Goal: Task Accomplishment & Management: Manage account settings

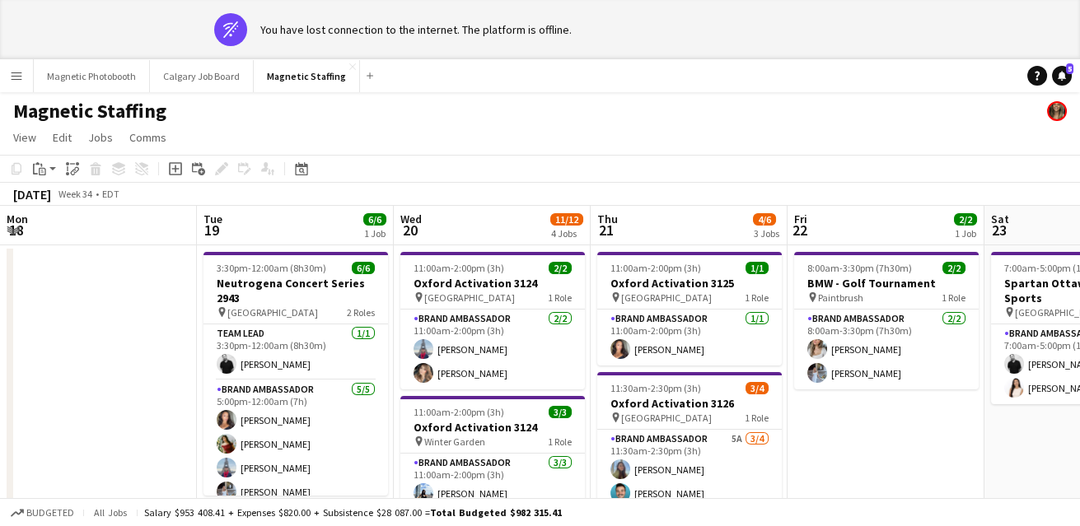
scroll to position [0, 566]
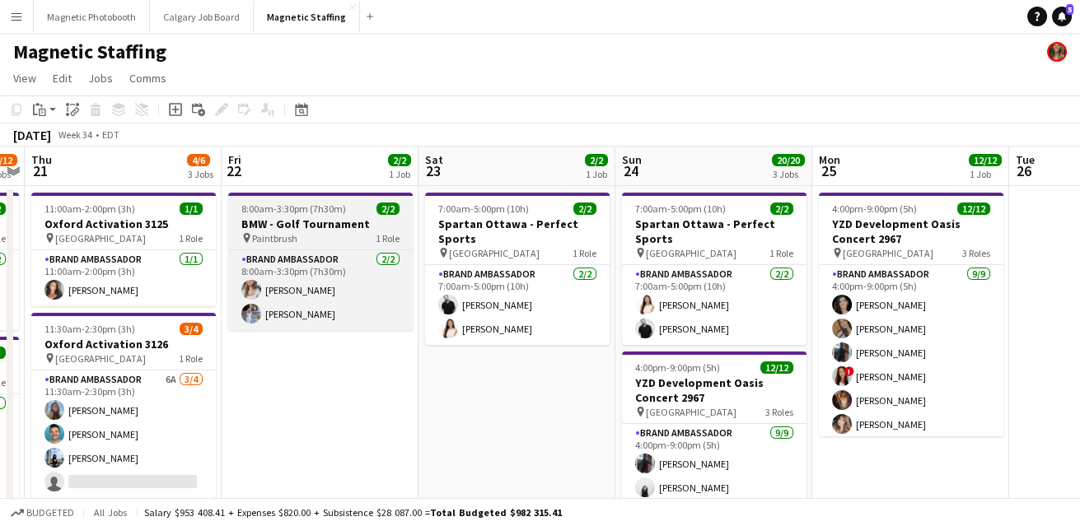
click at [302, 228] on h3 "BMW - Golf Tournament" at bounding box center [320, 224] width 185 height 15
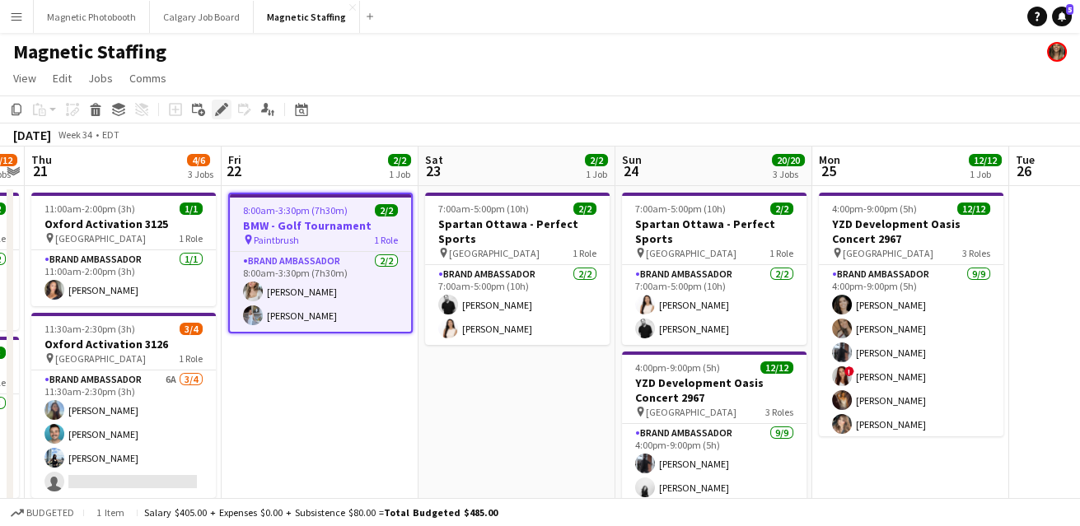
click at [218, 110] on icon at bounding box center [221, 109] width 9 height 9
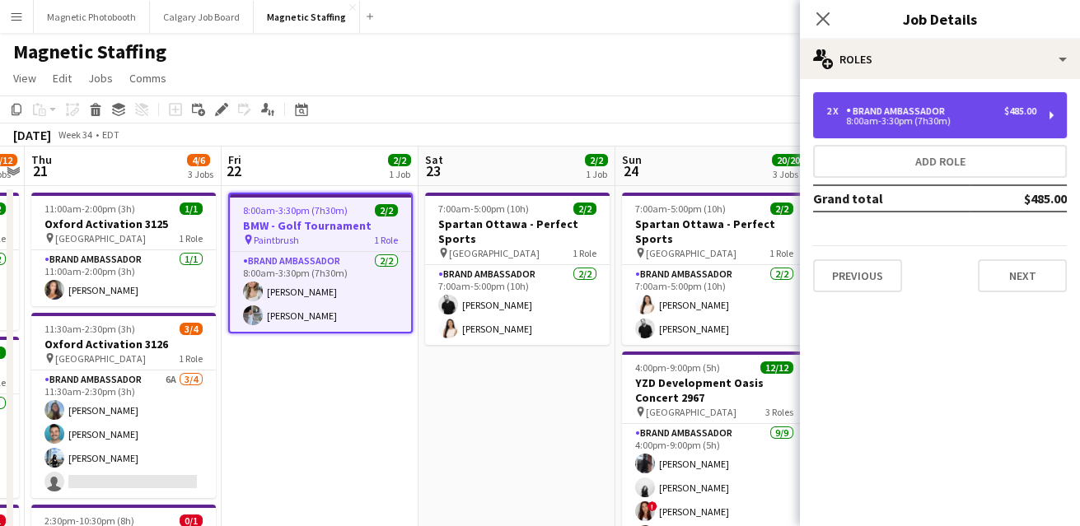
click at [971, 129] on div "2 x Brand Ambassador $485.00 8:00am-3:30pm (7h30m)" at bounding box center [940, 115] width 254 height 46
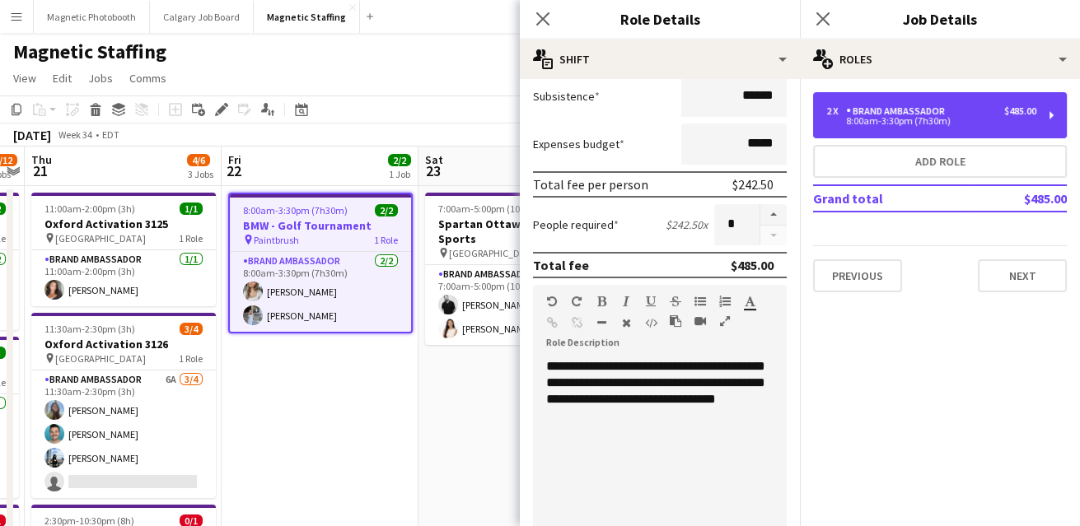
scroll to position [544, 0]
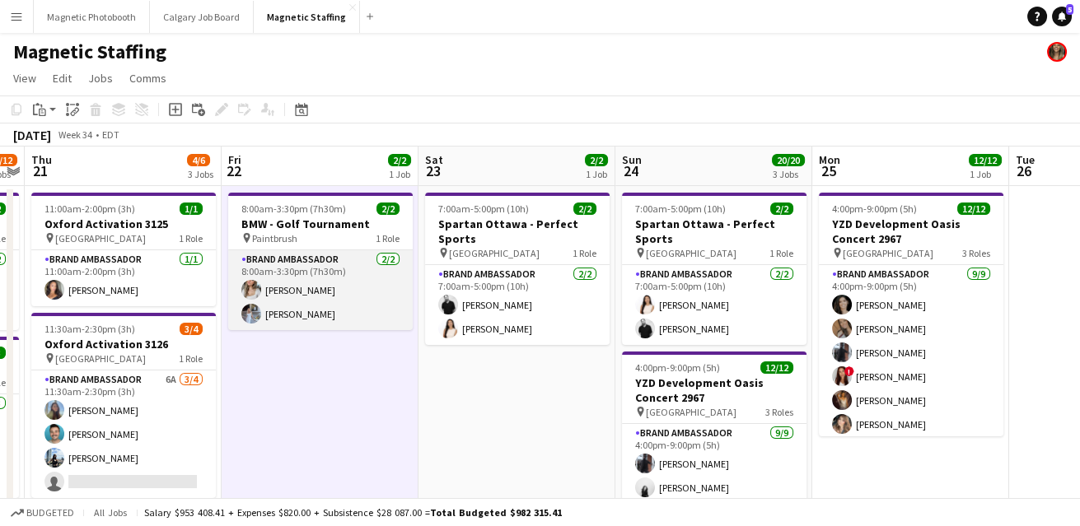
click at [352, 286] on app-card-role "Brand Ambassador [DATE] 8:00am-3:30pm (7h30m) [PERSON_NAME] [PERSON_NAME]" at bounding box center [320, 290] width 185 height 80
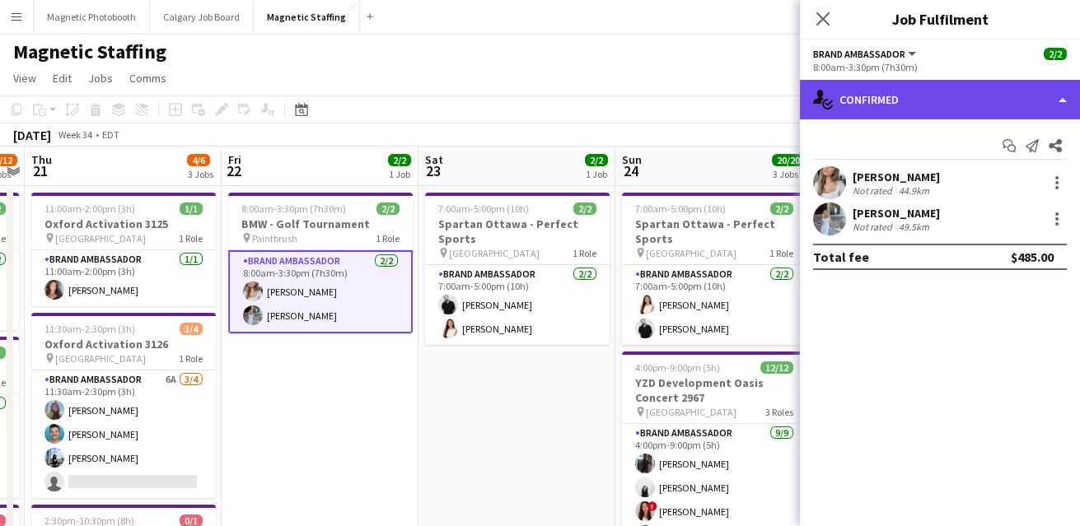
click at [933, 97] on div "single-neutral-actions-check-2 Confirmed" at bounding box center [940, 100] width 280 height 40
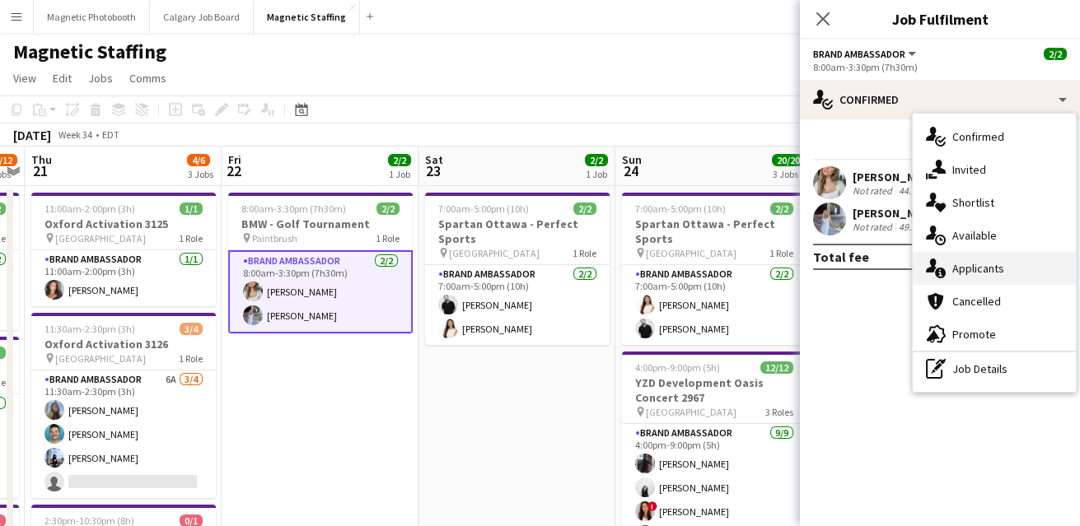
click at [952, 275] on div "single-neutral-actions-information Applicants" at bounding box center [994, 268] width 163 height 33
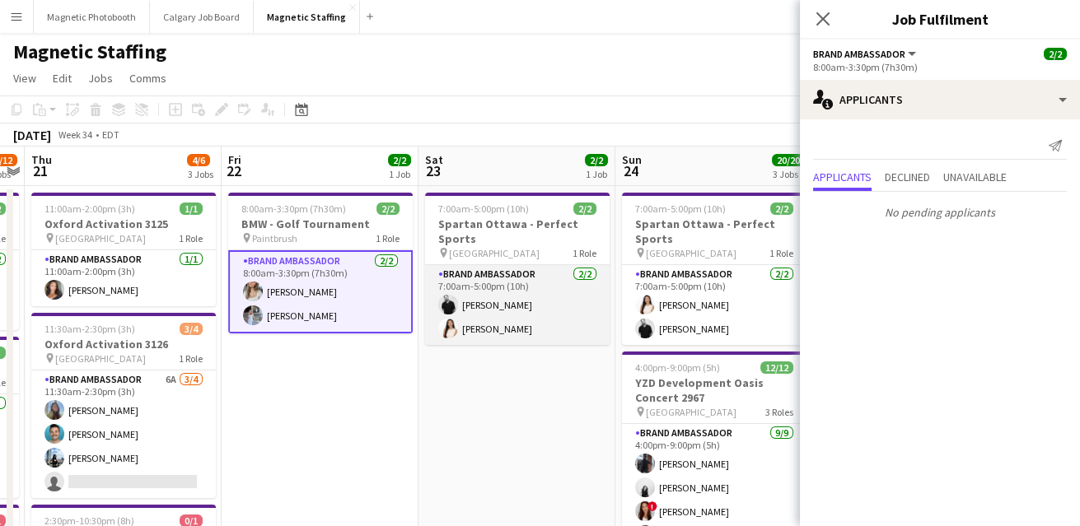
click at [510, 335] on app-card-role "Brand Ambassador [DATE] 7:00am-5:00pm (10h) [PERSON_NAME] [PERSON_NAME]" at bounding box center [517, 305] width 185 height 80
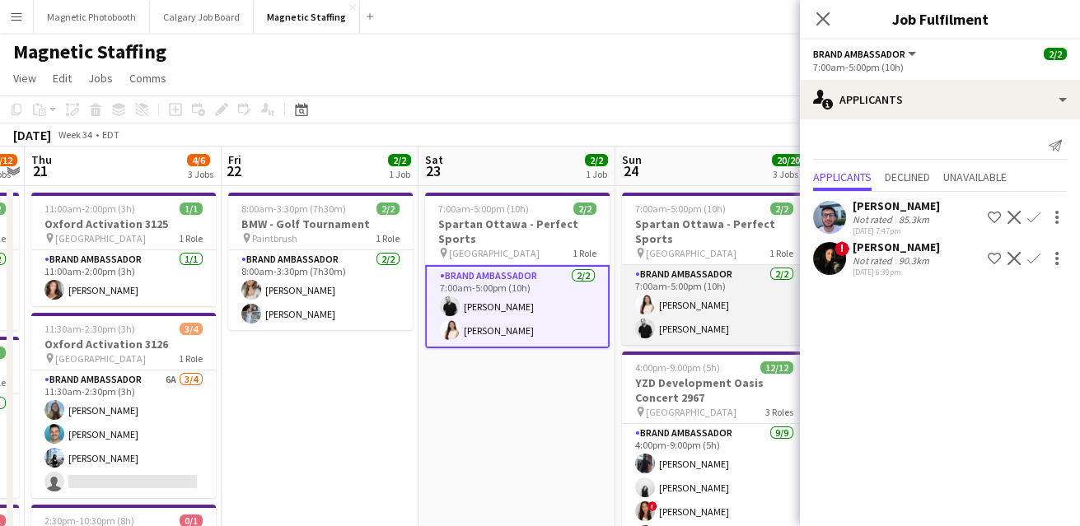
click at [709, 329] on app-card-role "Brand Ambassador [DATE] 7:00am-5:00pm (10h) [PERSON_NAME] [PERSON_NAME]" at bounding box center [714, 305] width 185 height 80
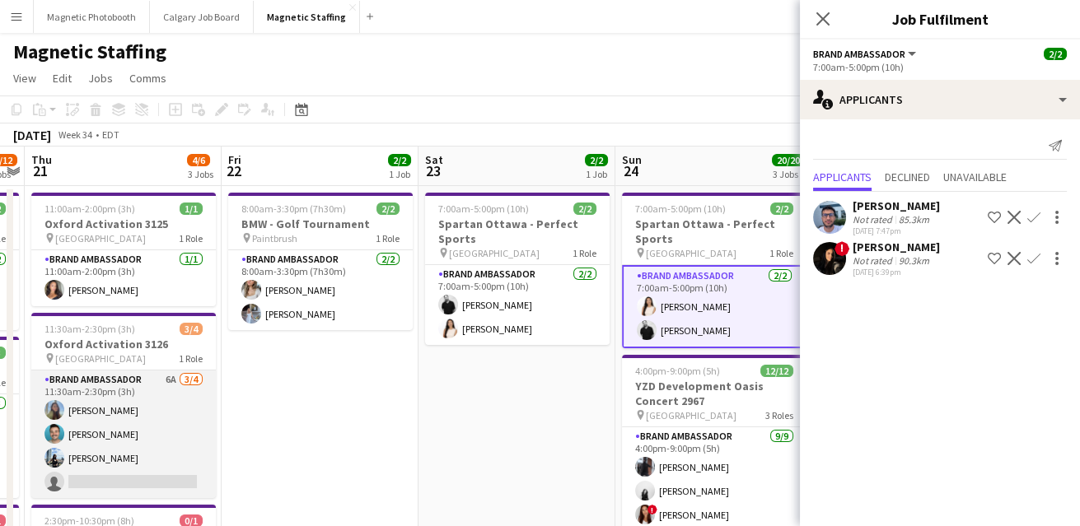
click at [189, 433] on app-card-role "Brand Ambassador 6A [DATE] 11:30am-2:30pm (3h) [PERSON_NAME] [PERSON_NAME] [PER…" at bounding box center [123, 435] width 185 height 128
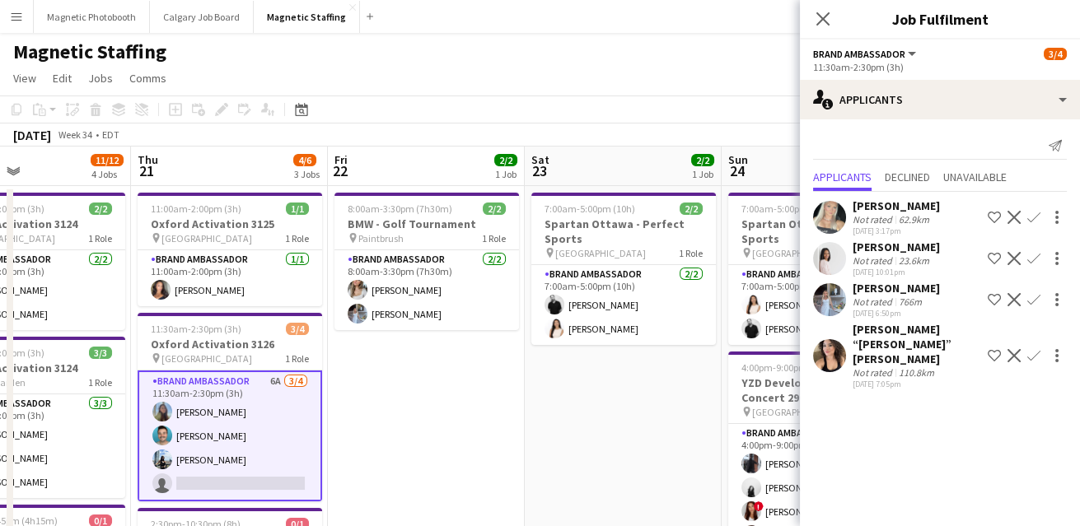
scroll to position [0, 453]
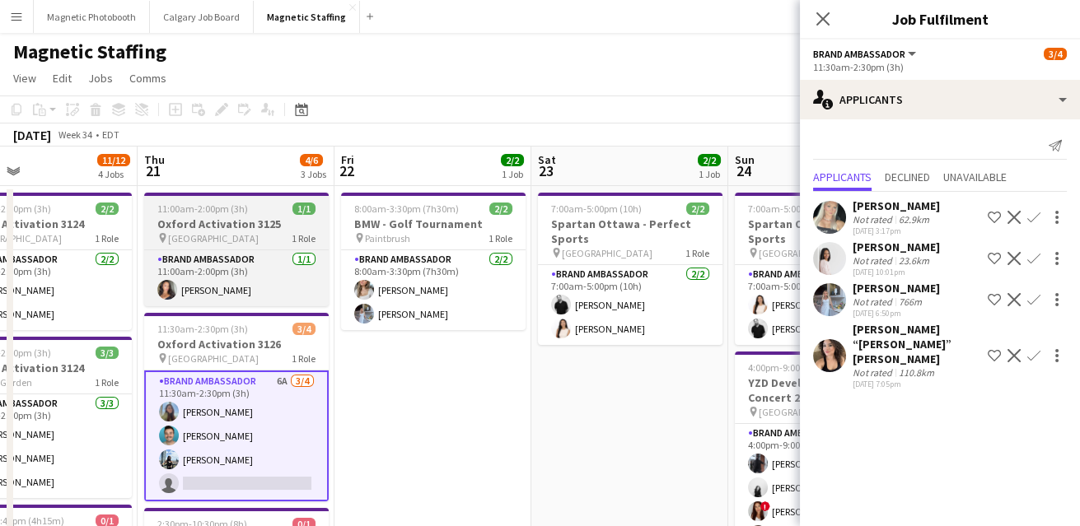
click at [175, 249] on app-job-card "11:00am-2:00pm (3h) 1/1 Oxford Activation 3125 pin Toronto 1 Role Brand Ambassa…" at bounding box center [236, 250] width 185 height 114
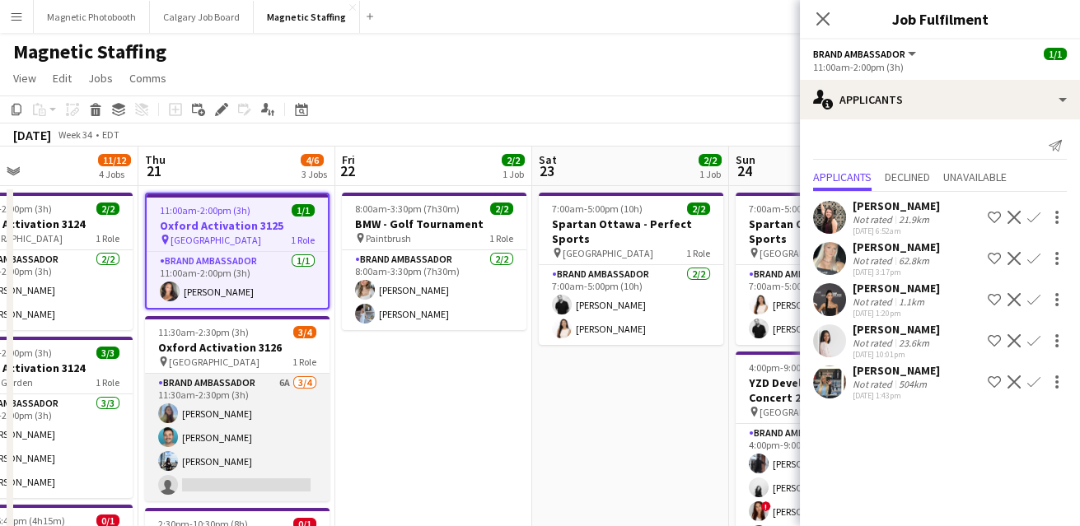
click at [213, 419] on app-card-role "Brand Ambassador 6A [DATE] 11:30am-2:30pm (3h) [PERSON_NAME] [PERSON_NAME] [PER…" at bounding box center [237, 438] width 185 height 128
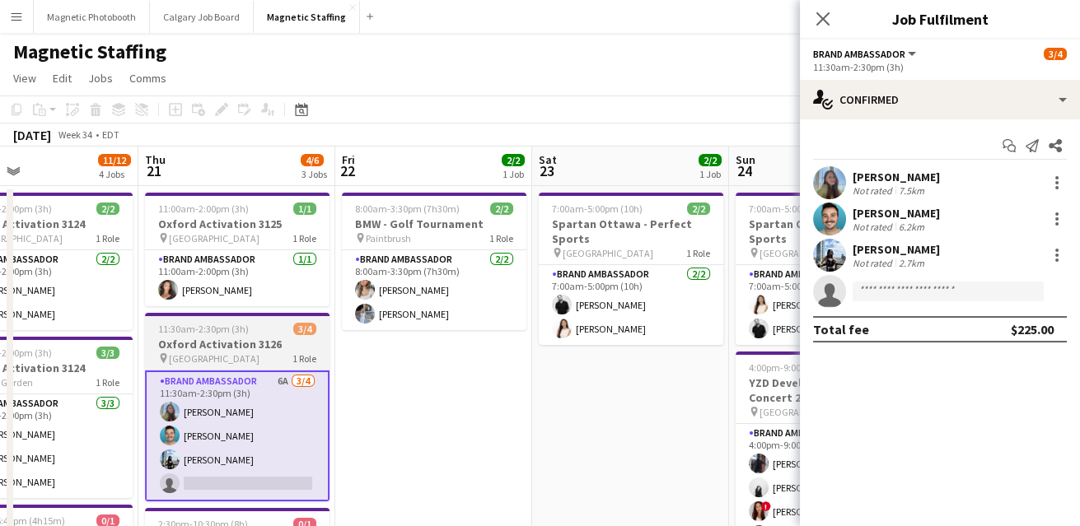
click at [240, 341] on h3 "Oxford Activation 3126" at bounding box center [237, 344] width 185 height 15
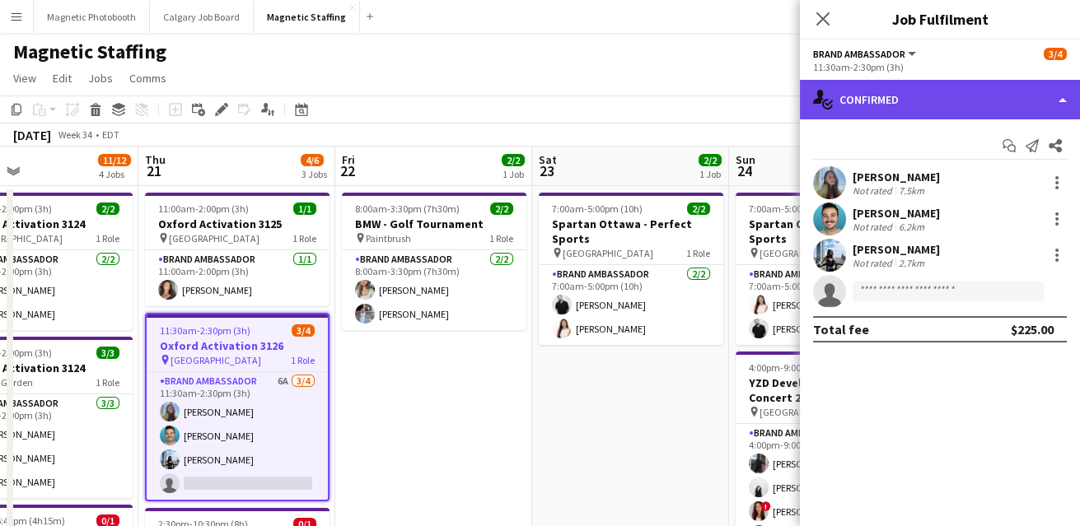
click at [927, 99] on div "single-neutral-actions-check-2 Confirmed" at bounding box center [940, 100] width 280 height 40
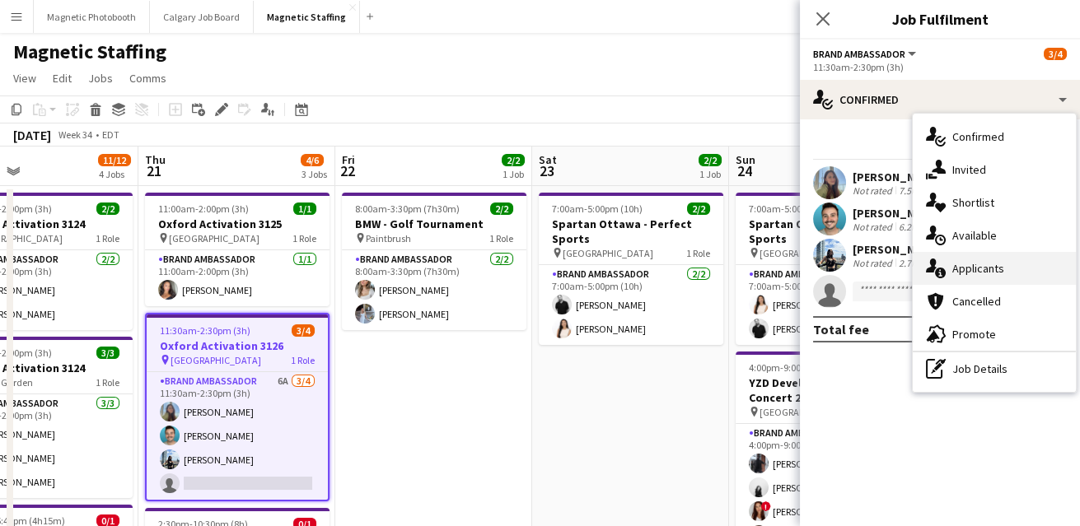
click at [954, 279] on div "single-neutral-actions-information Applicants" at bounding box center [994, 268] width 163 height 33
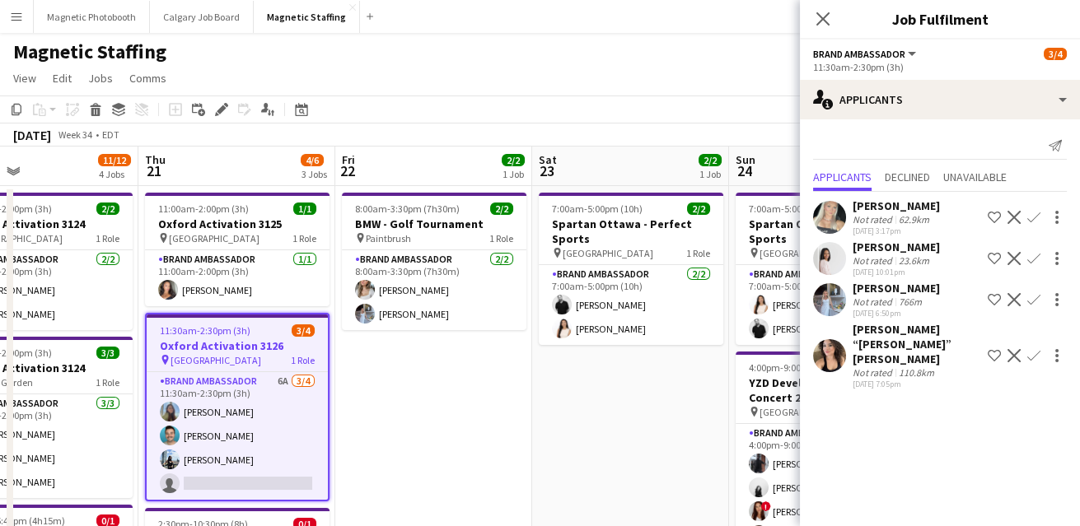
click at [1033, 303] on app-icon "Confirm" at bounding box center [1033, 299] width 13 height 13
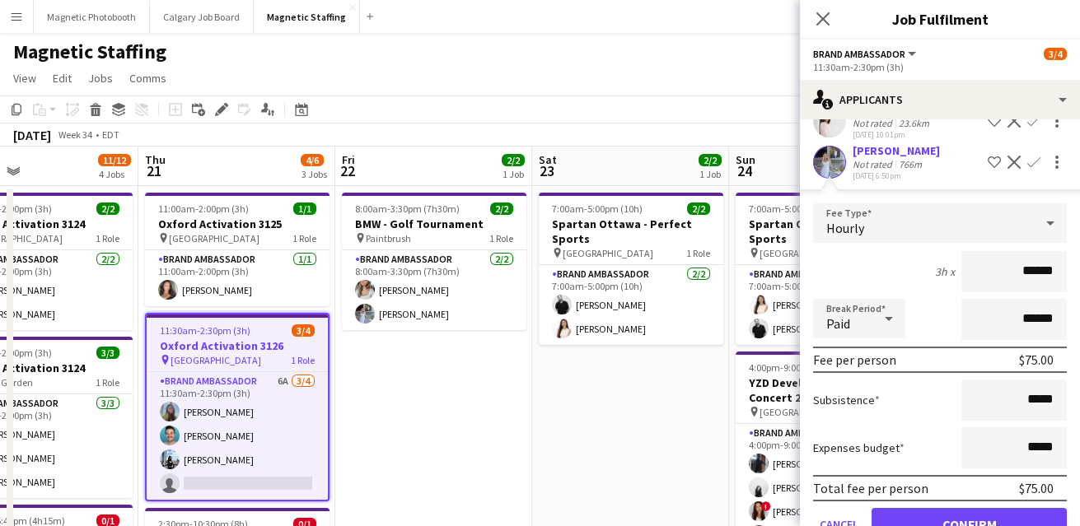
scroll to position [236, 0]
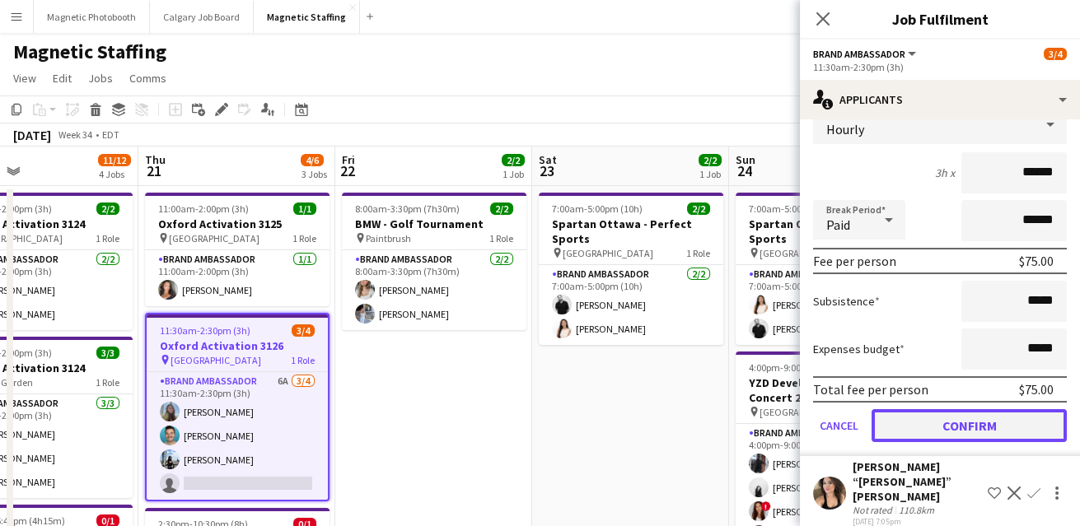
click at [909, 432] on button "Confirm" at bounding box center [969, 425] width 195 height 33
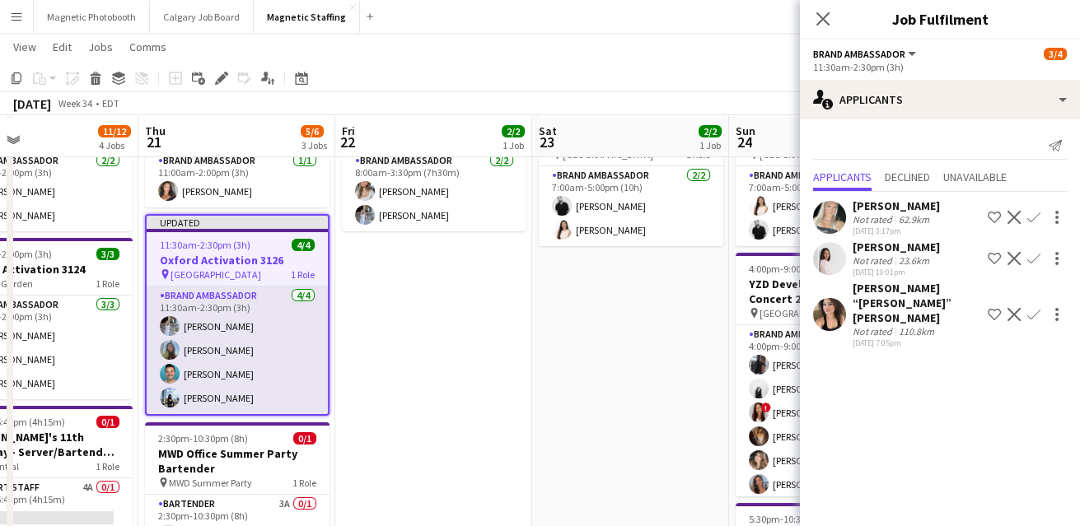
scroll to position [92, 0]
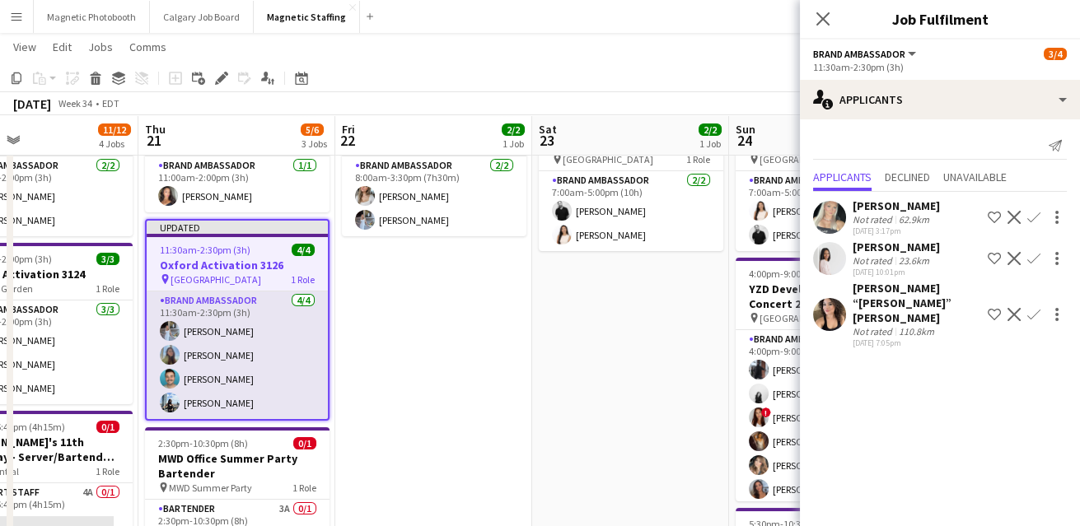
click at [264, 340] on app-card-role "Brand Ambassador [DATE] 11:30am-2:30pm (3h) [PERSON_NAME] [PERSON_NAME] [PERSON…" at bounding box center [237, 356] width 181 height 128
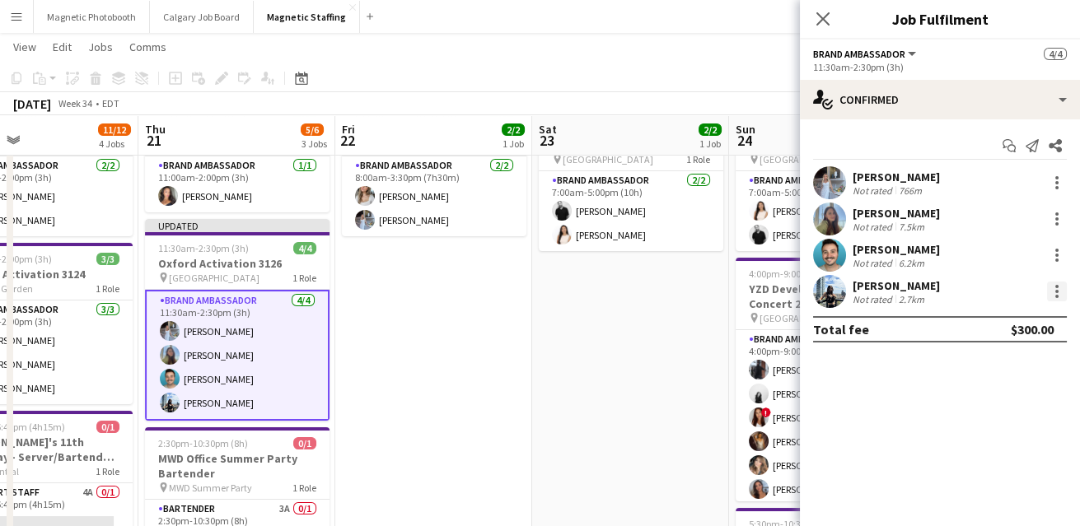
click at [1059, 296] on div at bounding box center [1057, 292] width 20 height 20
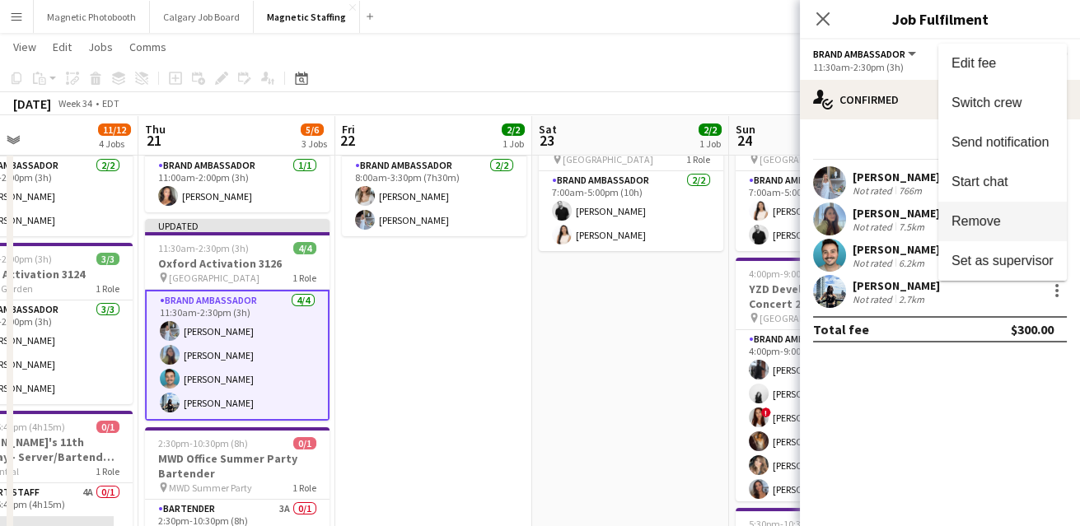
click at [1020, 229] on span "Remove" at bounding box center [1003, 221] width 102 height 15
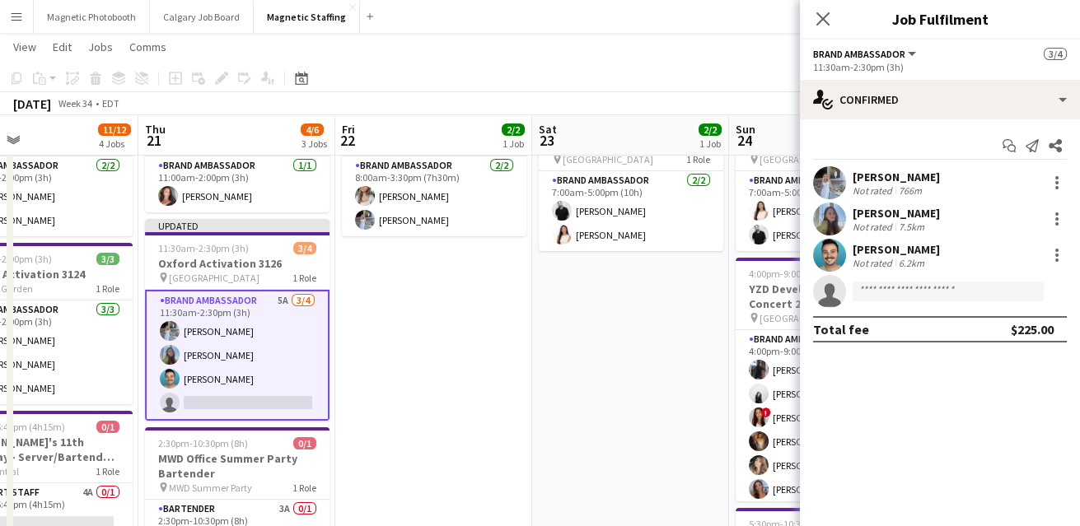
click at [655, 334] on app-date-cell "7:00am-5:00pm (10h) 2/2 Spartan Ottawa - Perfect Sports pin OTTAWA 1 Role Brand…" at bounding box center [630, 474] width 197 height 765
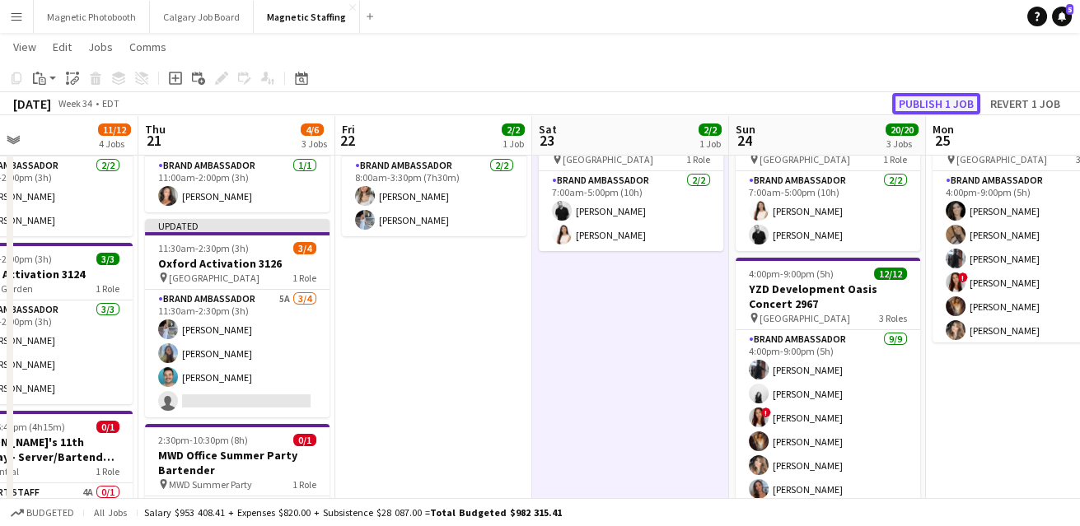
click at [918, 101] on button "Publish 1 job" at bounding box center [936, 103] width 88 height 21
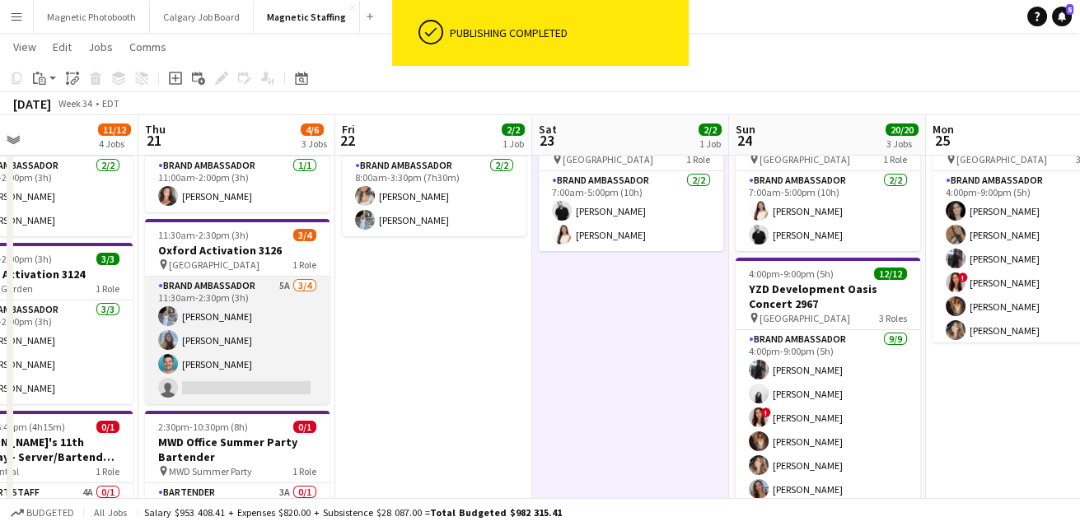
click at [264, 344] on app-card-role "Brand Ambassador 5A [DATE] 11:30am-2:30pm (3h) [PERSON_NAME] [PERSON_NAME] [PER…" at bounding box center [237, 341] width 185 height 128
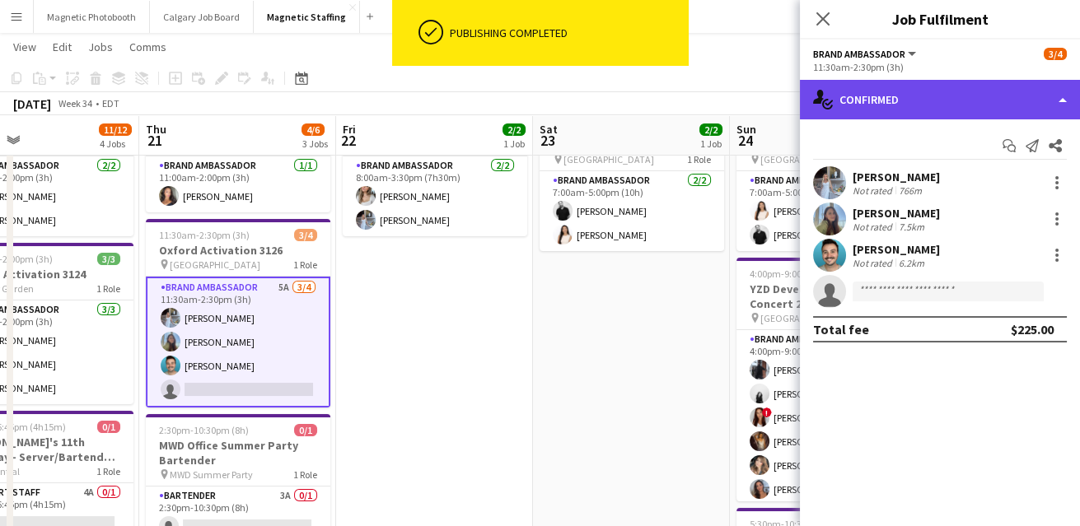
click at [932, 97] on div "single-neutral-actions-check-2 Confirmed" at bounding box center [940, 100] width 280 height 40
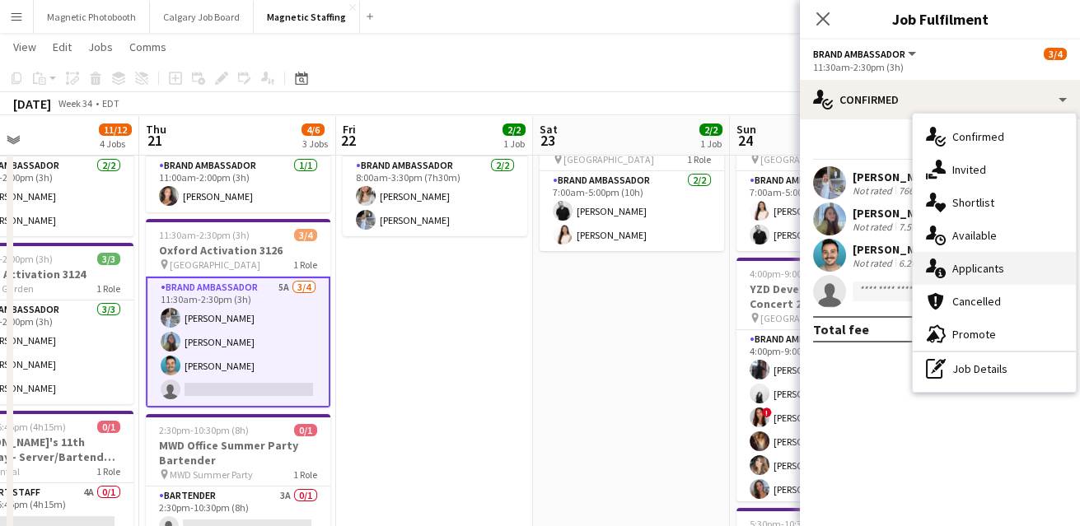
click at [995, 279] on div "single-neutral-actions-information Applicants" at bounding box center [994, 268] width 163 height 33
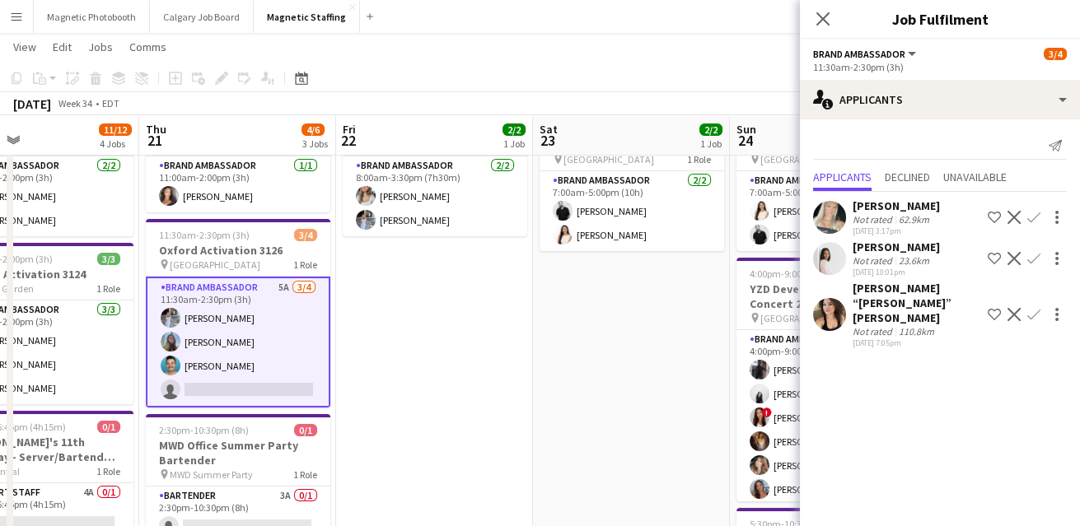
click at [1032, 308] on app-icon "Confirm" at bounding box center [1033, 314] width 13 height 13
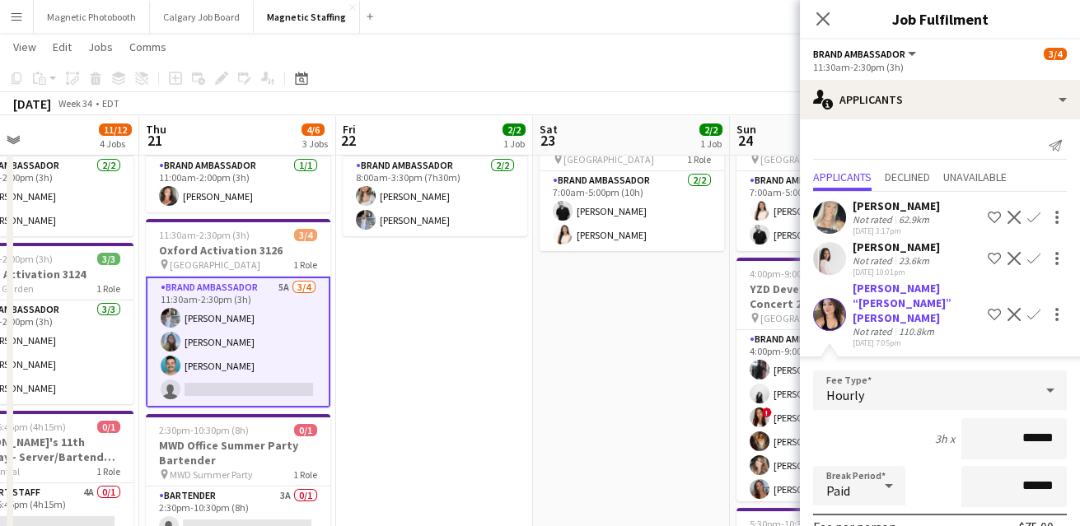
scroll to position [195, 0]
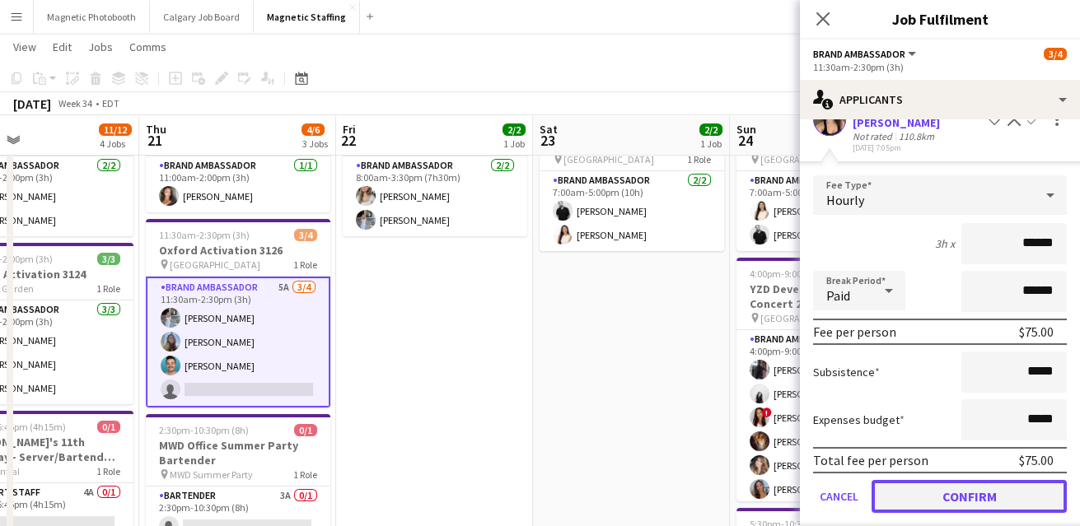
click at [912, 480] on button "Confirm" at bounding box center [969, 496] width 195 height 33
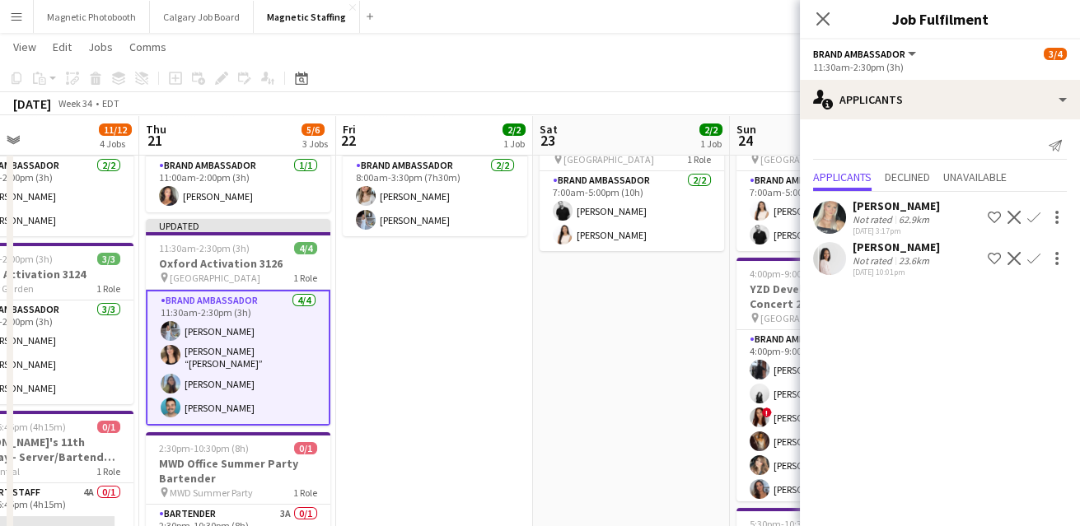
click at [536, 390] on app-date-cell "7:00am-5:00pm (10h) 2/2 Spartan Ottawa - Perfect Sports pin OTTAWA 1 Role Brand…" at bounding box center [631, 474] width 197 height 765
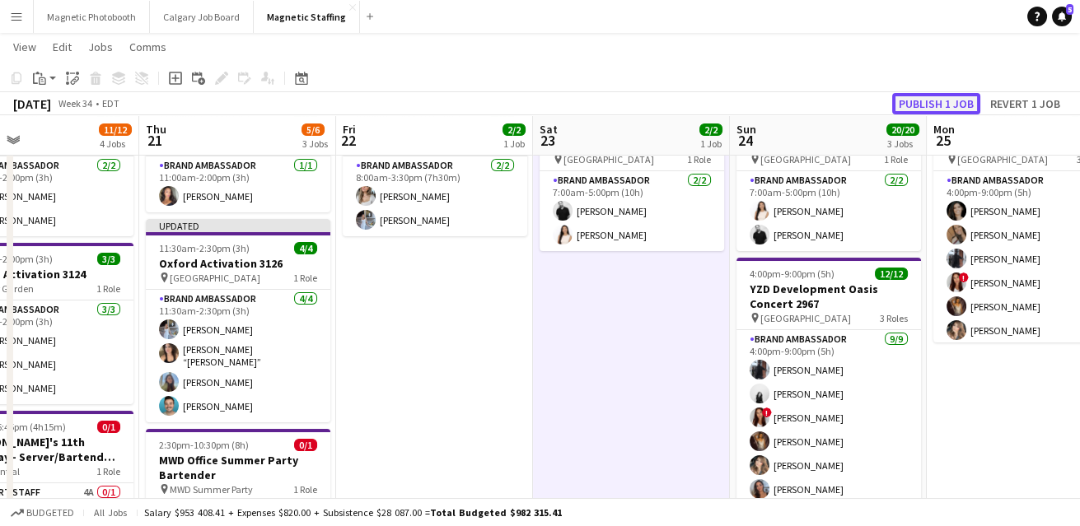
click at [919, 106] on button "Publish 1 job" at bounding box center [936, 103] width 88 height 21
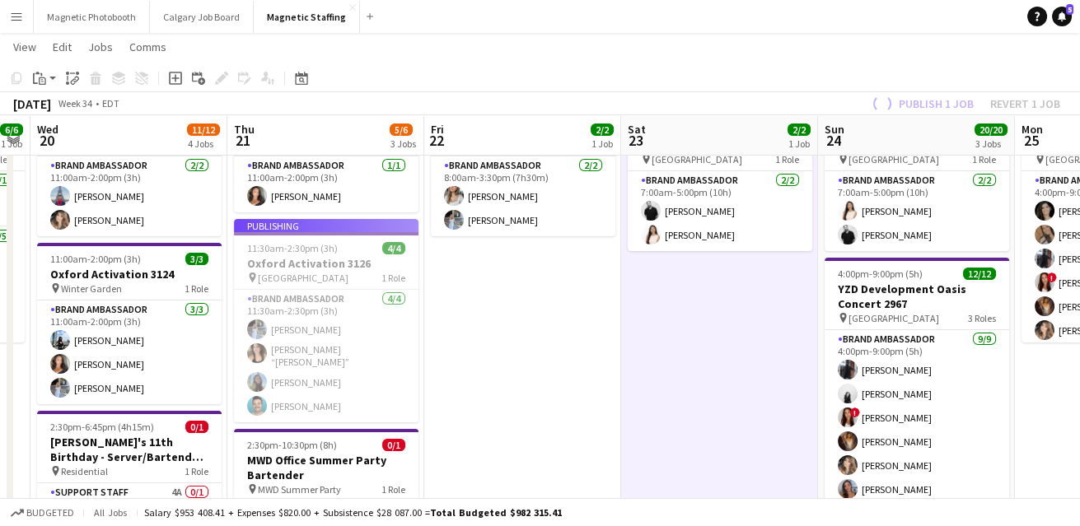
drag, startPoint x: 635, startPoint y: 331, endPoint x: 840, endPoint y: 269, distance: 214.5
click at [838, 269] on app-calendar-viewport "Mon 18 Tue 19 6/6 1 Job Wed 20 11/12 4 Jobs Thu 21 5/6 3 Jobs Fri 22 2/2 1 Job …" at bounding box center [540, 452] width 1080 height 961
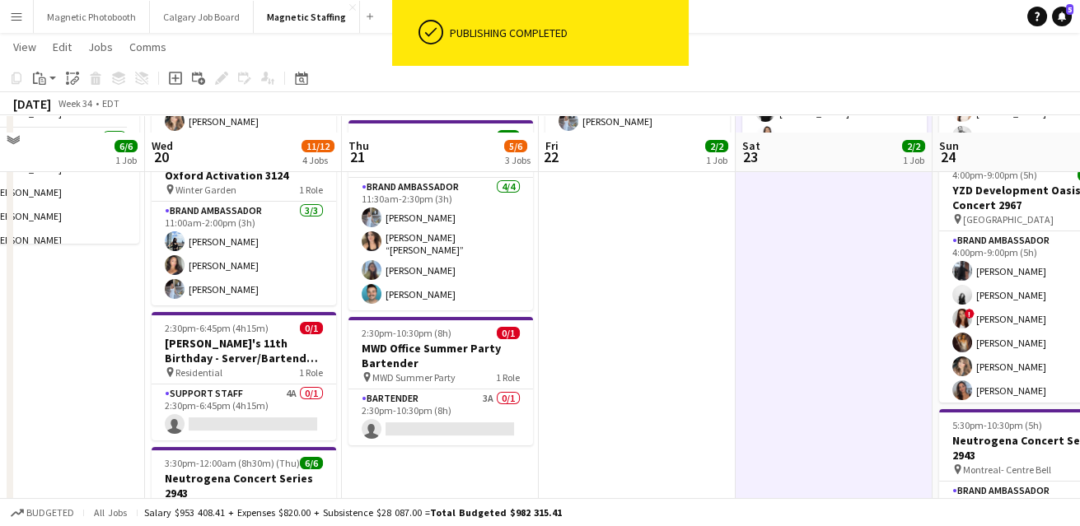
scroll to position [208, 0]
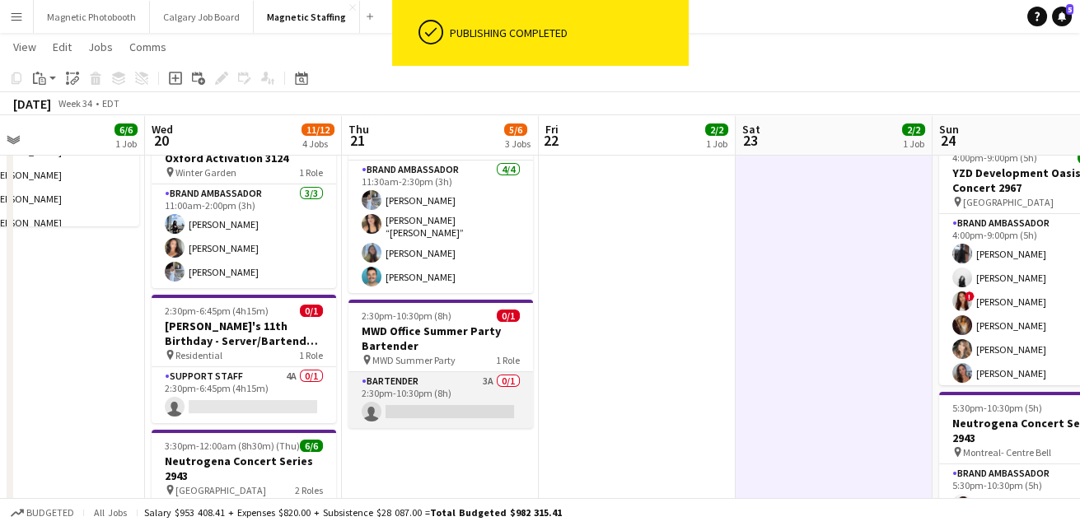
click at [438, 407] on app-card-role "Bartender 3A 0/1 2:30pm-10:30pm (8h) single-neutral-actions" at bounding box center [441, 400] width 185 height 56
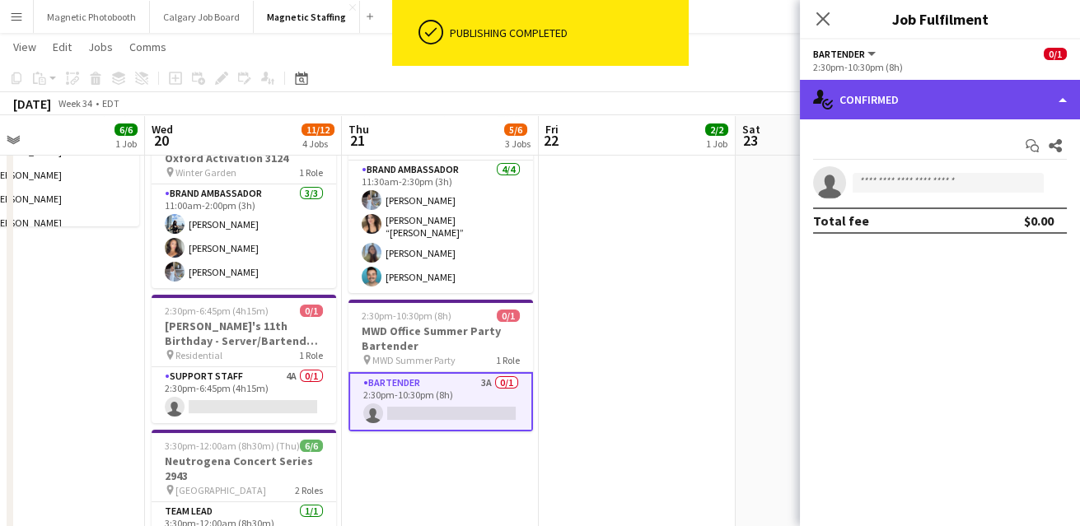
click at [910, 103] on div "single-neutral-actions-check-2 Confirmed" at bounding box center [940, 100] width 280 height 40
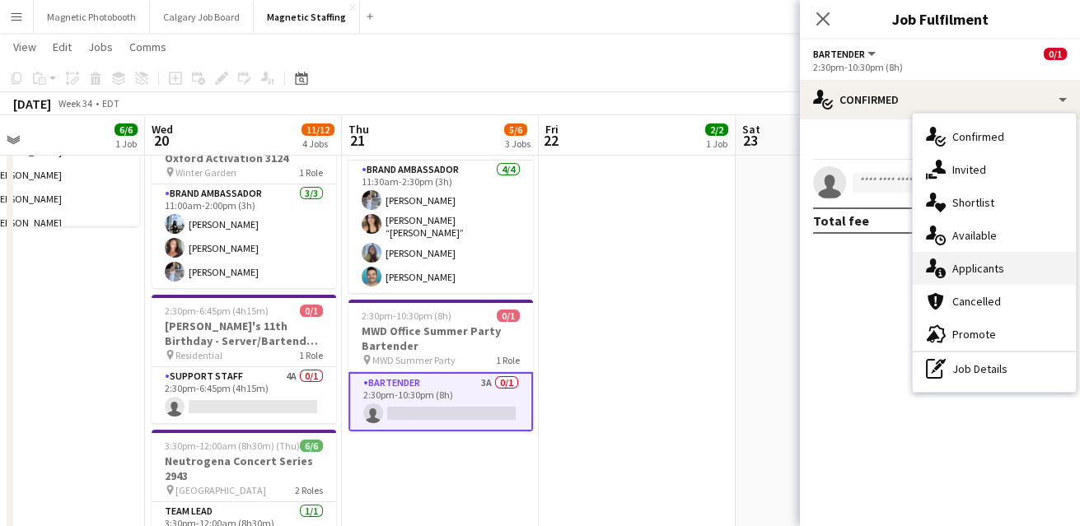
click at [938, 264] on icon "single-neutral-actions-information" at bounding box center [936, 269] width 20 height 20
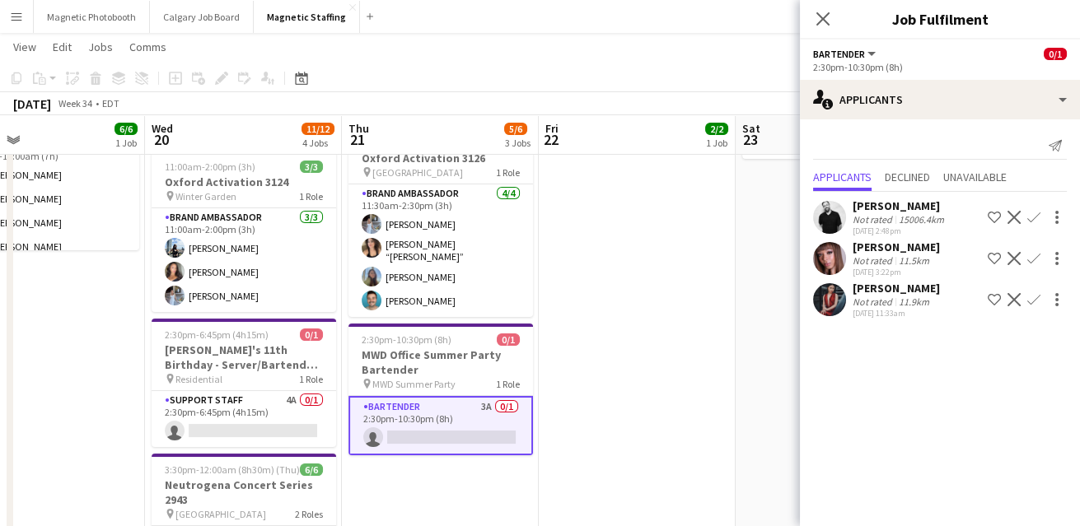
scroll to position [184, 0]
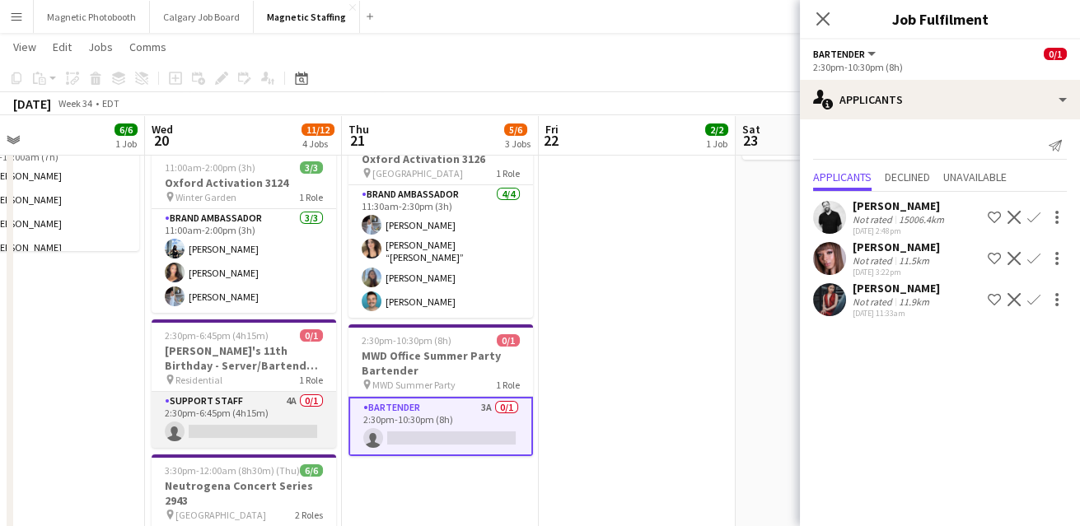
click at [291, 424] on app-card-role "Support Staff 4A 0/1 2:30pm-6:45pm (4h15m) single-neutral-actions" at bounding box center [244, 420] width 185 height 56
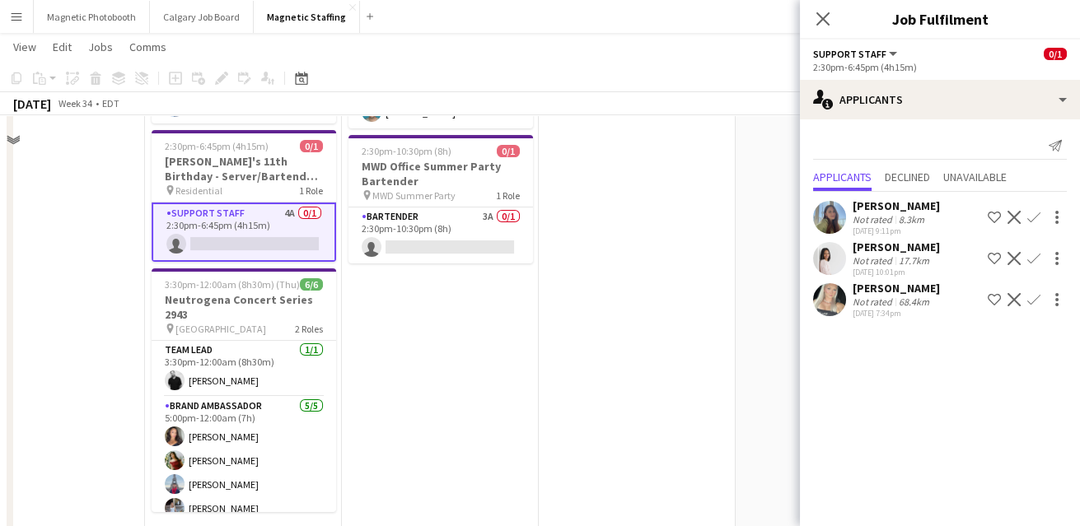
scroll to position [414, 0]
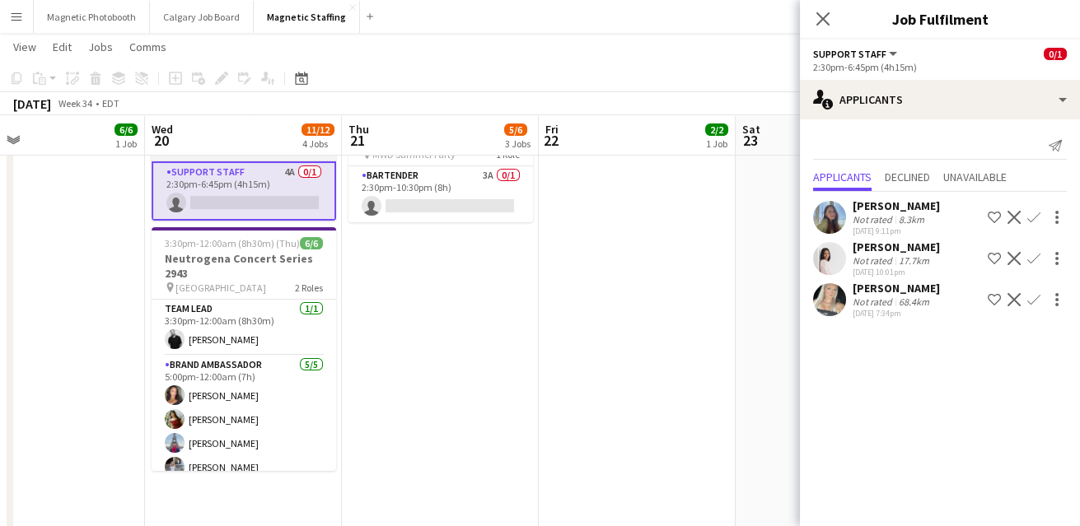
click at [291, 419] on app-card-role "Brand Ambassador [DATE] 5:00pm-12:00am (7h) [PERSON_NAME] [PERSON_NAME] [PERSON…" at bounding box center [244, 432] width 185 height 152
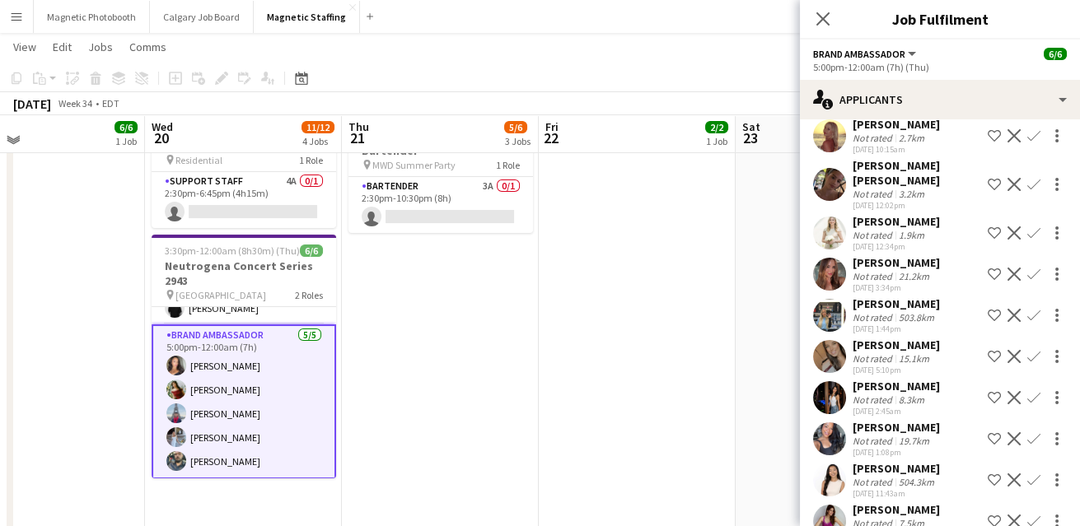
scroll to position [400, 0]
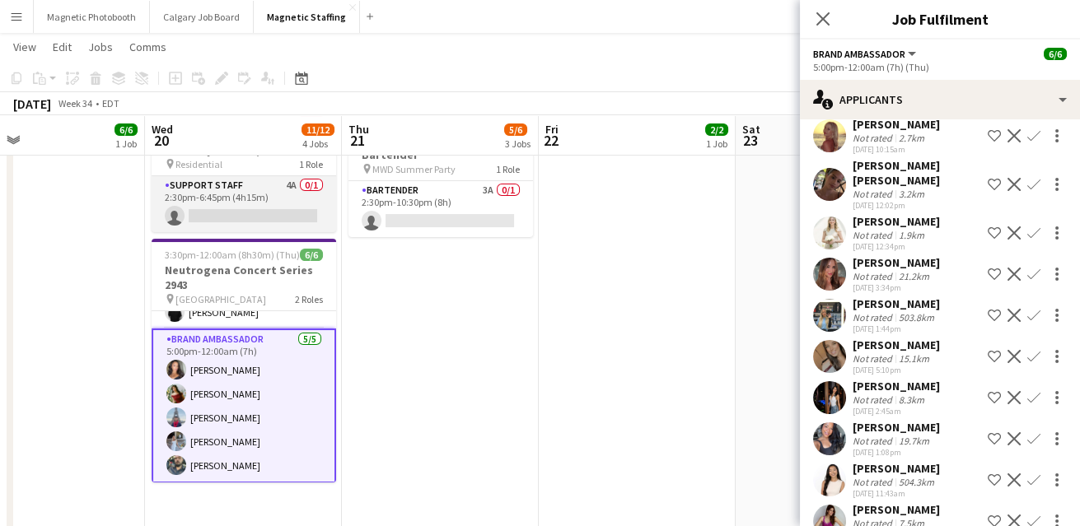
click at [262, 199] on app-card-role "Support Staff 4A 0/1 2:30pm-6:45pm (4h15m) single-neutral-actions" at bounding box center [244, 204] width 185 height 56
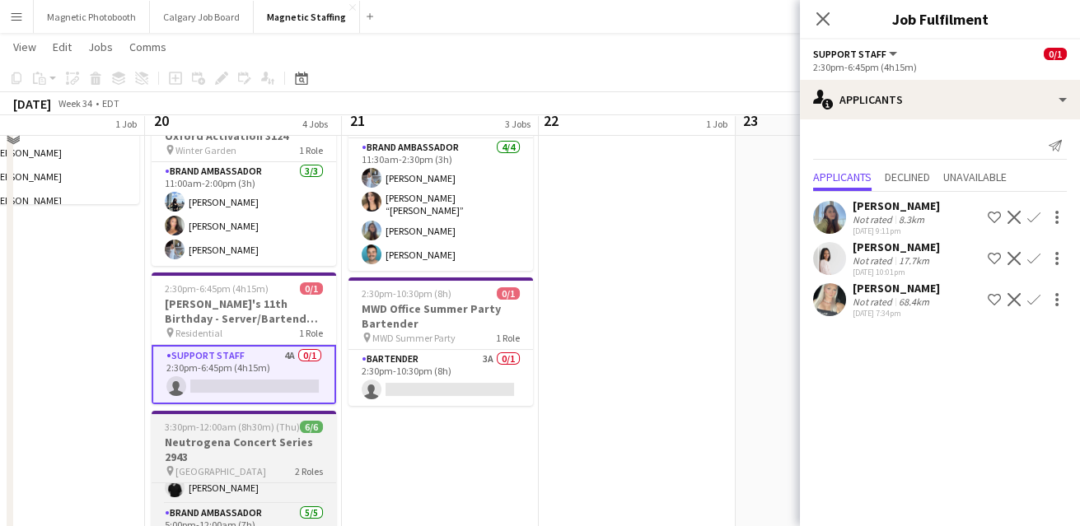
scroll to position [211, 0]
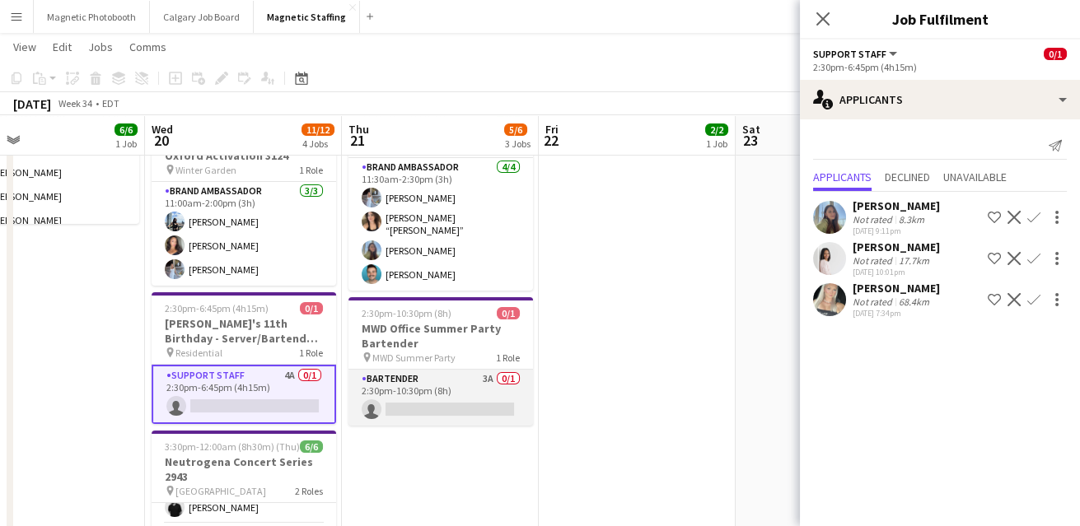
click at [440, 397] on app-card-role "Bartender 3A 0/1 2:30pm-10:30pm (8h) single-neutral-actions" at bounding box center [441, 398] width 185 height 56
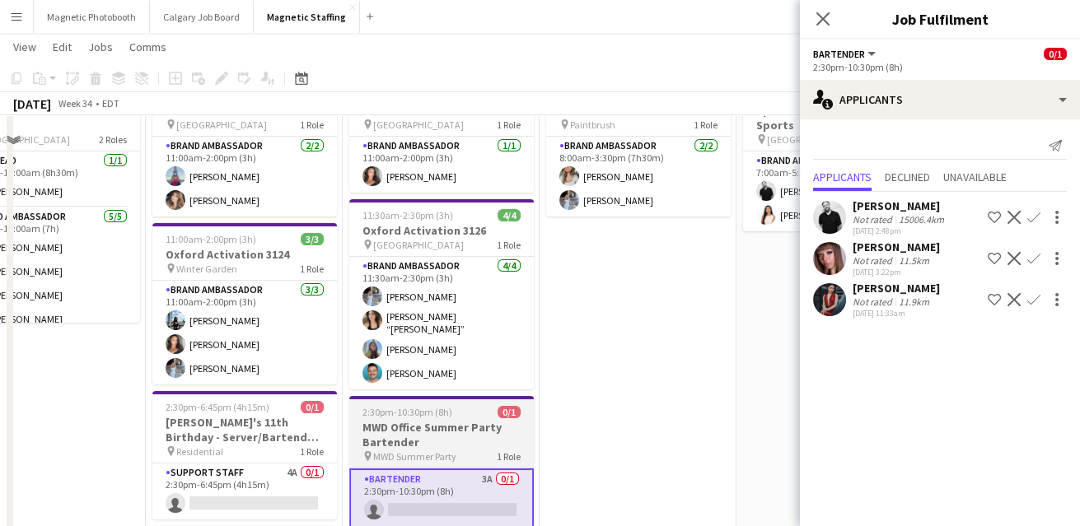
scroll to position [0, 0]
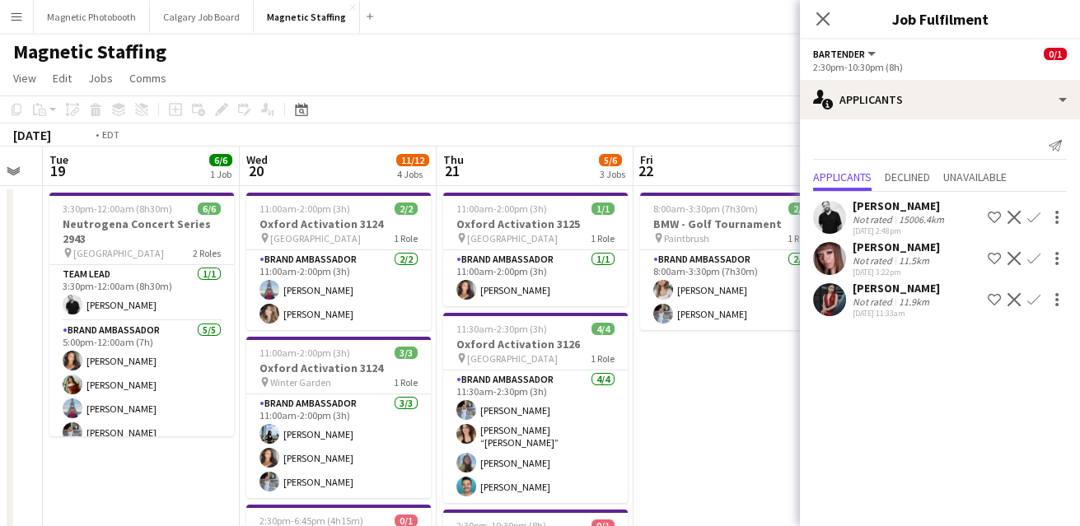
drag, startPoint x: 470, startPoint y: 388, endPoint x: 761, endPoint y: 358, distance: 292.4
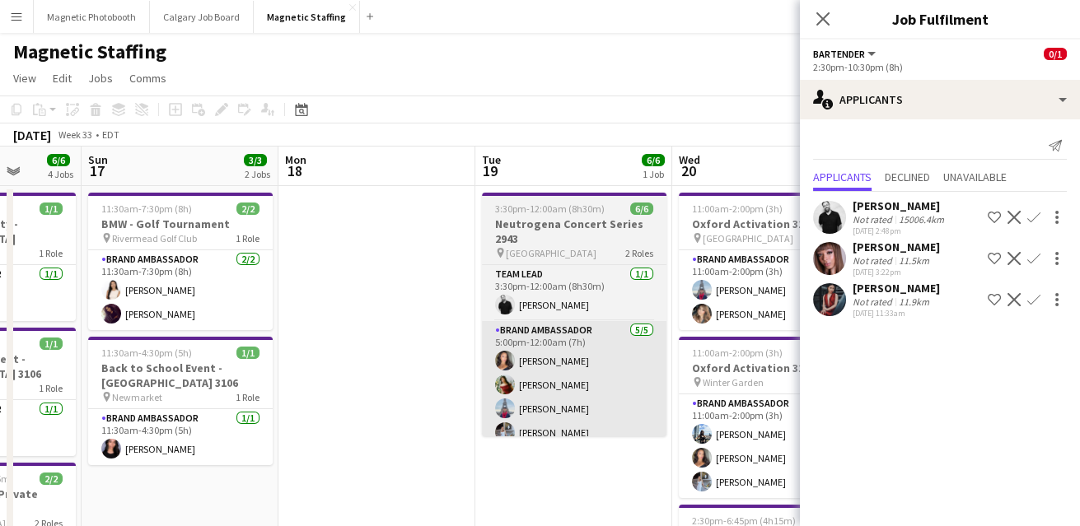
drag, startPoint x: 315, startPoint y: 384, endPoint x: 714, endPoint y: 339, distance: 401.3
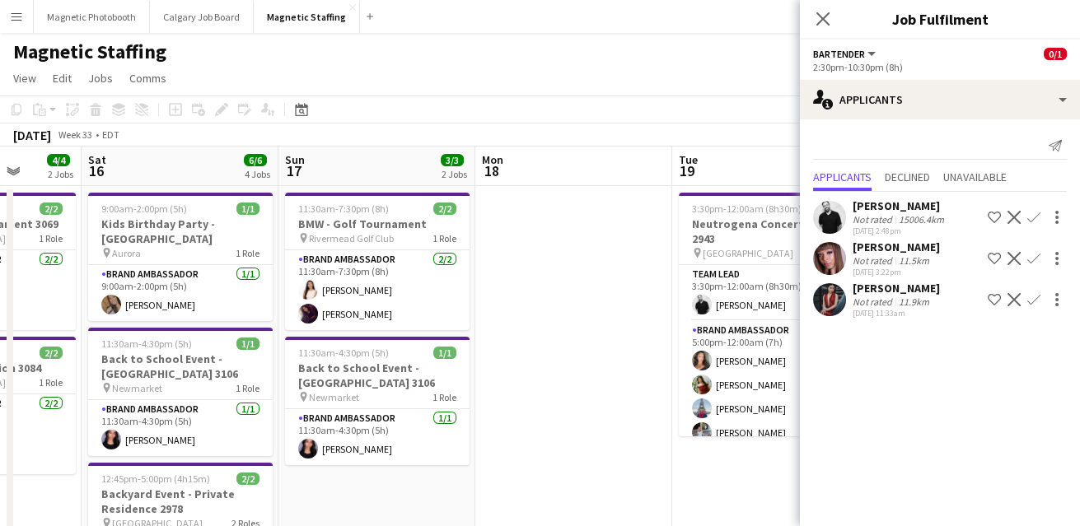
scroll to position [0, 447]
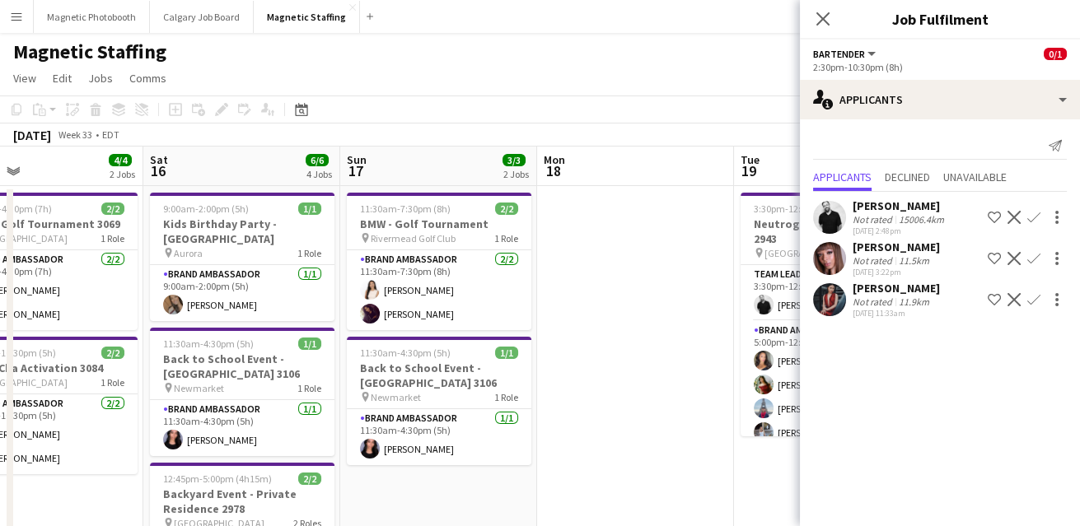
drag, startPoint x: 473, startPoint y: 335, endPoint x: 713, endPoint y: 317, distance: 240.4
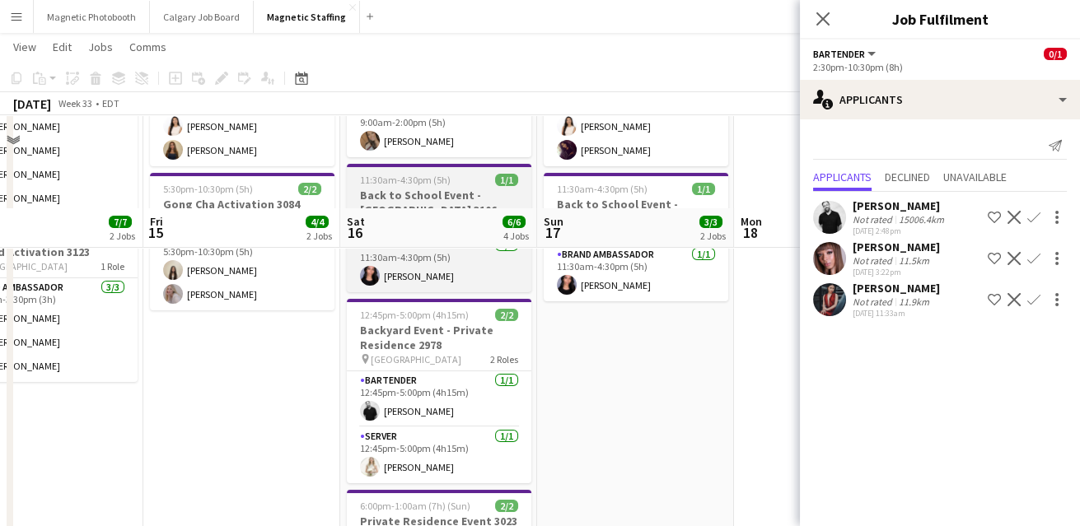
scroll to position [292, 0]
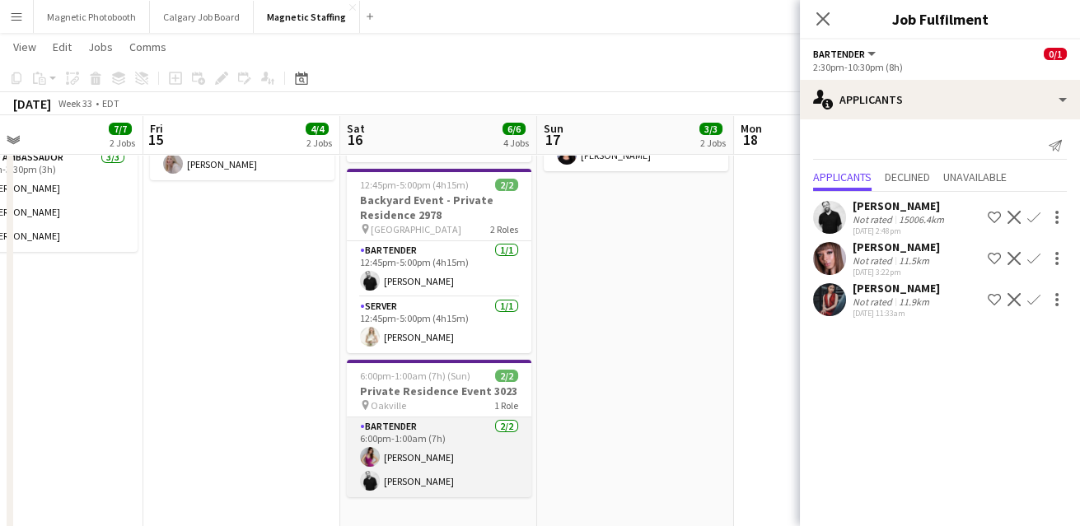
click at [380, 444] on app-card-role "Bartender [DATE] 6:00pm-1:00am (7h) [PERSON_NAME] [PERSON_NAME]" at bounding box center [439, 458] width 185 height 80
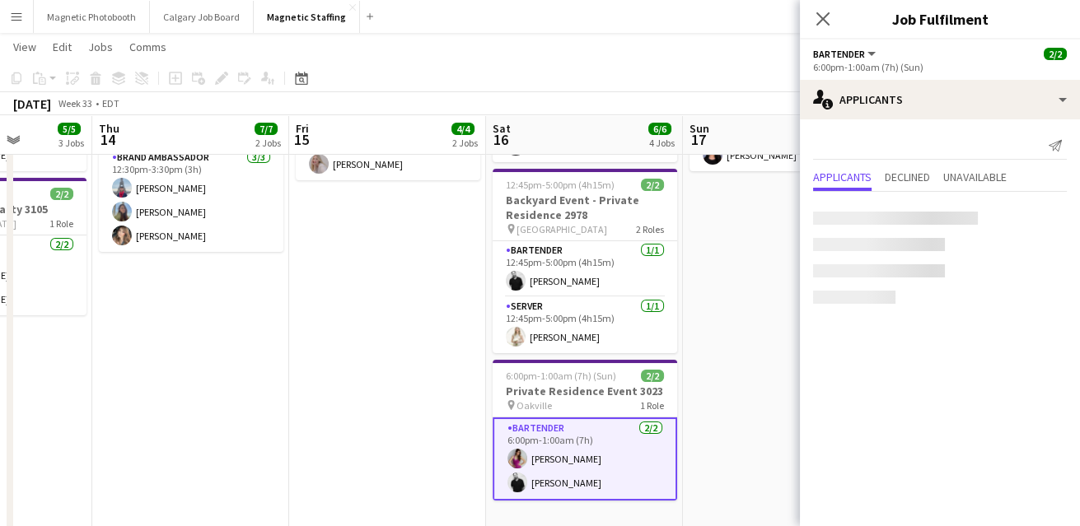
drag, startPoint x: 254, startPoint y: 367, endPoint x: 530, endPoint y: 335, distance: 277.9
click at [529, 335] on app-calendar-viewport "Mon 11 Tue 12 5/5 2 Jobs Wed 13 5/5 3 Jobs Thu 14 7/7 2 Jobs Fri 15 4/4 2 Jobs …" at bounding box center [540, 252] width 1080 height 961
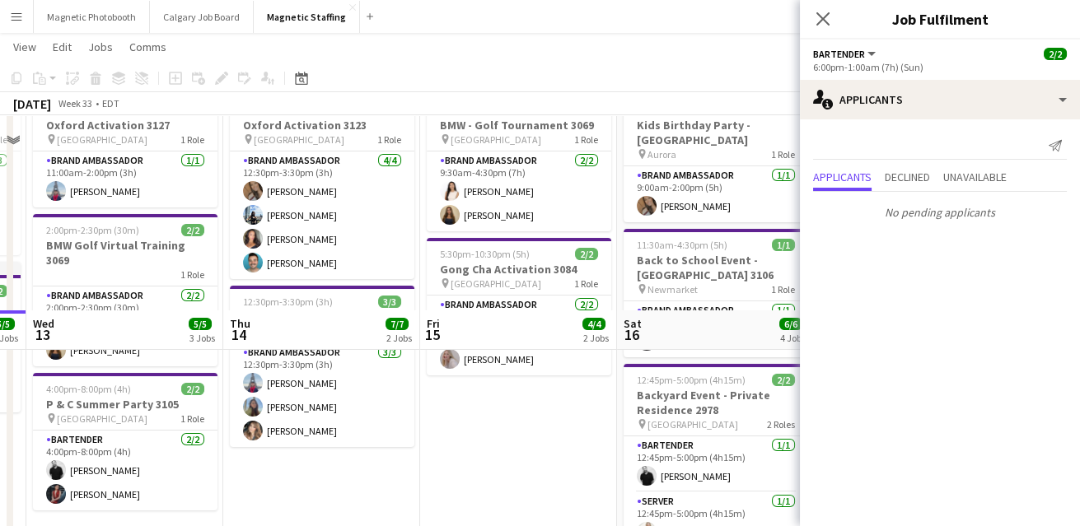
scroll to position [0, 0]
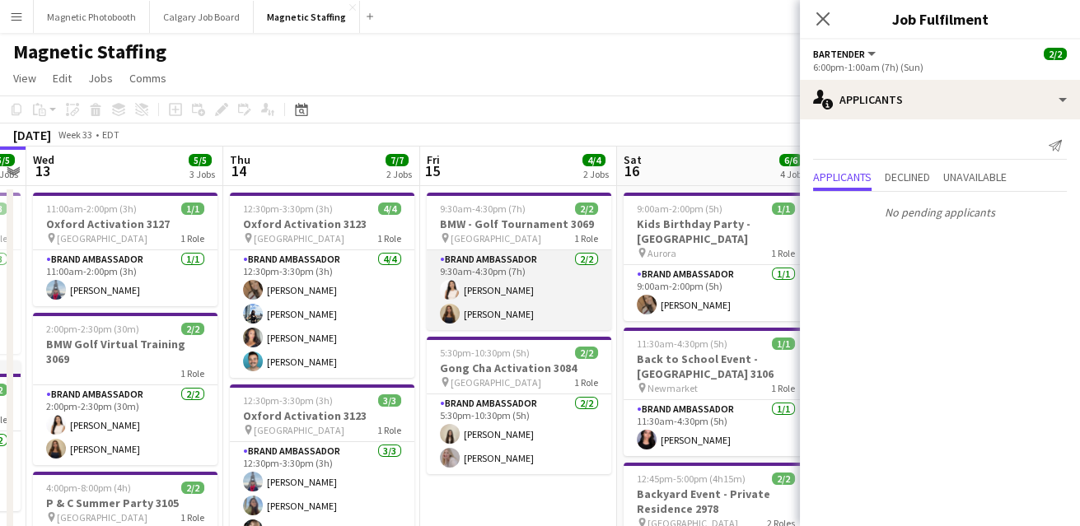
click at [526, 322] on app-card-role "Brand Ambassador [DATE] 9:30am-4:30pm (7h) [PERSON_NAME] [PERSON_NAME]" at bounding box center [519, 290] width 185 height 80
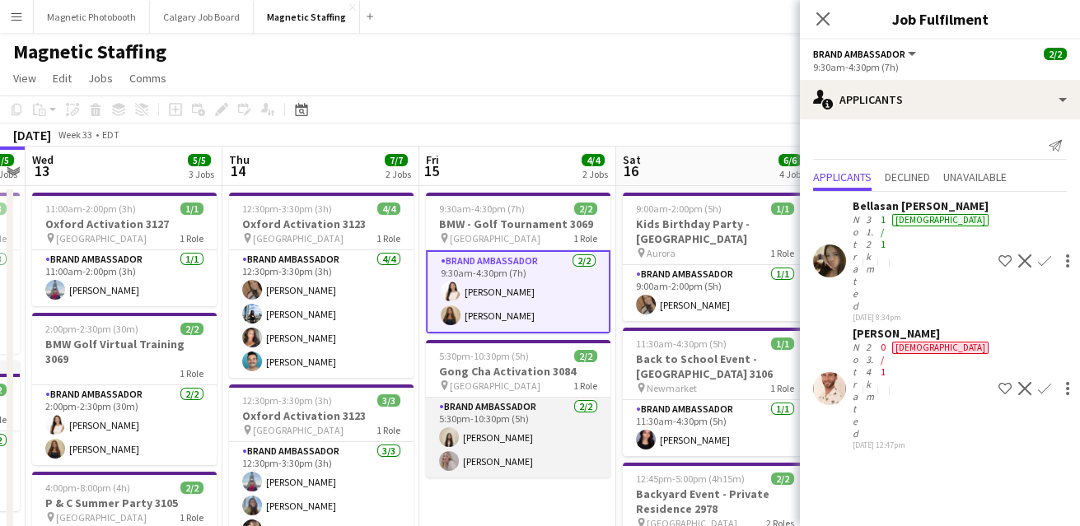
click at [488, 471] on app-card-role "Brand Ambassador [DATE] 5:30pm-10:30pm (5h) [PERSON_NAME] [PERSON_NAME]" at bounding box center [518, 438] width 185 height 80
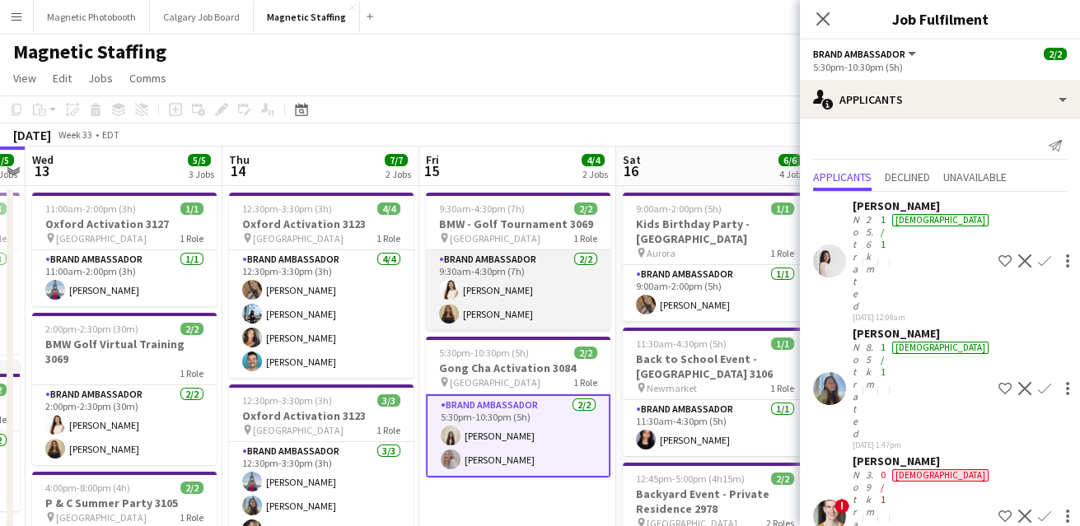
click at [503, 326] on app-card-role "Brand Ambassador [DATE] 9:30am-4:30pm (7h) [PERSON_NAME] [PERSON_NAME]" at bounding box center [518, 290] width 185 height 80
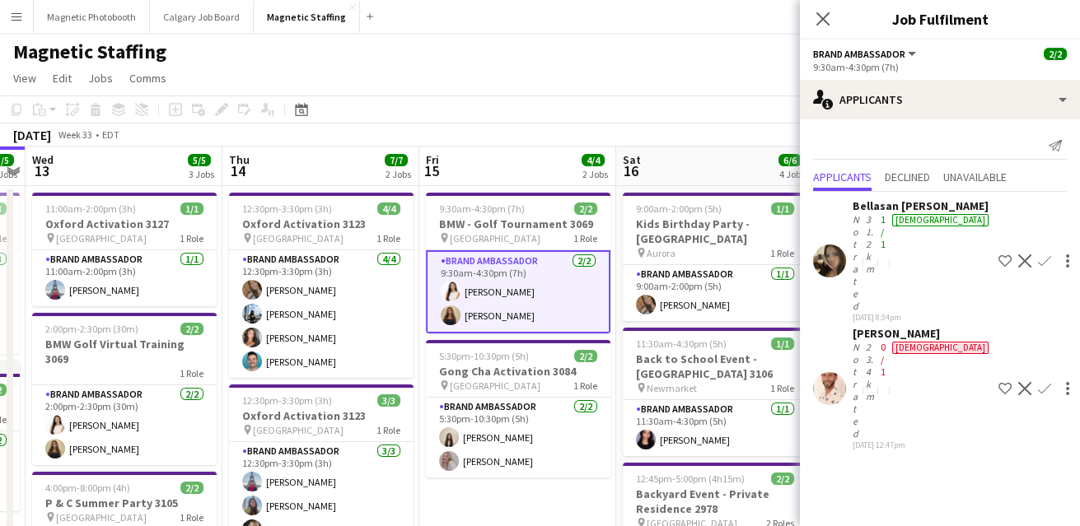
click at [1018, 382] on app-icon "Decline" at bounding box center [1024, 388] width 13 height 13
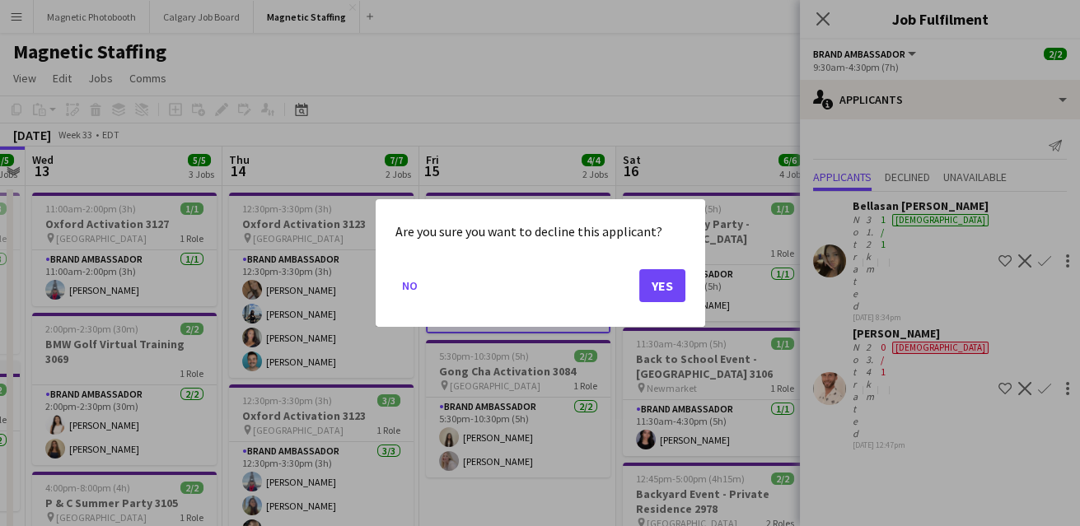
click at [686, 283] on div "Are you sure you want to decline this applicant? No Yes" at bounding box center [541, 263] width 330 height 128
click at [627, 294] on mat-dialog-actions "No Yes" at bounding box center [540, 292] width 290 height 70
click at [654, 292] on button "Yes" at bounding box center [662, 285] width 46 height 33
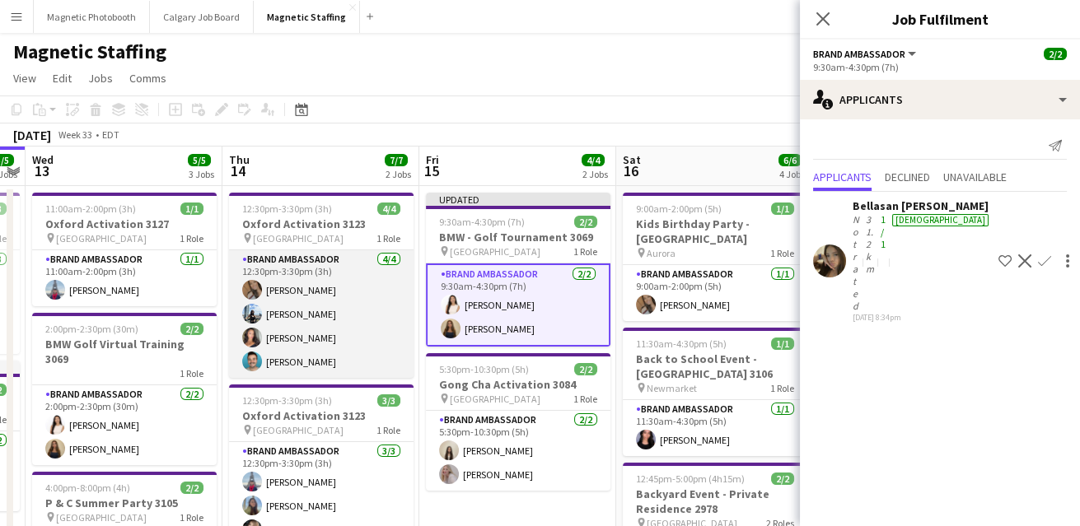
click at [346, 296] on app-card-role "Brand Ambassador [DATE] 12:30pm-3:30pm (3h) [PERSON_NAME] [PERSON_NAME] [PERSON…" at bounding box center [321, 314] width 185 height 128
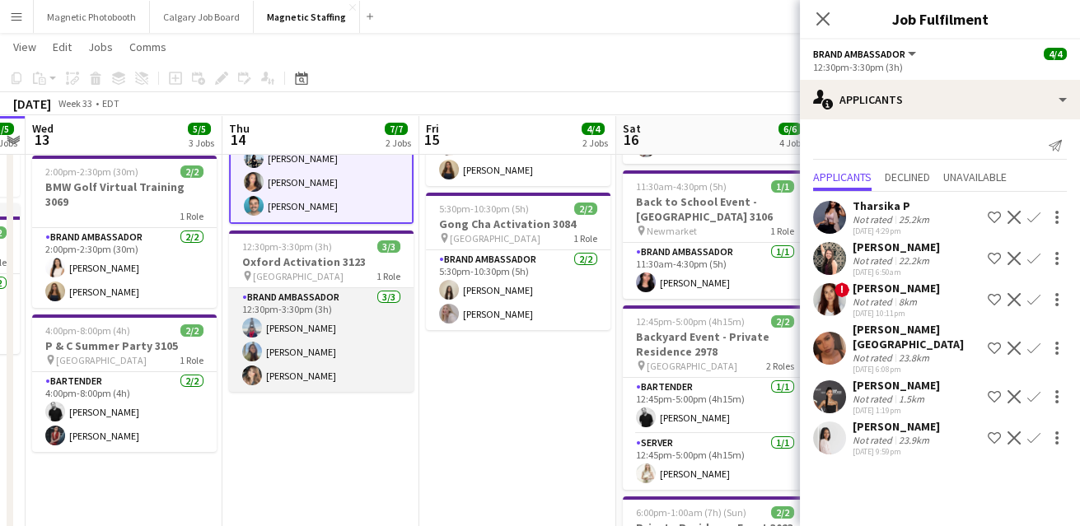
click at [332, 350] on app-card-role "Brand Ambassador [DATE] 12:30pm-3:30pm (3h) [PERSON_NAME] [PERSON_NAME] [PERSON…" at bounding box center [321, 340] width 185 height 104
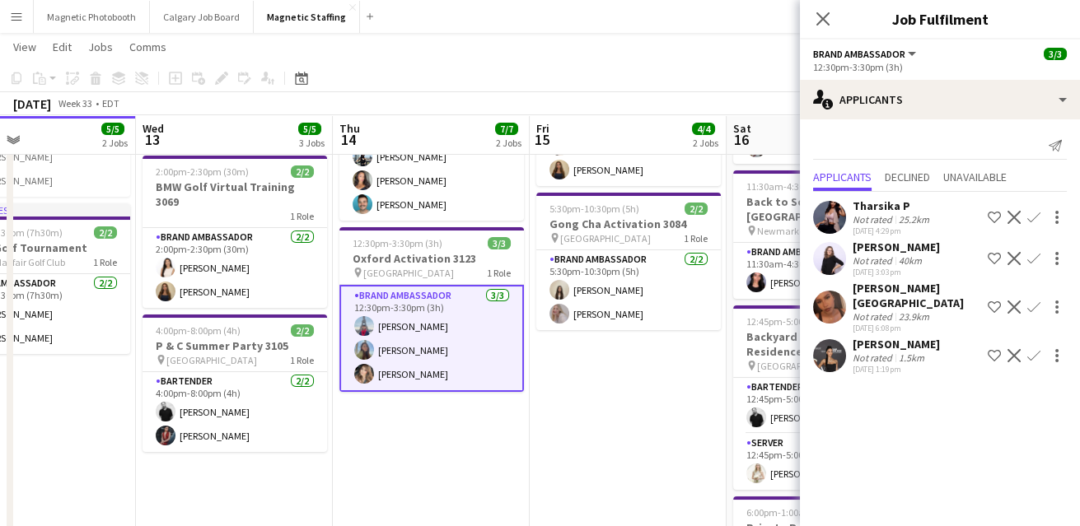
drag, startPoint x: 312, startPoint y: 400, endPoint x: 471, endPoint y: 400, distance: 159.0
click at [470, 400] on app-calendar-viewport "Sun 10 Mon 11 Tue 12 5/5 2 Jobs Wed 13 5/5 3 Jobs Thu 14 7/7 2 Jobs Fri 15 4/4 …" at bounding box center [540, 389] width 1080 height 961
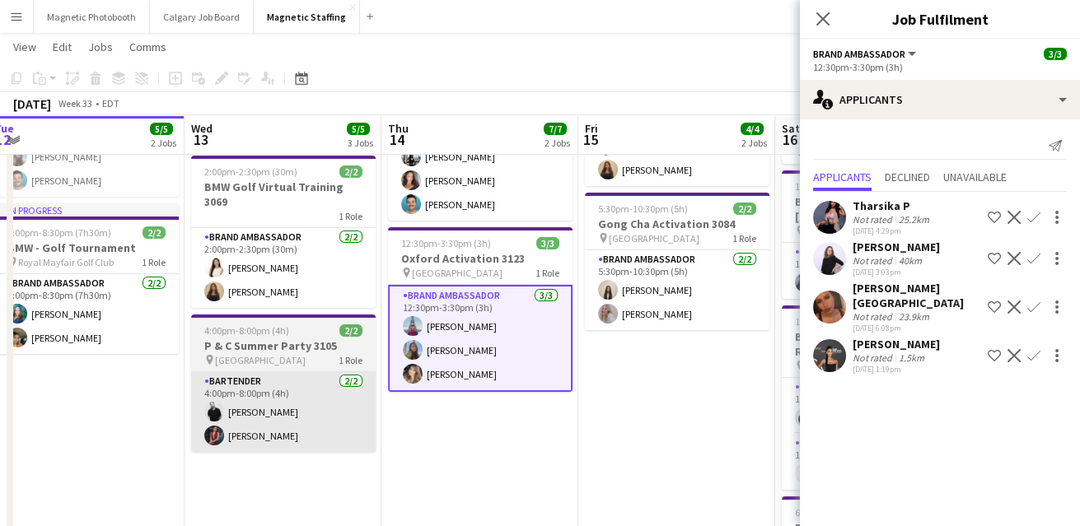
click at [342, 400] on app-card-role "Bartender [DATE] 4:00pm-8:00pm (4h) [PERSON_NAME] Xin [PERSON_NAME]" at bounding box center [283, 412] width 185 height 80
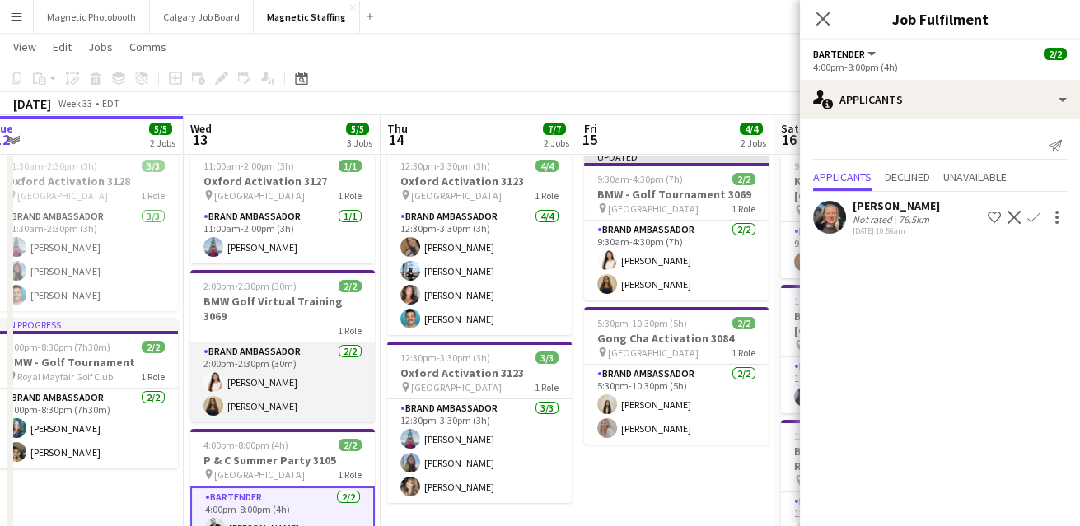
click at [334, 370] on app-card-role "Brand Ambassador [DATE] 2:00pm-2:30pm (30m) [PERSON_NAME] [PERSON_NAME]" at bounding box center [282, 383] width 185 height 80
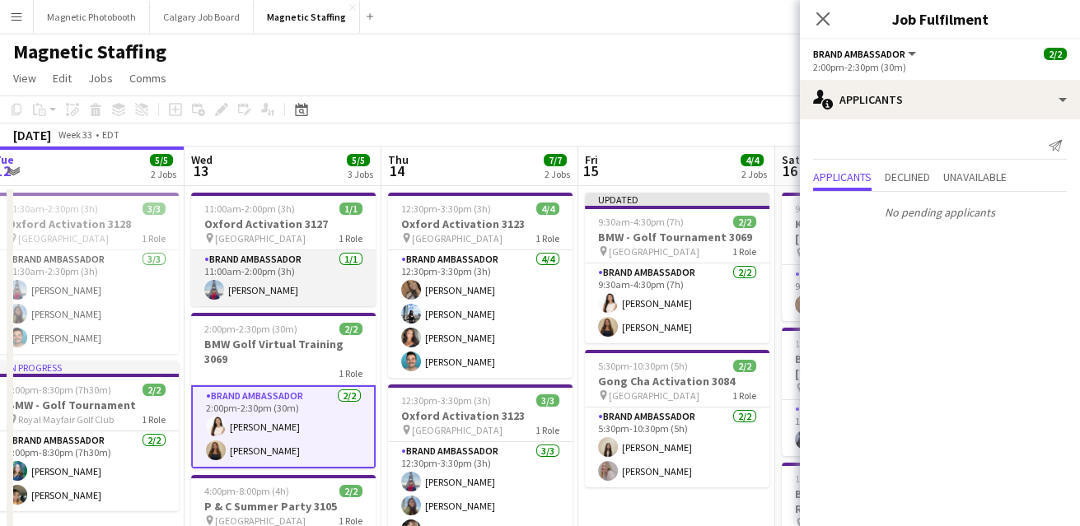
click at [346, 261] on app-card-role "Brand Ambassador [DATE] 11:00am-2:00pm (3h) [PERSON_NAME]" at bounding box center [283, 278] width 185 height 56
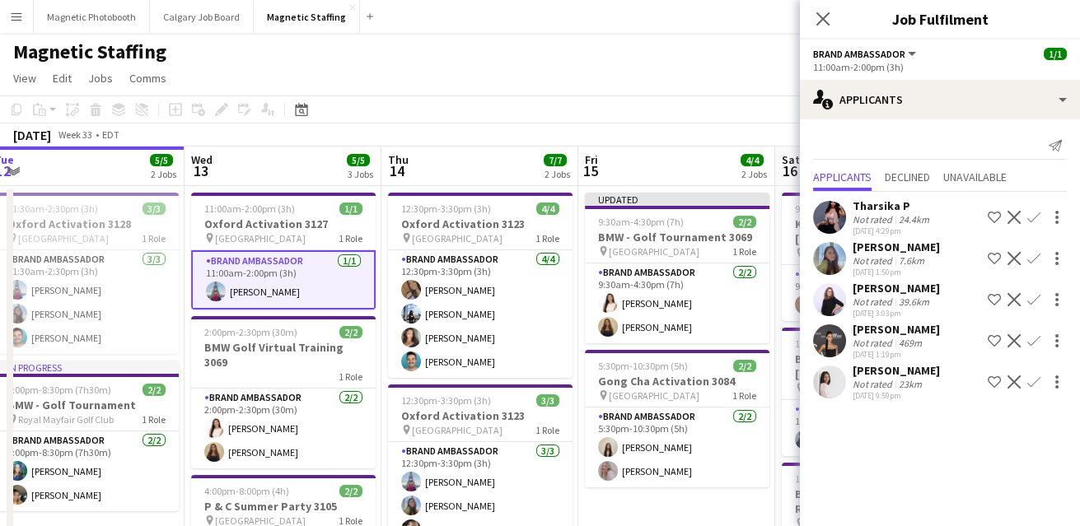
click at [551, 105] on app-toolbar "Copy Paste Paste Command V Paste with crew Command Shift V Paste linked Job [GE…" at bounding box center [540, 110] width 1080 height 28
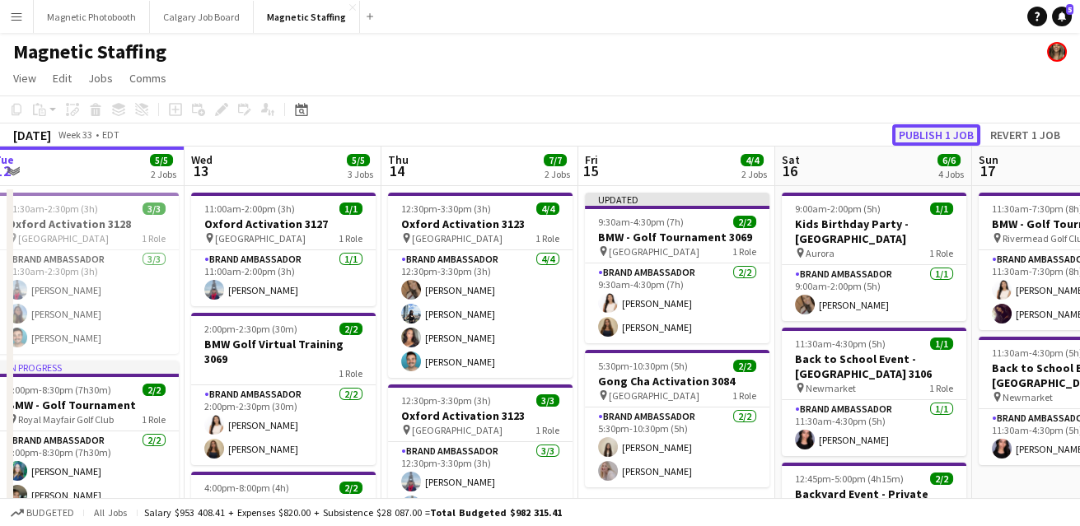
click at [934, 138] on button "Publish 1 job" at bounding box center [936, 134] width 88 height 21
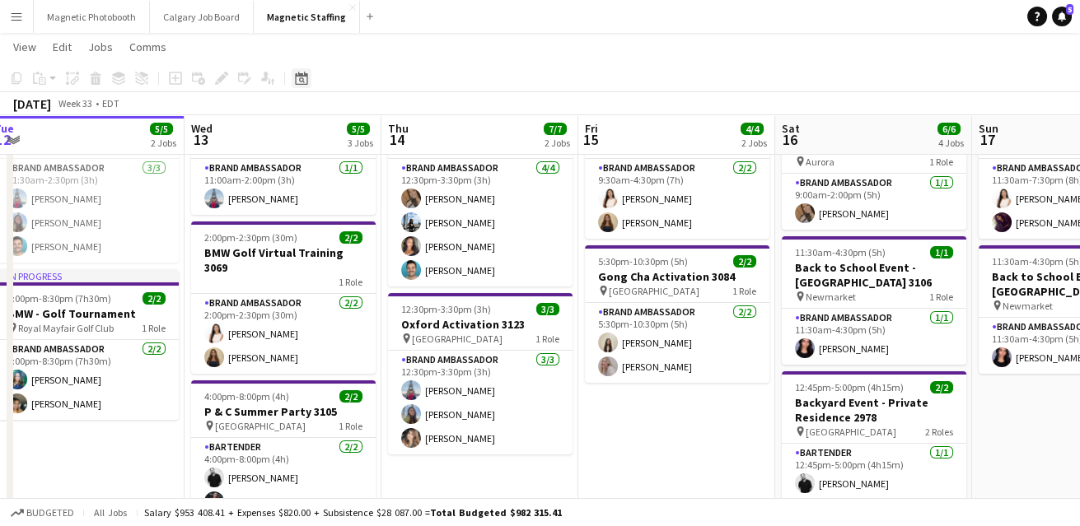
click at [303, 80] on icon "Date picker" at bounding box center [301, 78] width 13 height 13
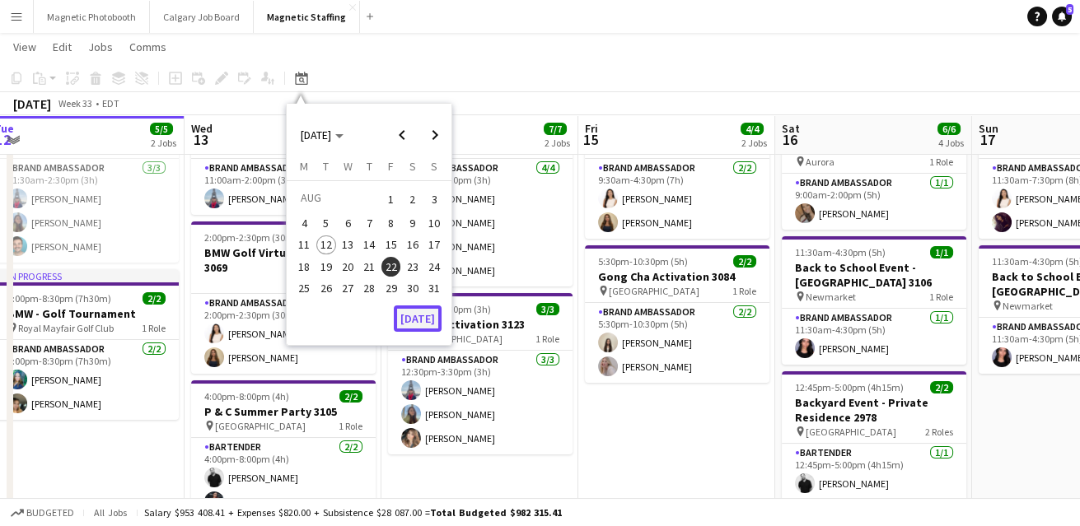
click at [430, 316] on button "[DATE]" at bounding box center [418, 319] width 48 height 26
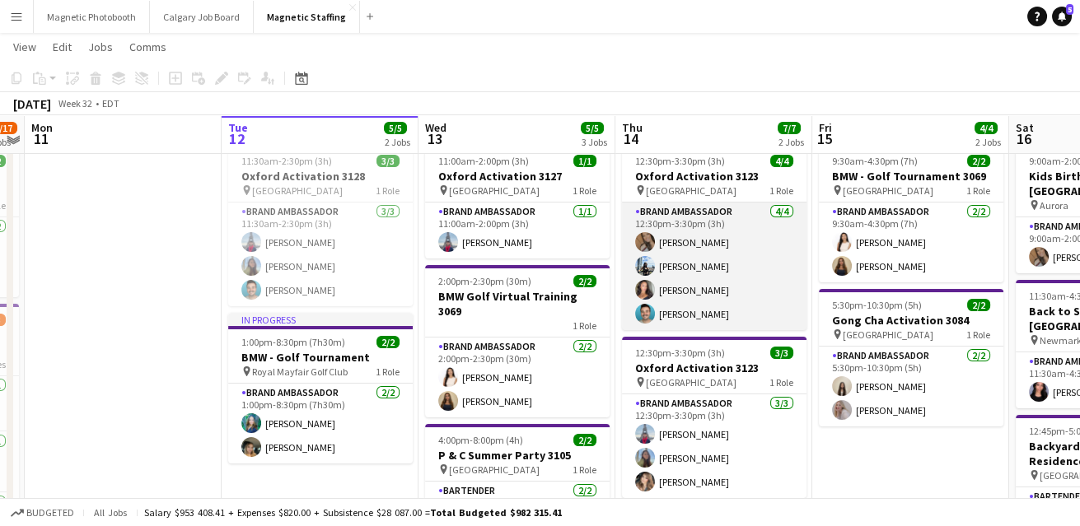
scroll to position [45, 0]
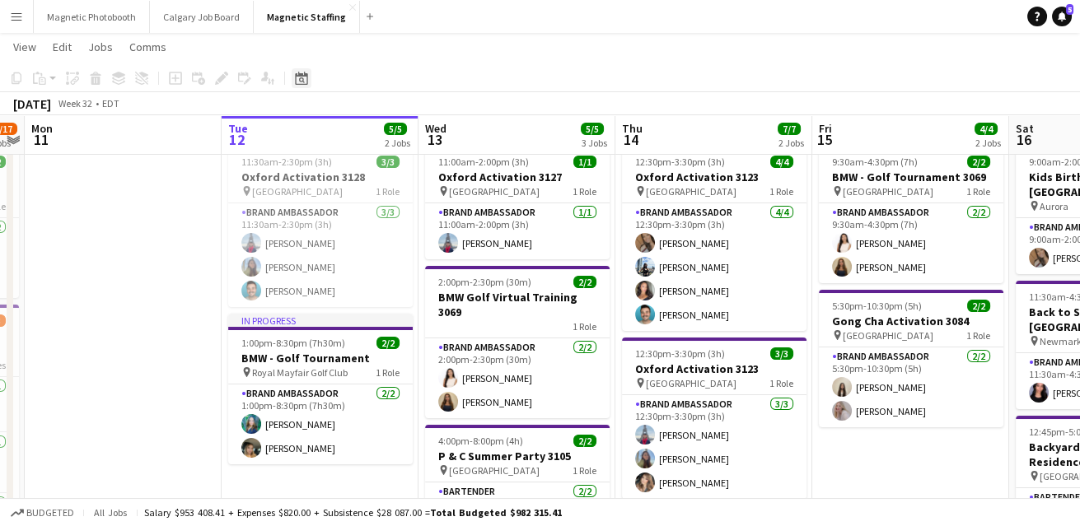
click at [299, 81] on icon at bounding box center [302, 80] width 6 height 6
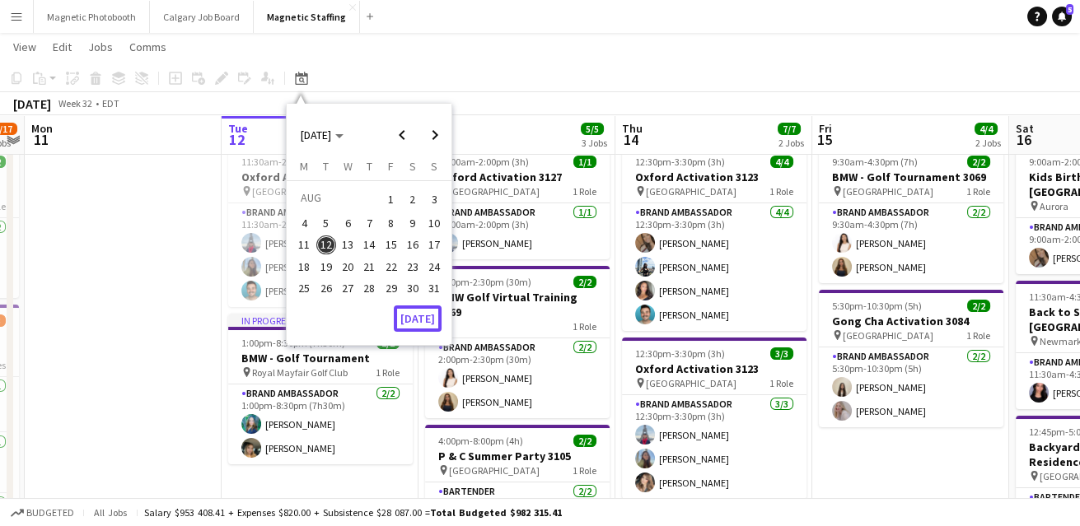
click at [416, 316] on button "[DATE]" at bounding box center [418, 319] width 48 height 26
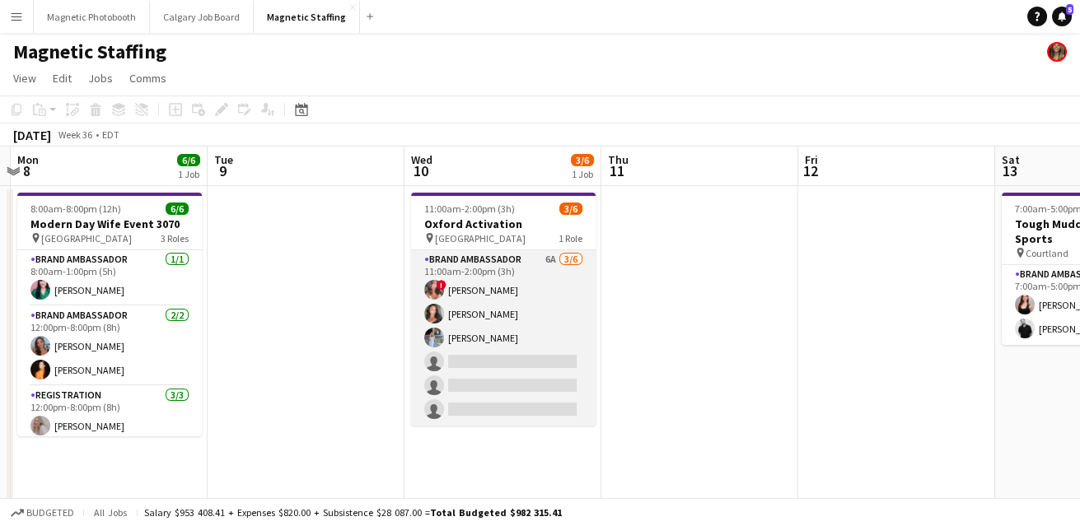
scroll to position [0, 579]
click at [551, 349] on app-card-role "Brand Ambassador 6A [DATE] 11:00am-2:00pm (3h) ! [PERSON_NAME] [PERSON_NAME] [P…" at bounding box center [504, 337] width 185 height 175
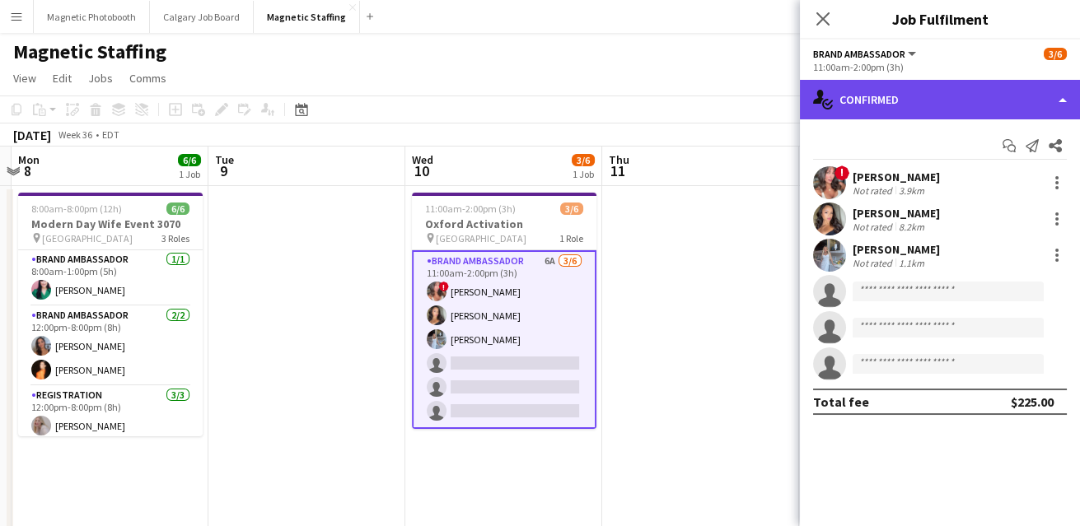
click at [901, 103] on div "single-neutral-actions-check-2 Confirmed" at bounding box center [940, 100] width 280 height 40
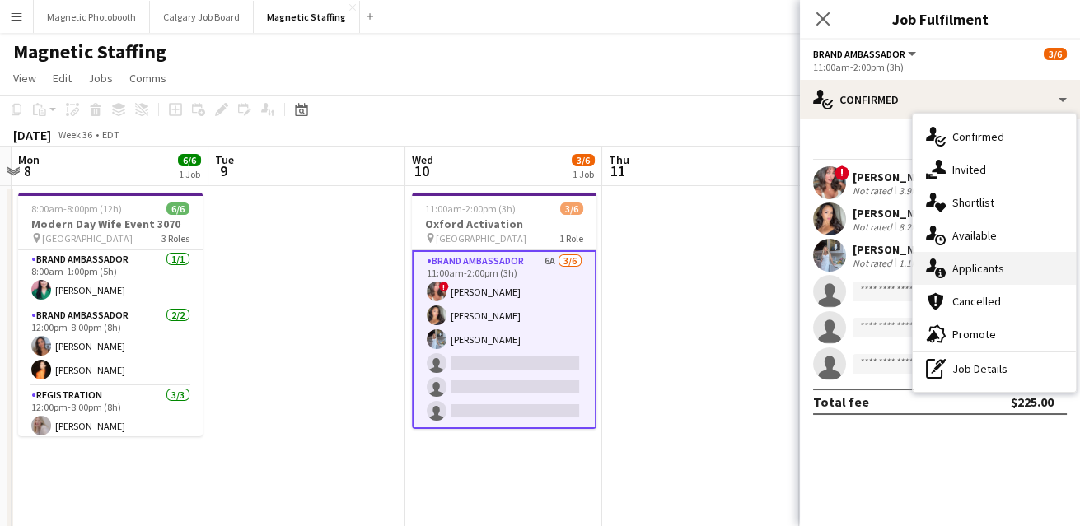
click at [945, 264] on icon "single-neutral-actions-information" at bounding box center [936, 269] width 20 height 20
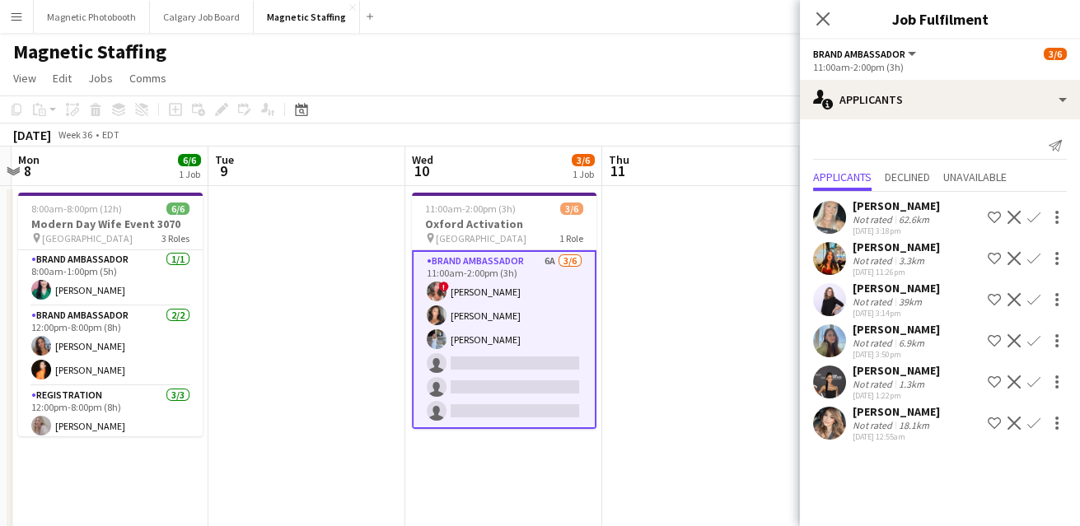
click at [1034, 422] on app-icon "Confirm" at bounding box center [1033, 423] width 13 height 13
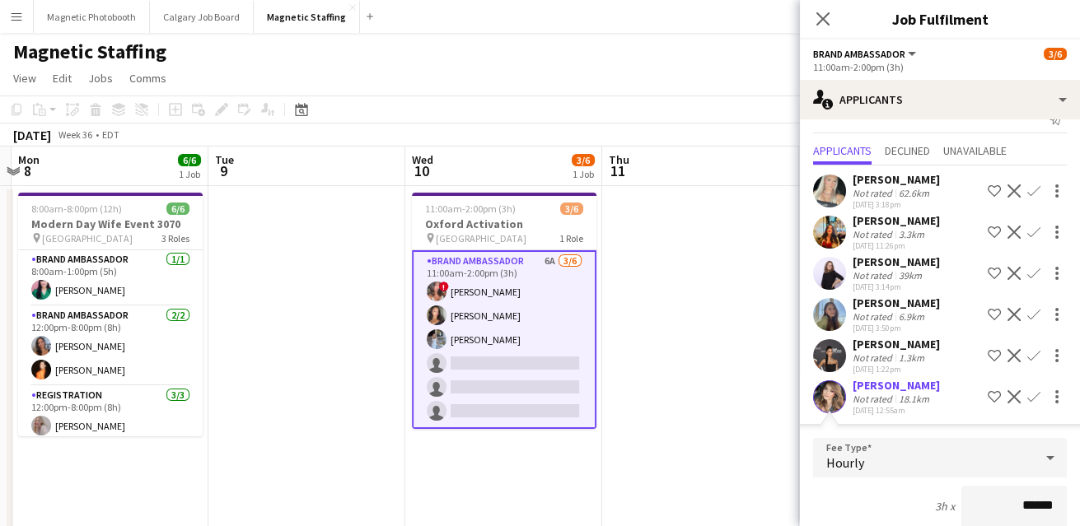
scroll to position [304, 0]
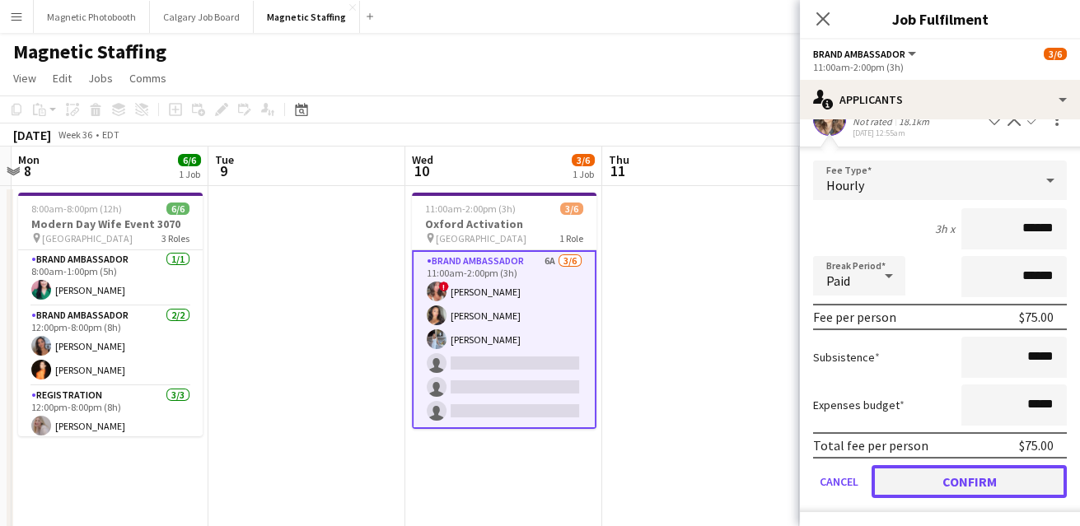
click at [962, 483] on button "Confirm" at bounding box center [969, 482] width 195 height 33
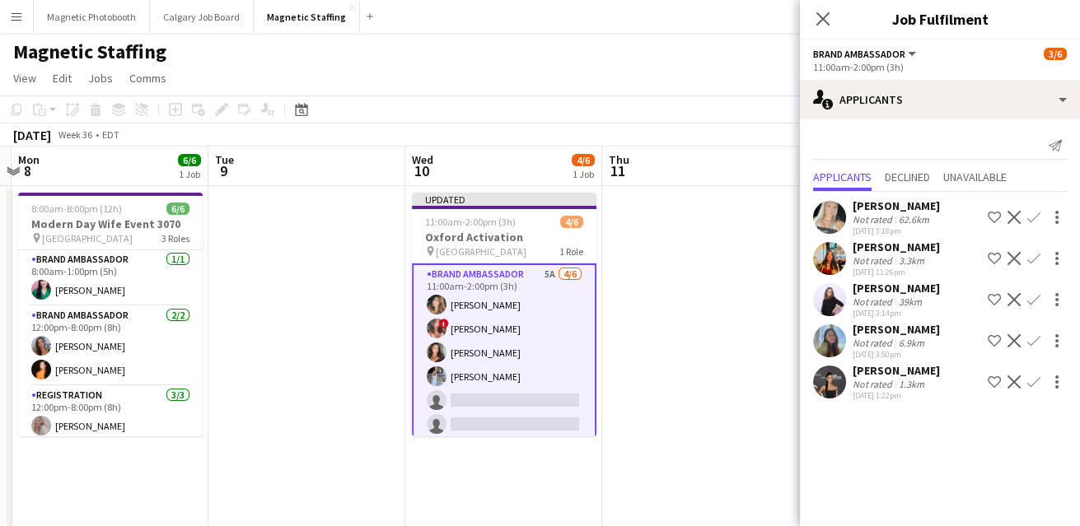
scroll to position [0, 578]
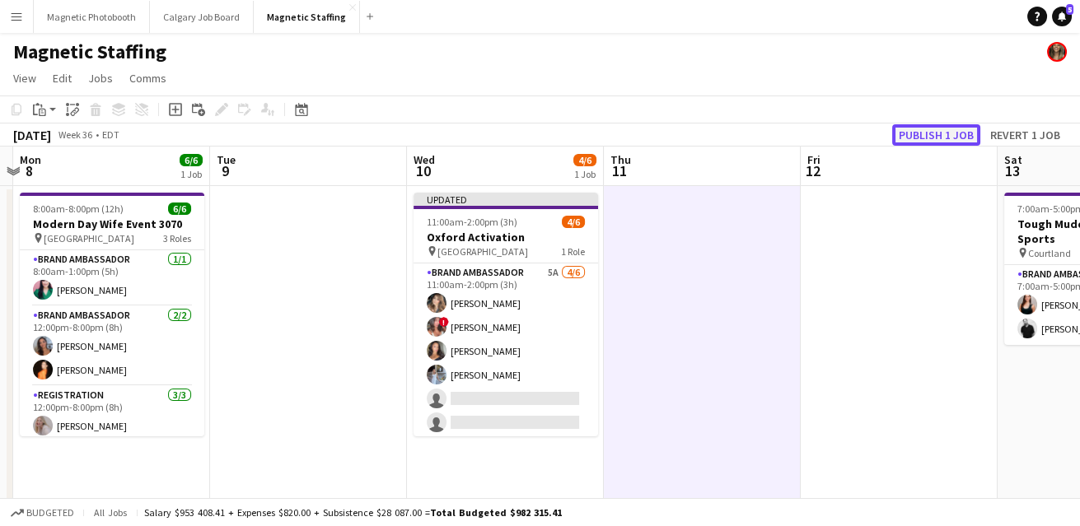
click at [931, 133] on button "Publish 1 job" at bounding box center [936, 134] width 88 height 21
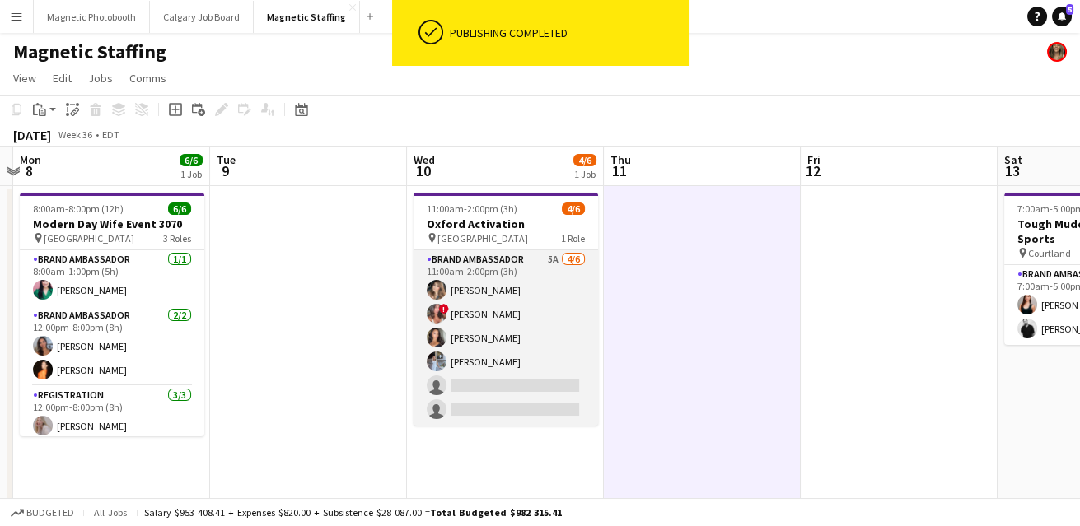
click at [499, 364] on app-card-role "Brand Ambassador 5A [DATE] 11:00am-2:00pm (3h) [PERSON_NAME] ! [PERSON_NAME] [P…" at bounding box center [506, 337] width 185 height 175
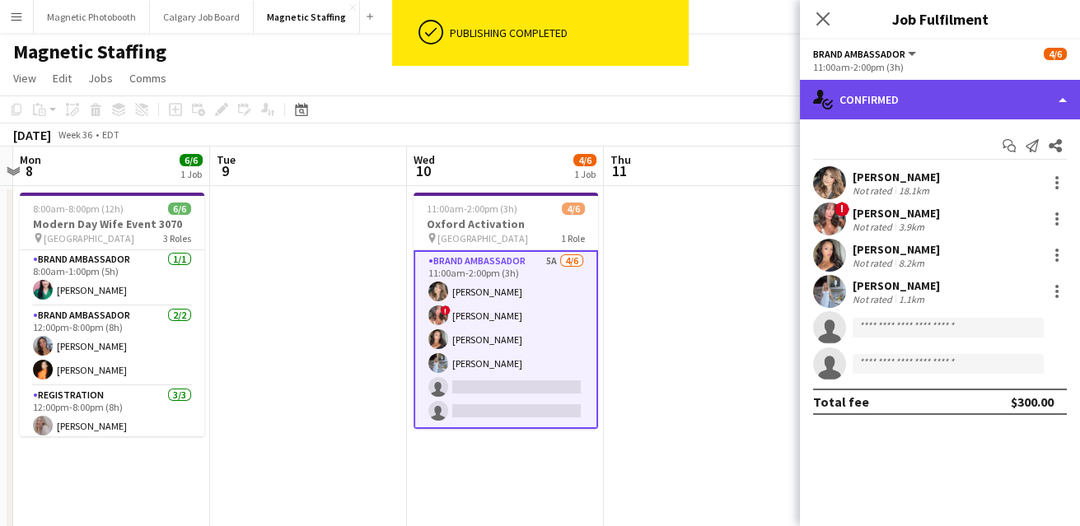
click at [893, 99] on div "single-neutral-actions-check-2 Confirmed" at bounding box center [940, 100] width 280 height 40
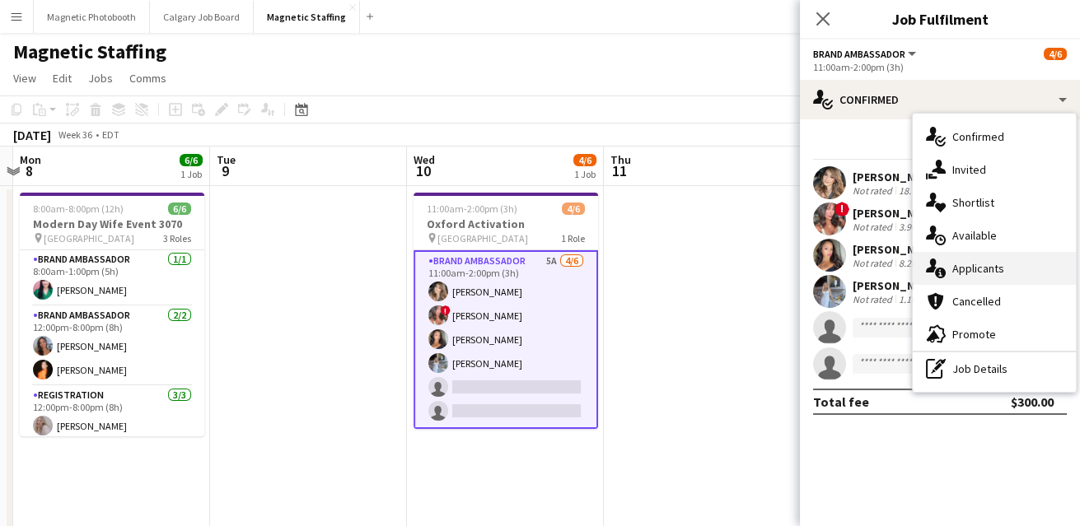
click at [943, 269] on icon at bounding box center [940, 273] width 11 height 11
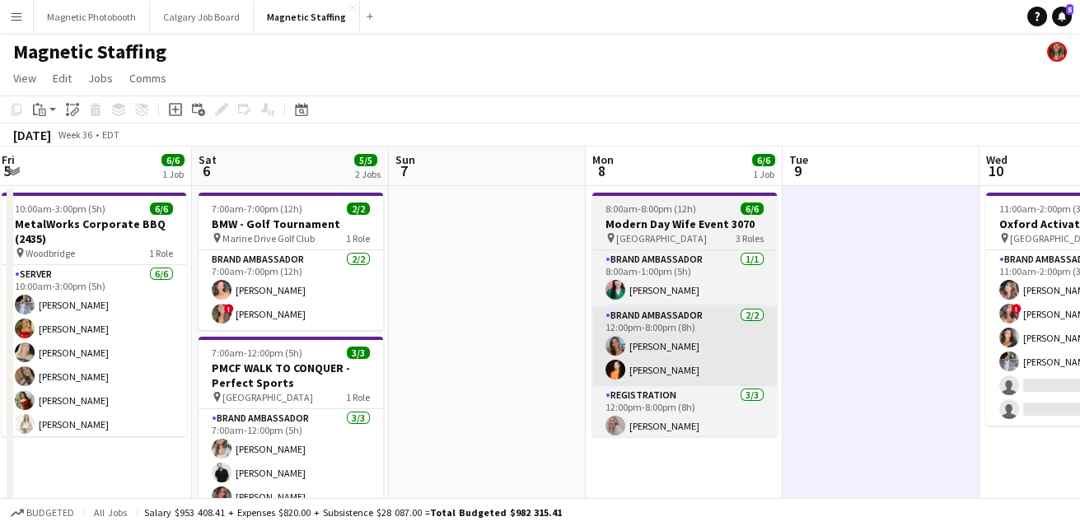
scroll to position [0, 494]
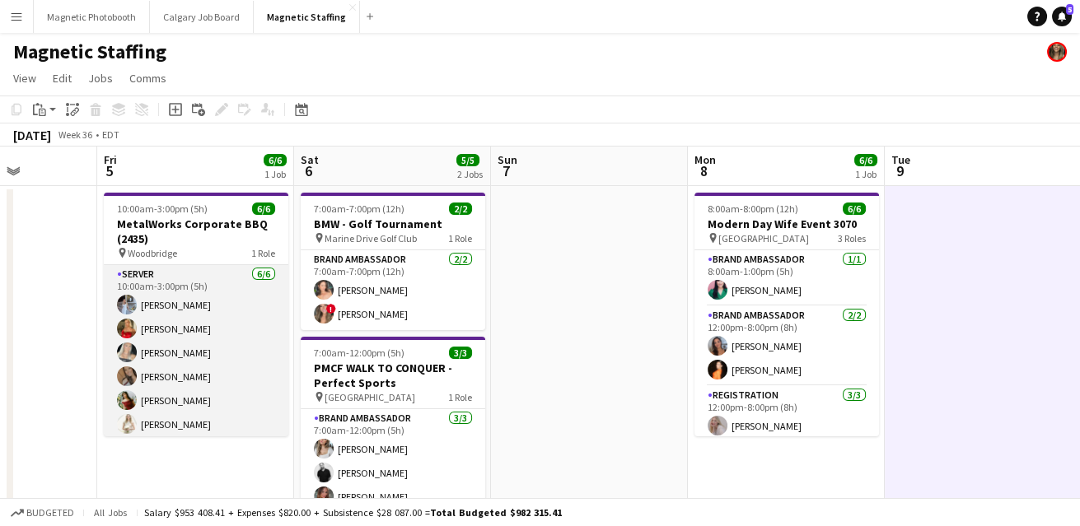
click at [285, 307] on app-card-role "Server [DATE] 10:00am-3:00pm (5h) [PERSON_NAME] [PERSON_NAME] [PERSON_NAME] [PE…" at bounding box center [196, 352] width 185 height 175
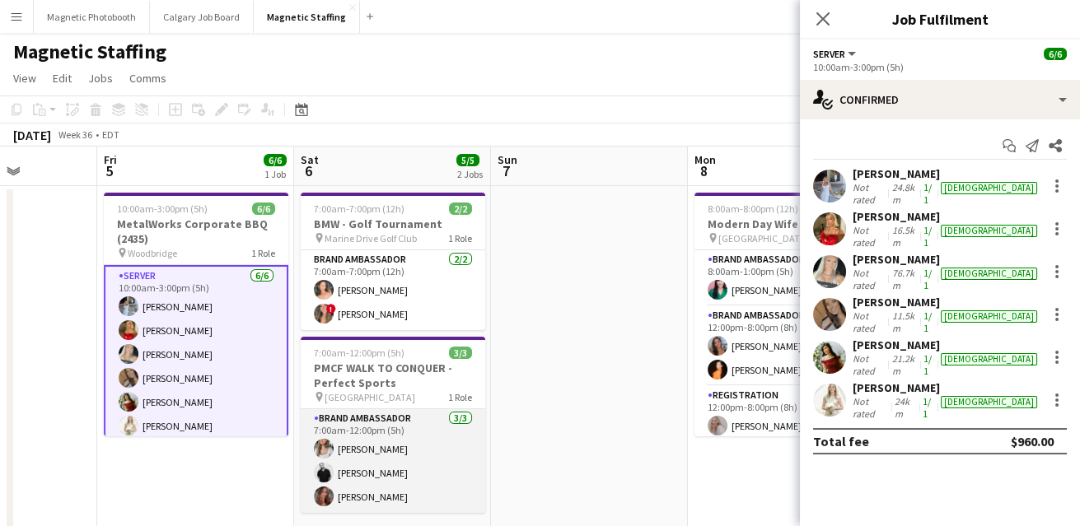
click at [442, 486] on app-card-role "Brand Ambassador [DATE] 7:00am-12:00pm (5h) [PERSON_NAME] [PERSON_NAME] [PERSON…" at bounding box center [393, 461] width 185 height 104
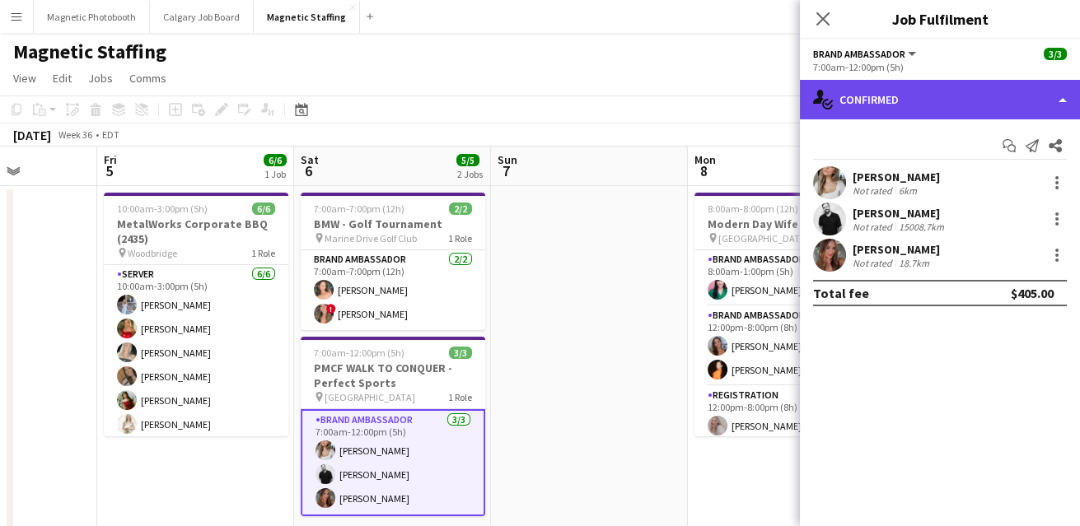
click at [935, 100] on div "single-neutral-actions-check-2 Confirmed" at bounding box center [940, 100] width 280 height 40
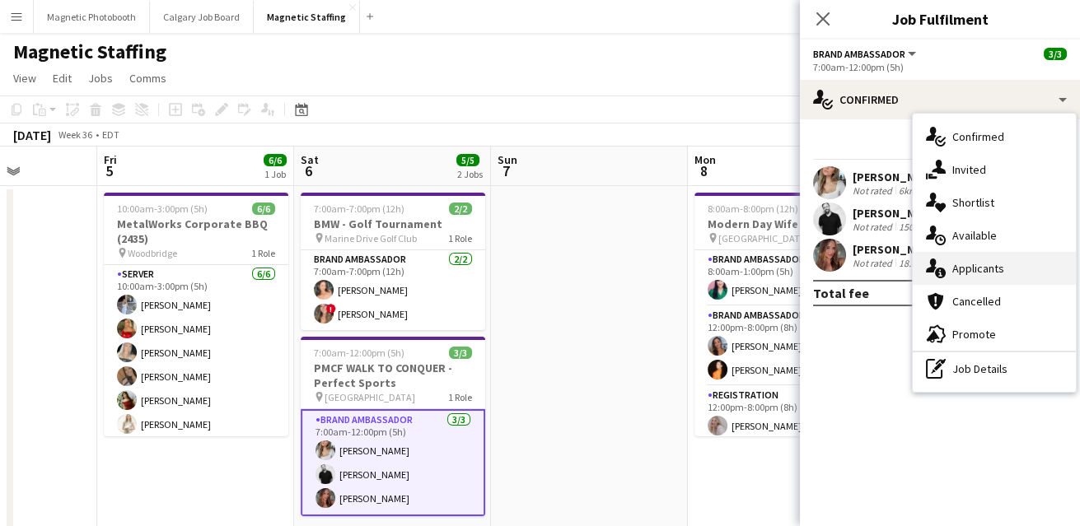
click at [952, 269] on div "single-neutral-actions-information Applicants" at bounding box center [994, 268] width 163 height 33
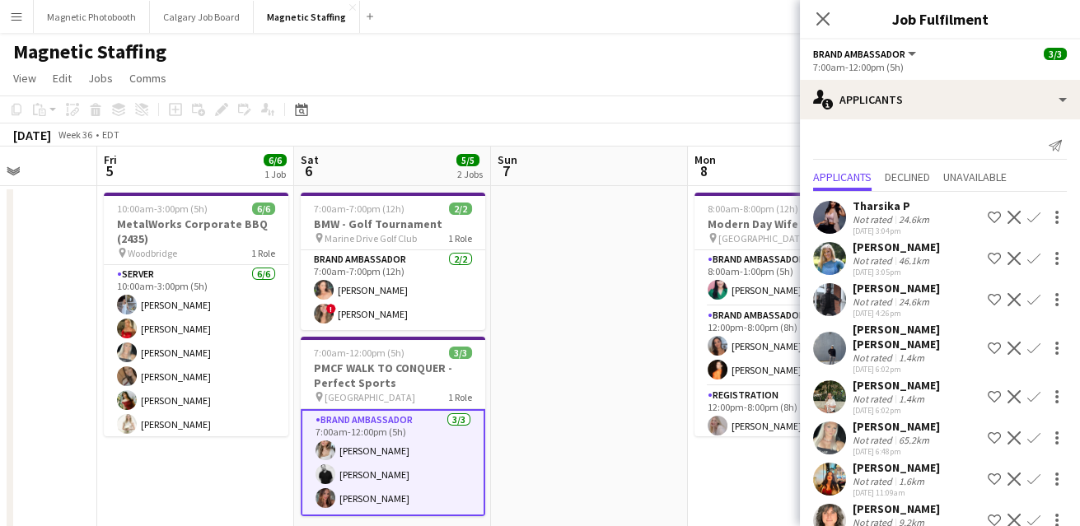
scroll to position [261, 0]
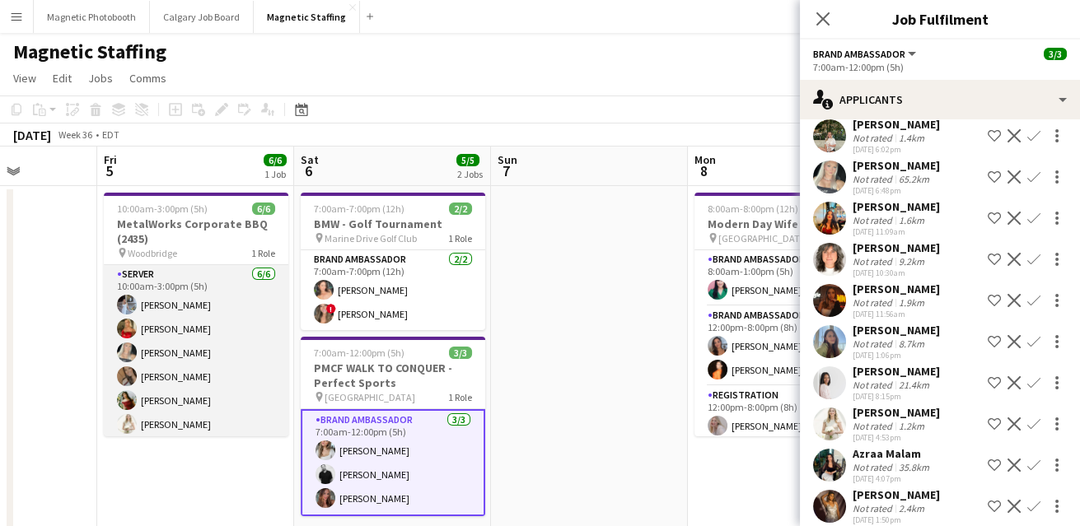
click at [205, 419] on app-card-role "Server [DATE] 10:00am-3:00pm (5h) [PERSON_NAME] [PERSON_NAME] [PERSON_NAME] [PE…" at bounding box center [196, 352] width 185 height 175
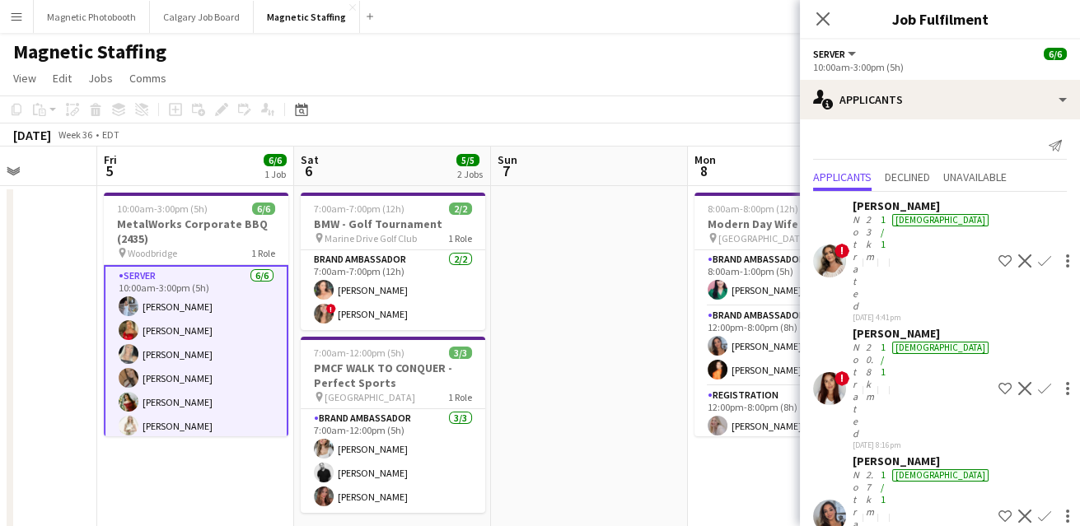
scroll to position [7, 0]
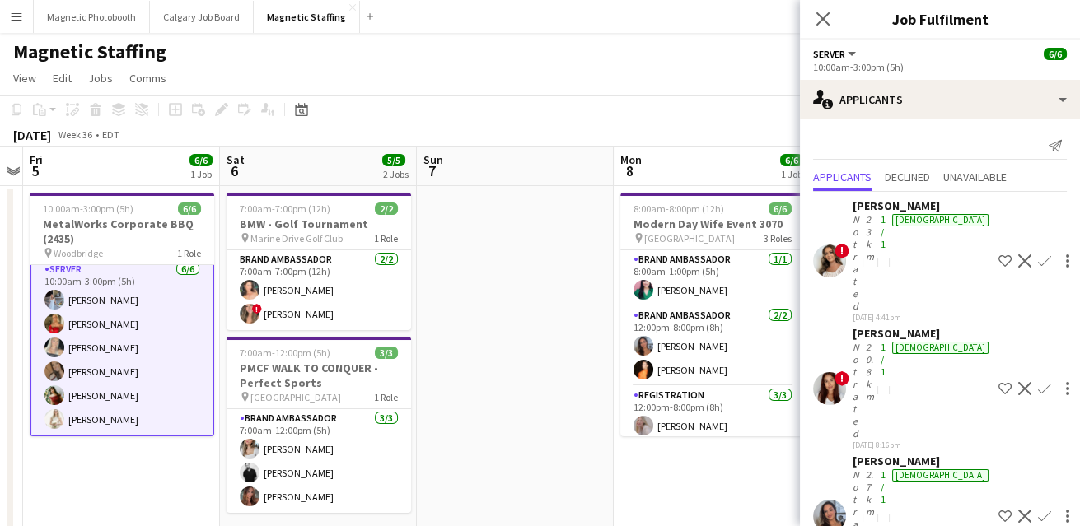
drag, startPoint x: 573, startPoint y: 419, endPoint x: -1, endPoint y: 539, distance: 586.6
click at [0, 526] on html "Menu Boards Boards Boards All jobs Status Workforce Workforce My Workforce Recr…" at bounding box center [540, 527] width 1080 height 1055
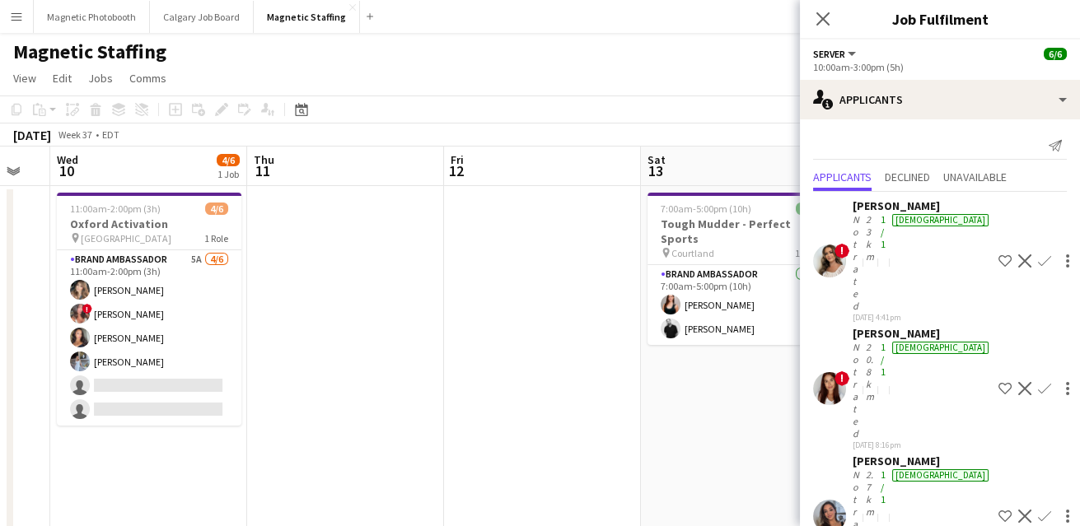
drag, startPoint x: 605, startPoint y: 492, endPoint x: 292, endPoint y: 482, distance: 313.2
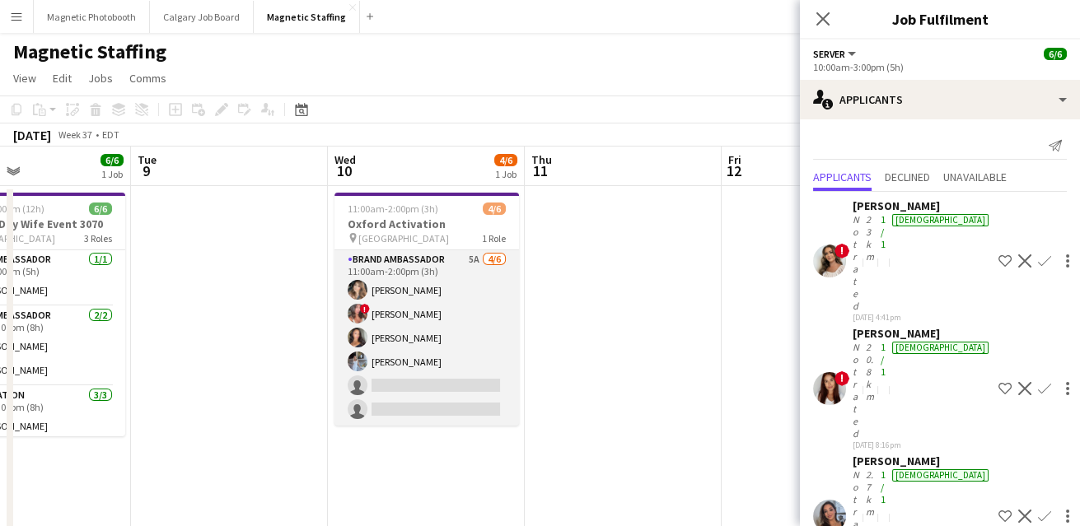
click at [377, 375] on app-card-role "Brand Ambassador 5A [DATE] 11:00am-2:00pm (3h) [PERSON_NAME] ! [PERSON_NAME] [P…" at bounding box center [427, 337] width 185 height 175
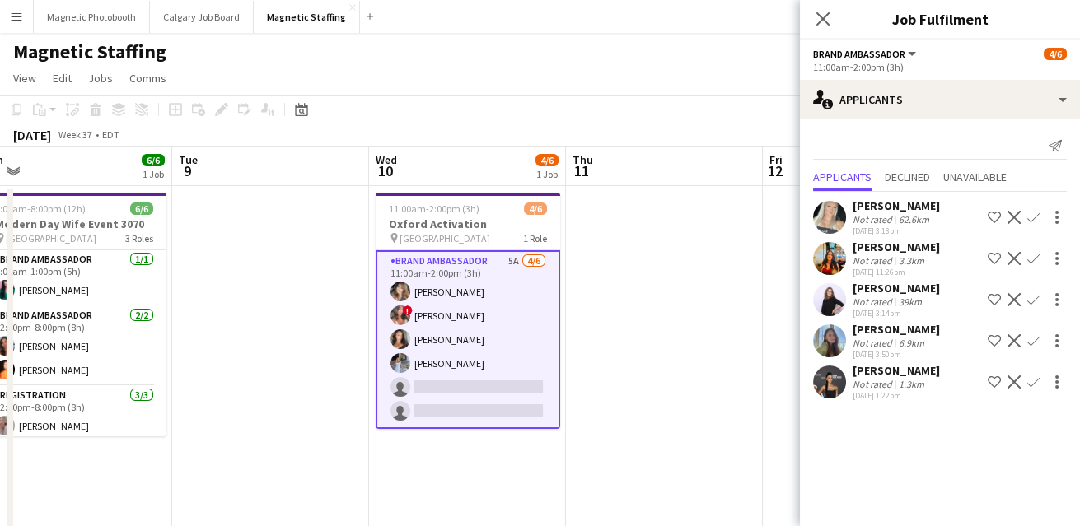
drag, startPoint x: 681, startPoint y: 342, endPoint x: 164, endPoint y: 440, distance: 526.6
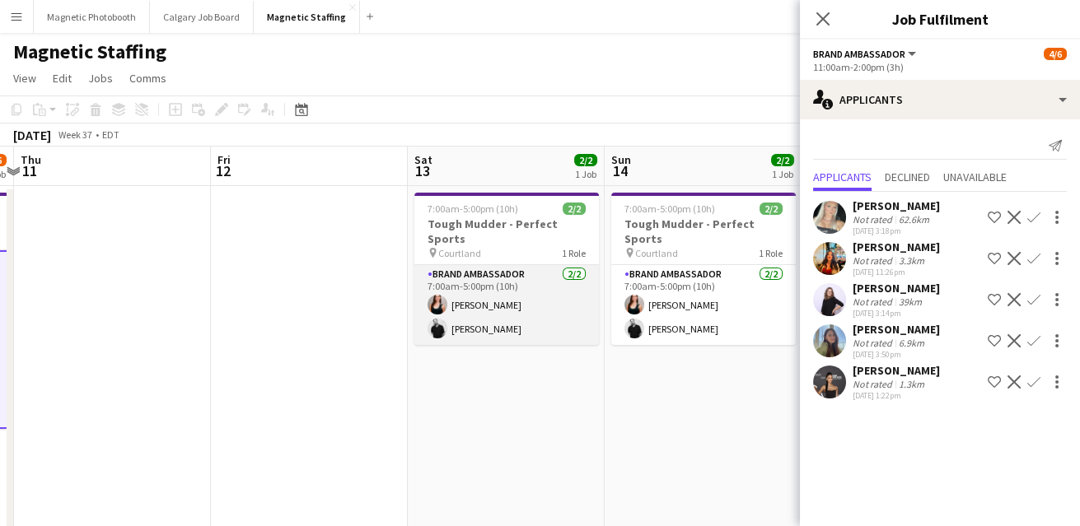
click at [520, 313] on app-card-role "Brand Ambassador [DATE] 7:00am-5:00pm (10h) [PERSON_NAME] [PERSON_NAME]" at bounding box center [506, 305] width 185 height 80
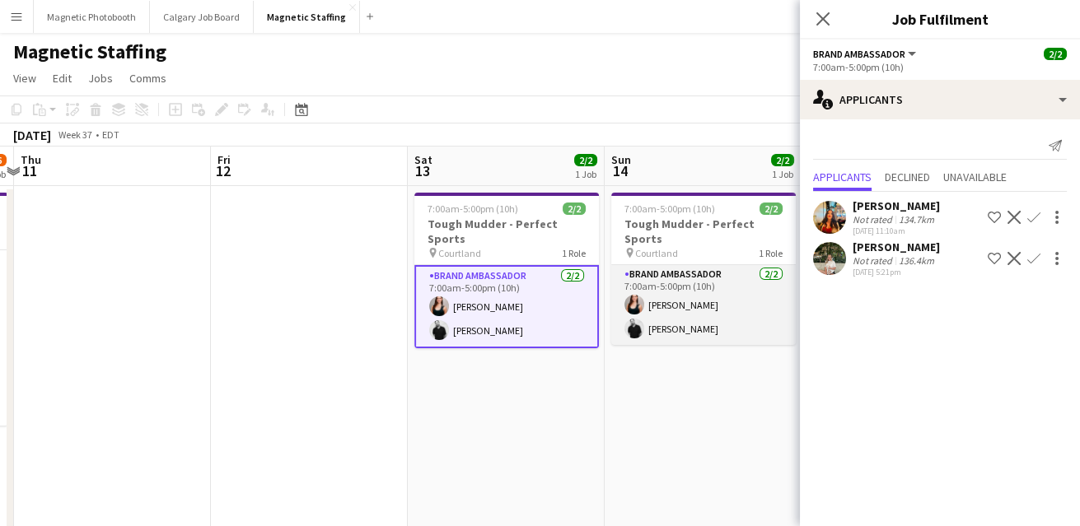
click at [696, 304] on app-card-role "Brand Ambassador [DATE] 7:00am-5:00pm (10h) [PERSON_NAME] [PERSON_NAME]" at bounding box center [703, 305] width 185 height 80
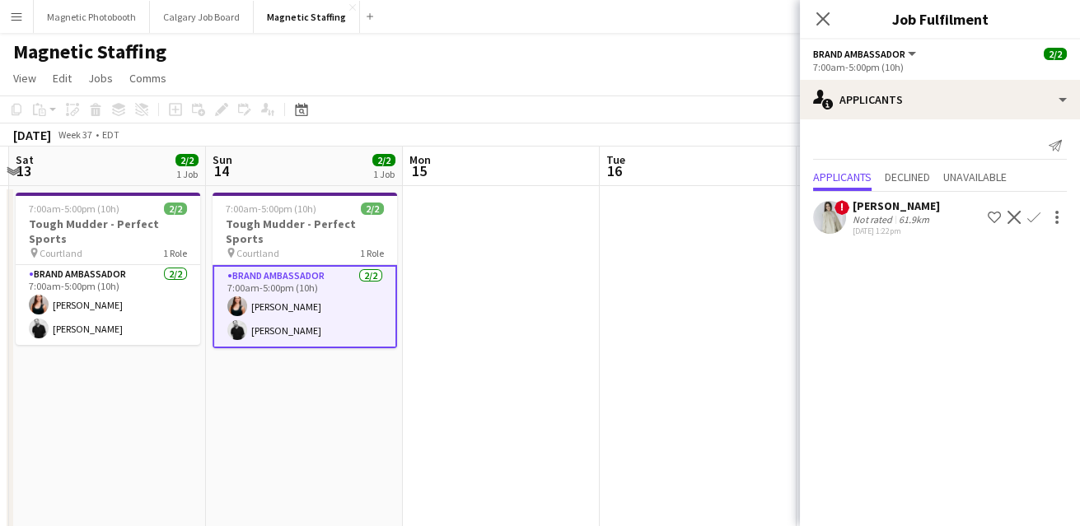
drag, startPoint x: 442, startPoint y: 307, endPoint x: 271, endPoint y: 353, distance: 176.9
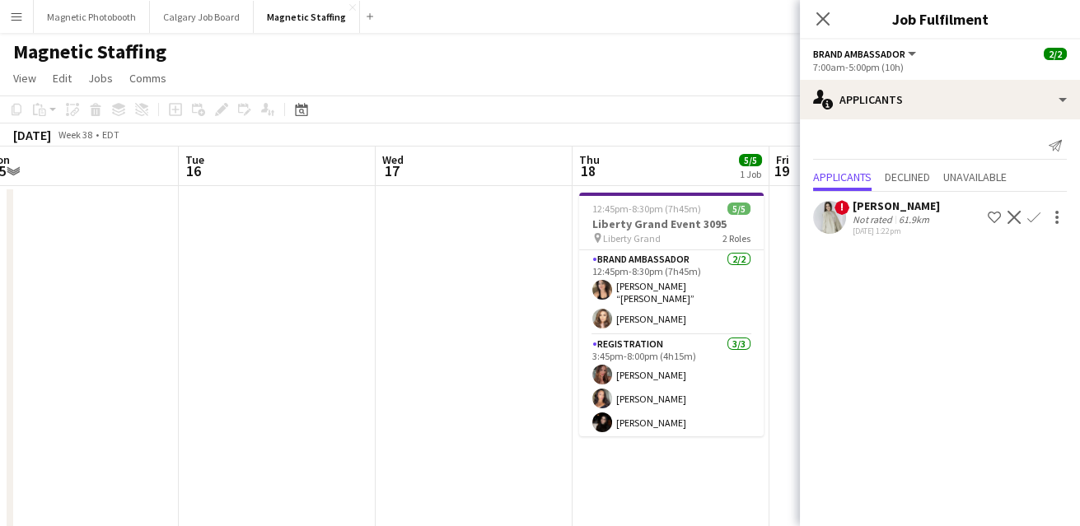
drag, startPoint x: 742, startPoint y: 355, endPoint x: -1, endPoint y: 596, distance: 781.2
click at [0, 526] on html "Menu Boards Boards Boards All jobs Status Workforce Workforce My Workforce Recr…" at bounding box center [540, 527] width 1080 height 1055
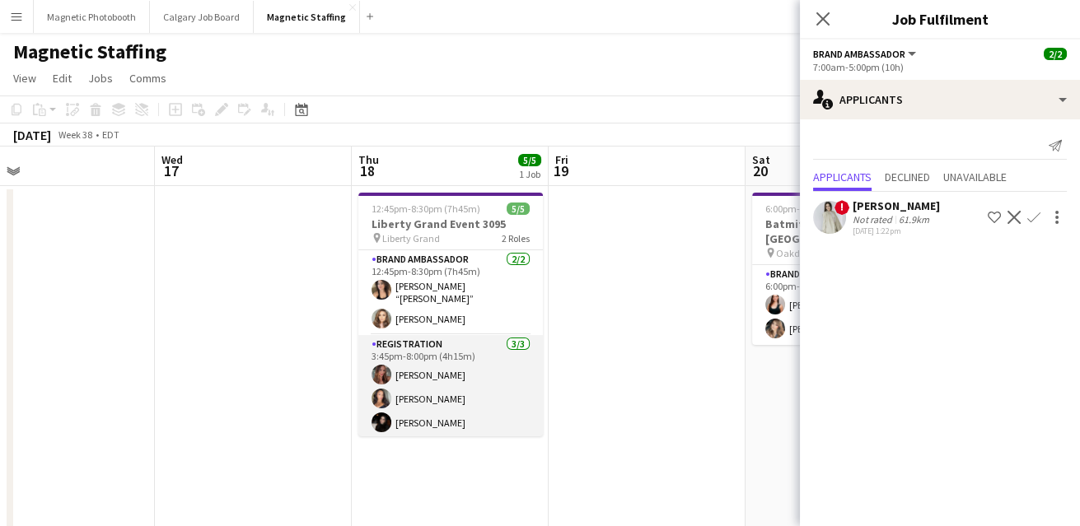
click at [442, 405] on app-card-role "Registration [DATE] 3:45pm-8:00pm (4h15m) [PERSON_NAME] [PERSON_NAME] [PERSON_N…" at bounding box center [450, 387] width 185 height 104
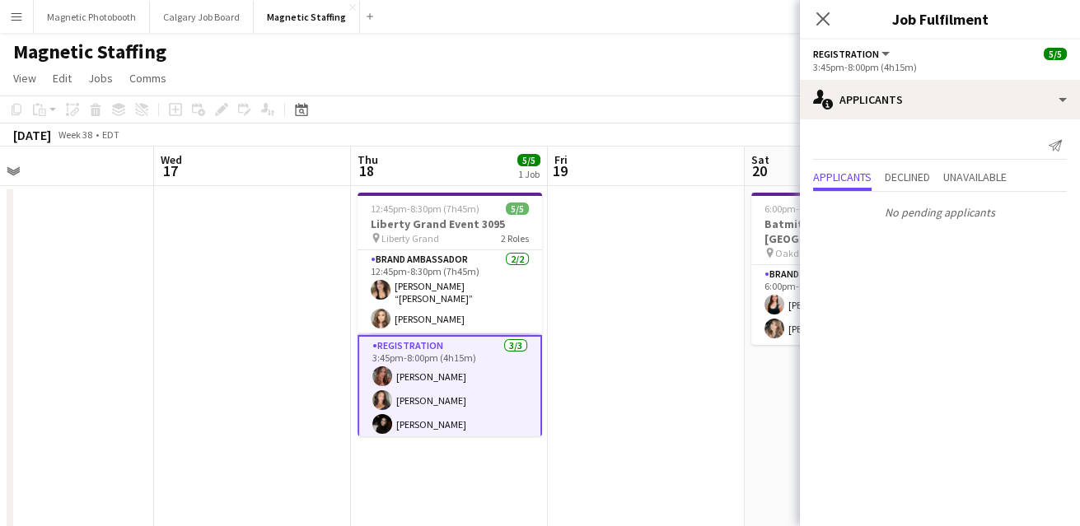
scroll to position [0, 738]
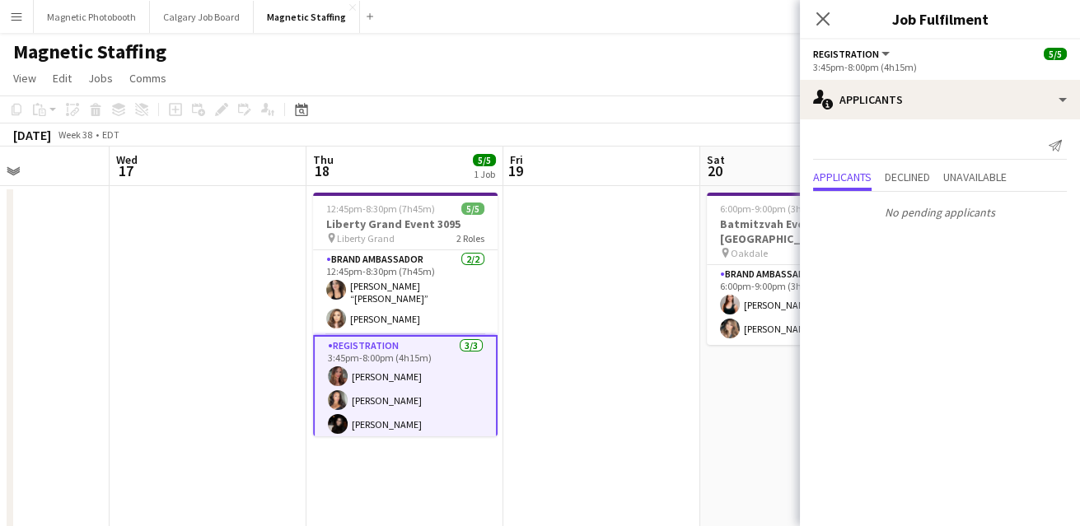
drag, startPoint x: 611, startPoint y: 369, endPoint x: 98, endPoint y: 395, distance: 514.0
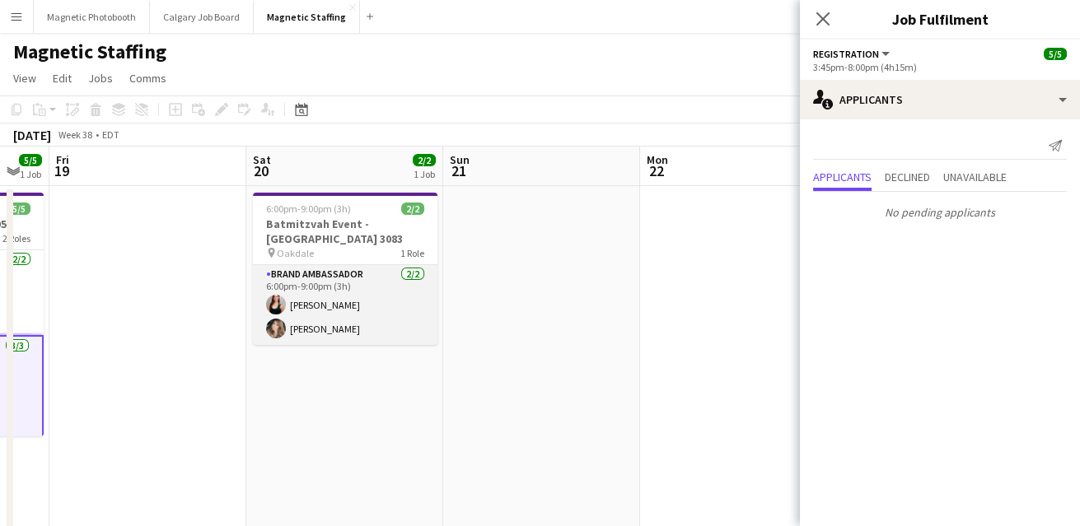
click at [326, 307] on app-card-role "Brand Ambassador [DATE] 6:00pm-9:00pm (3h) [PERSON_NAME] [PERSON_NAME]" at bounding box center [345, 305] width 185 height 80
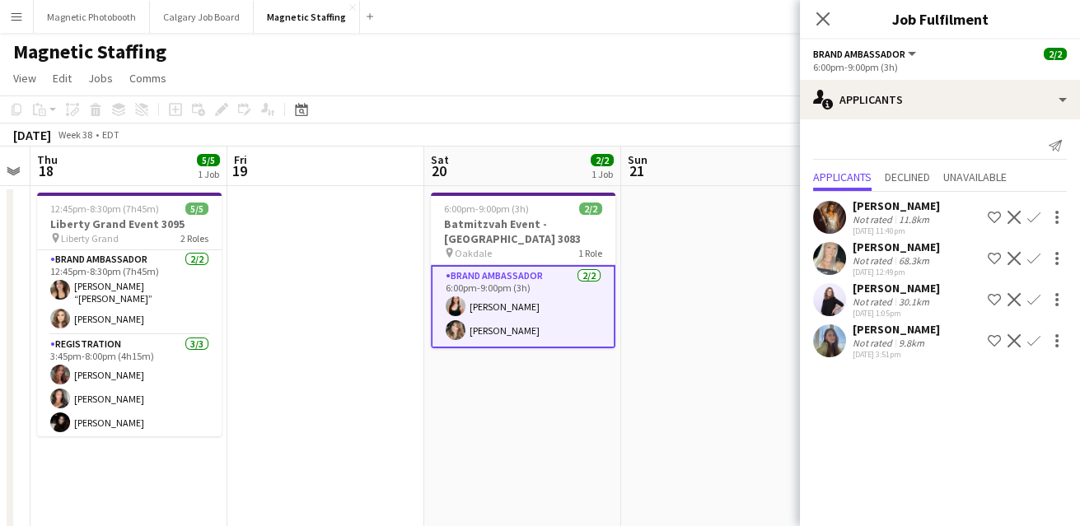
drag, startPoint x: 627, startPoint y: 288, endPoint x: 247, endPoint y: 374, distance: 389.4
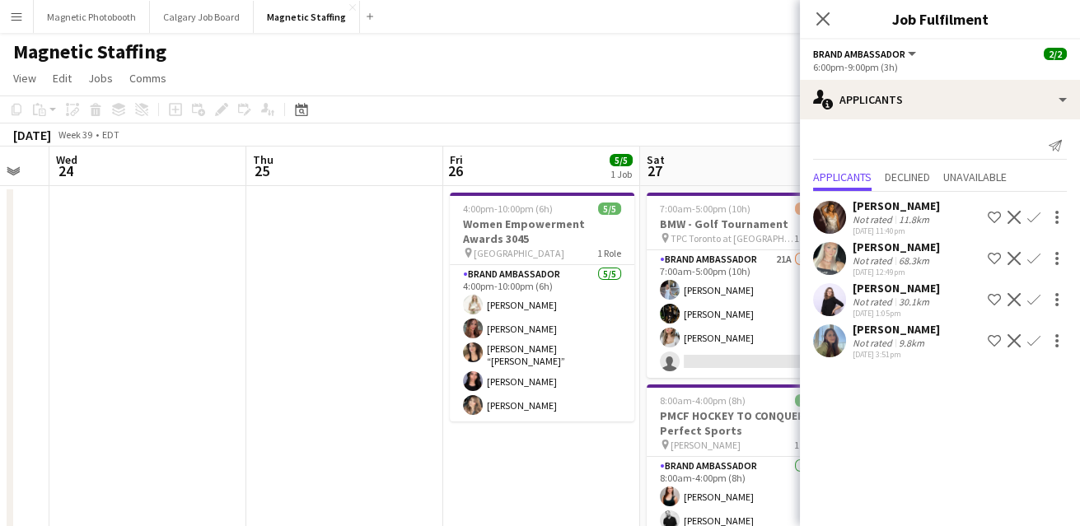
drag, startPoint x: 704, startPoint y: 343, endPoint x: 266, endPoint y: 378, distance: 438.9
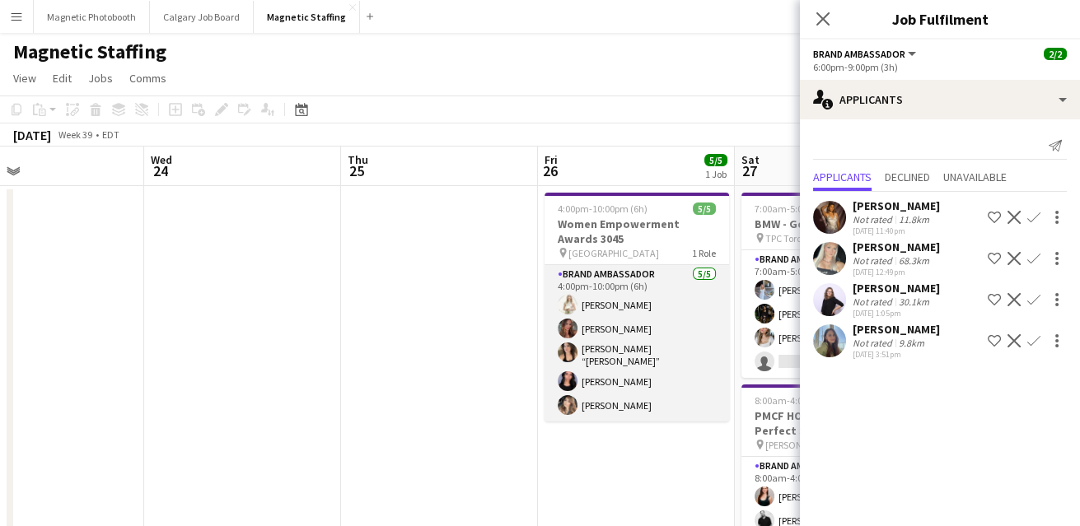
click at [638, 352] on app-card-role "Brand Ambassador [DATE] 4:00pm-10:00pm (6h) [PERSON_NAME] [PERSON_NAME] [PERSON…" at bounding box center [637, 343] width 185 height 157
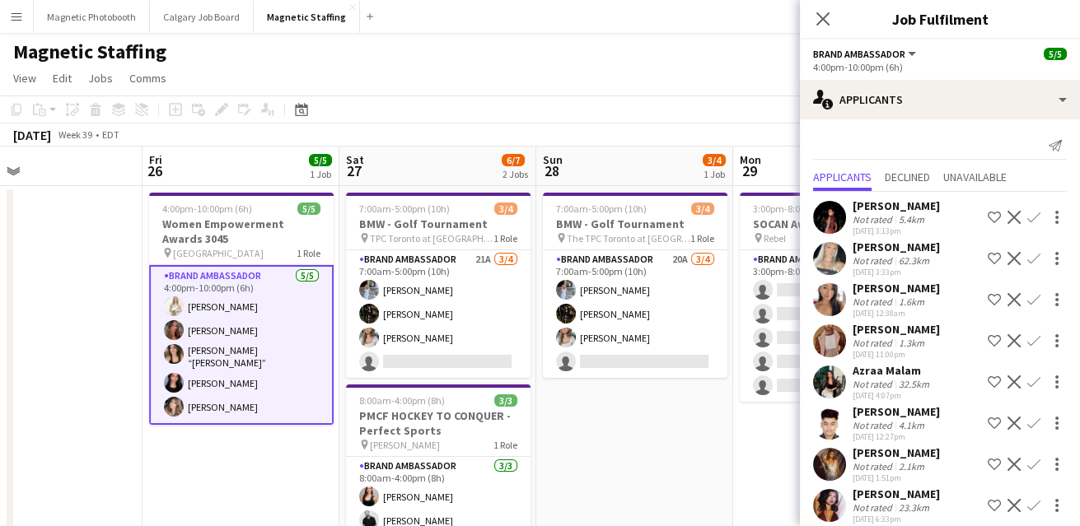
scroll to position [0, 529]
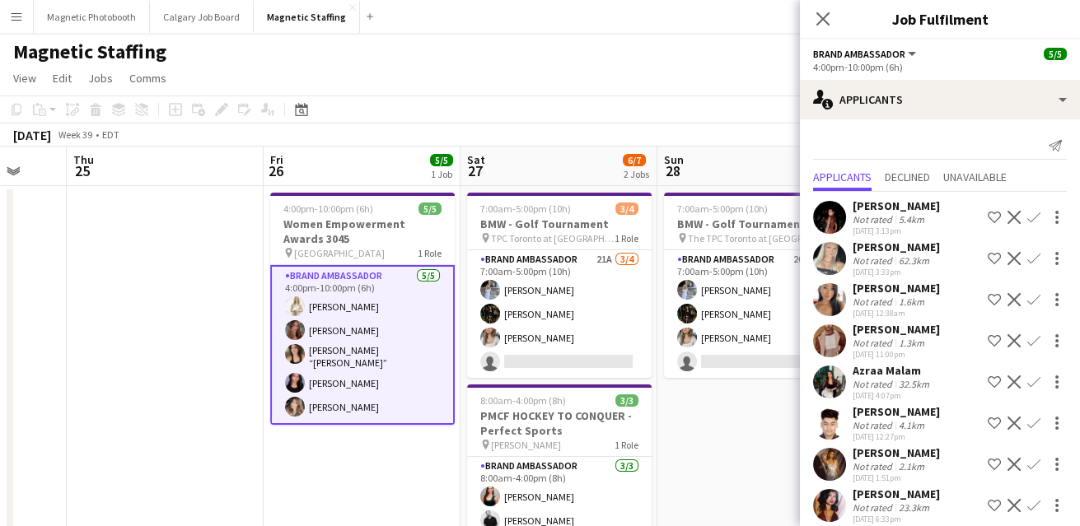
drag, startPoint x: 331, startPoint y: 360, endPoint x: 275, endPoint y: 375, distance: 58.0
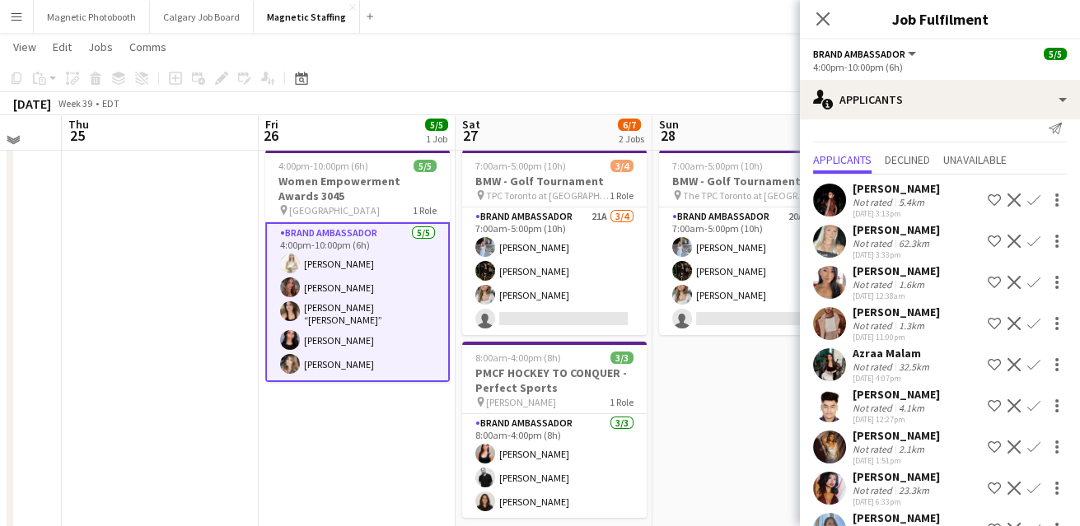
scroll to position [25, 0]
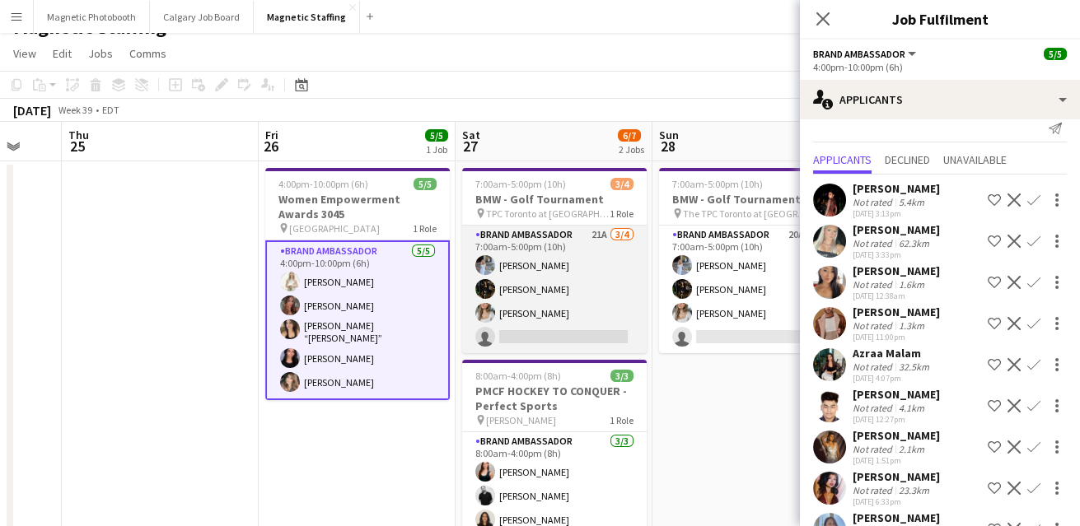
click at [579, 328] on app-card-role "Brand Ambassador 21A [DATE] 7:00am-5:00pm (10h) [PERSON_NAME] [PERSON_NAME] [PE…" at bounding box center [554, 290] width 185 height 128
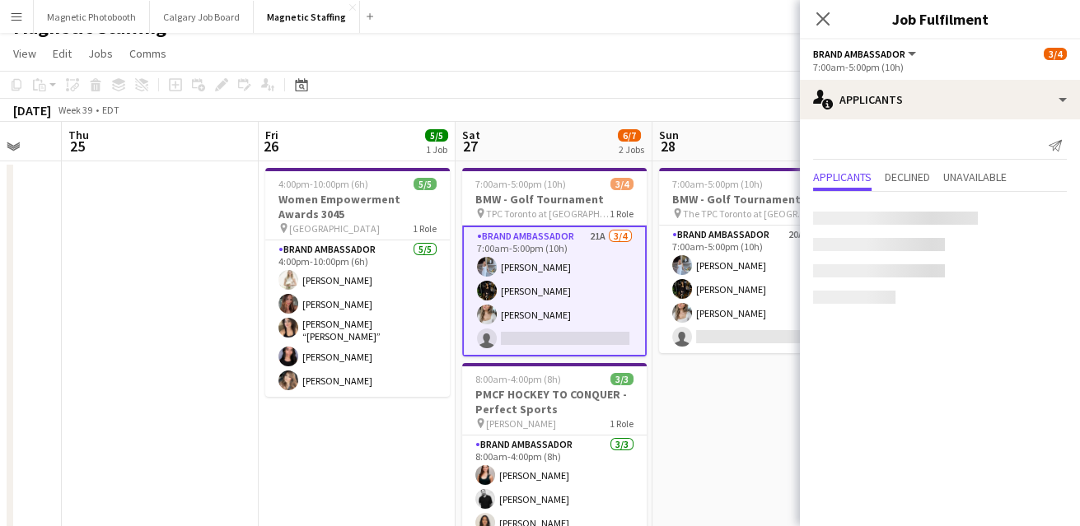
scroll to position [0, 0]
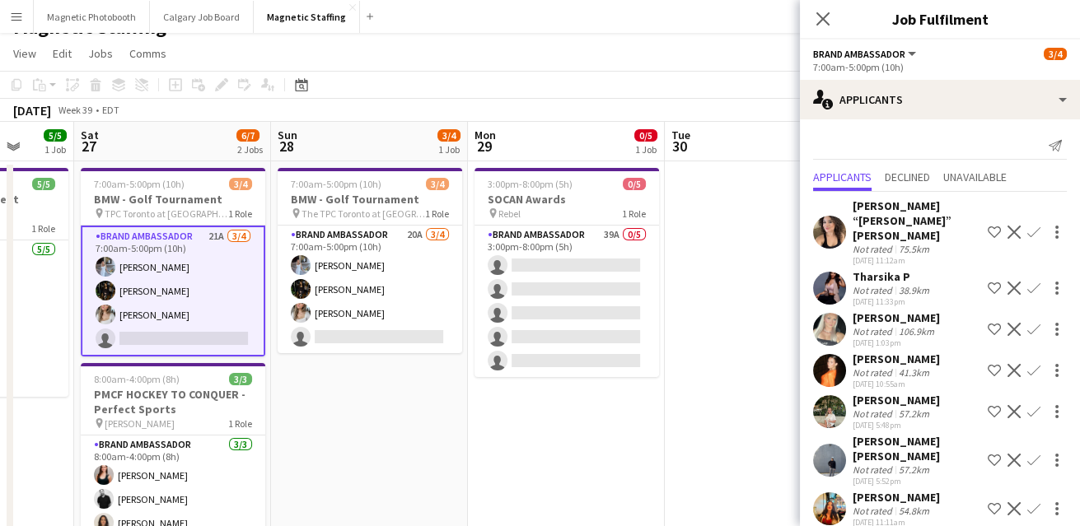
drag, startPoint x: 579, startPoint y: 328, endPoint x: 344, endPoint y: 327, distance: 235.6
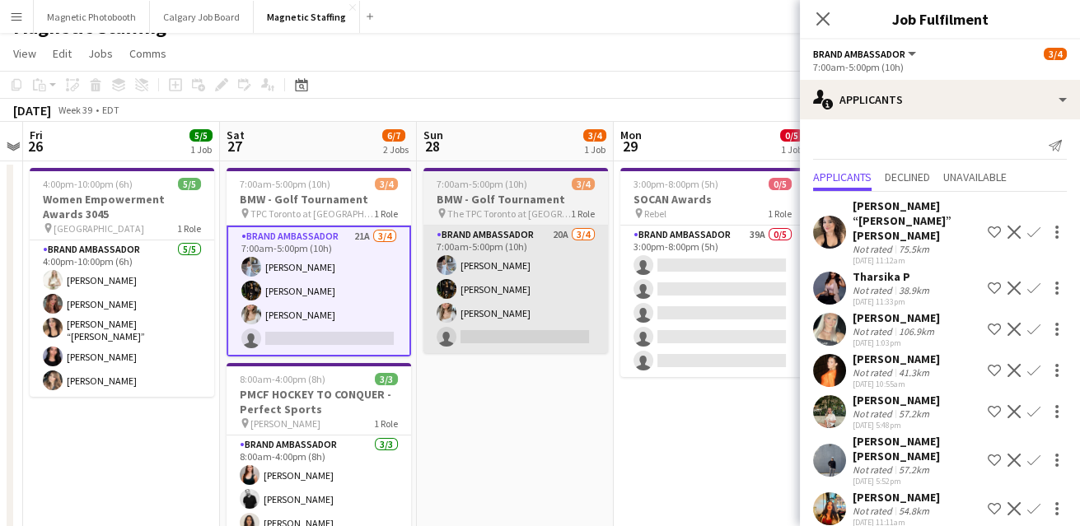
click at [531, 336] on app-card-role "Brand Ambassador 20A [DATE] 7:00am-5:00pm (10h) [PERSON_NAME] [PERSON_NAME] [PE…" at bounding box center [515, 290] width 185 height 128
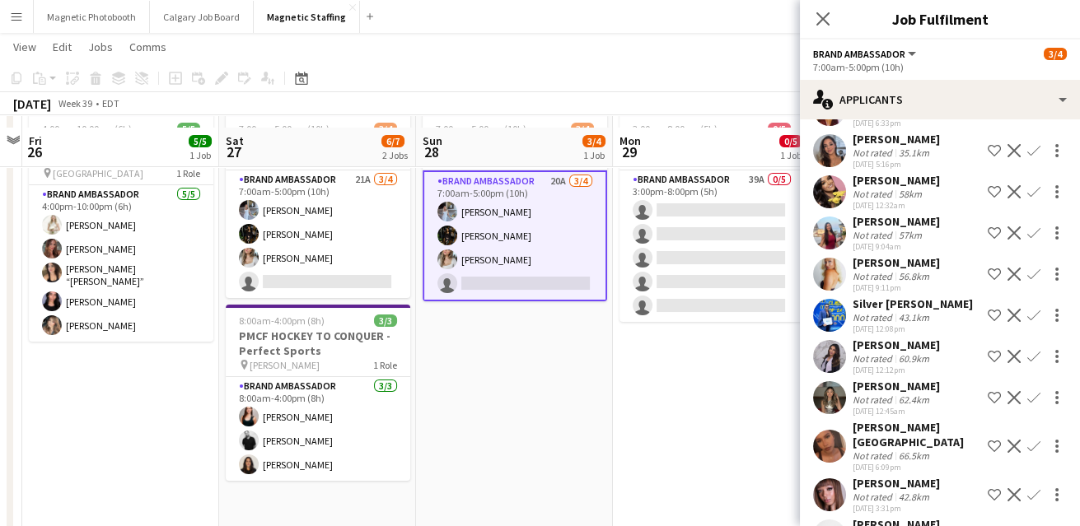
scroll to position [91, 0]
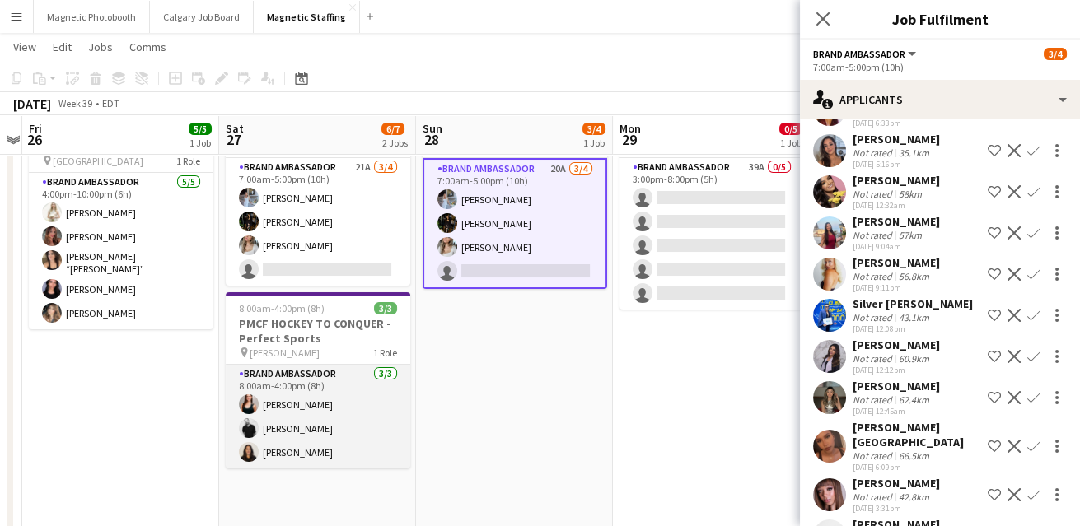
click at [339, 433] on app-card-role "Brand Ambassador [DATE] 8:00am-4:00pm (8h) [PERSON_NAME] [PERSON_NAME] [PERSON_…" at bounding box center [318, 417] width 185 height 104
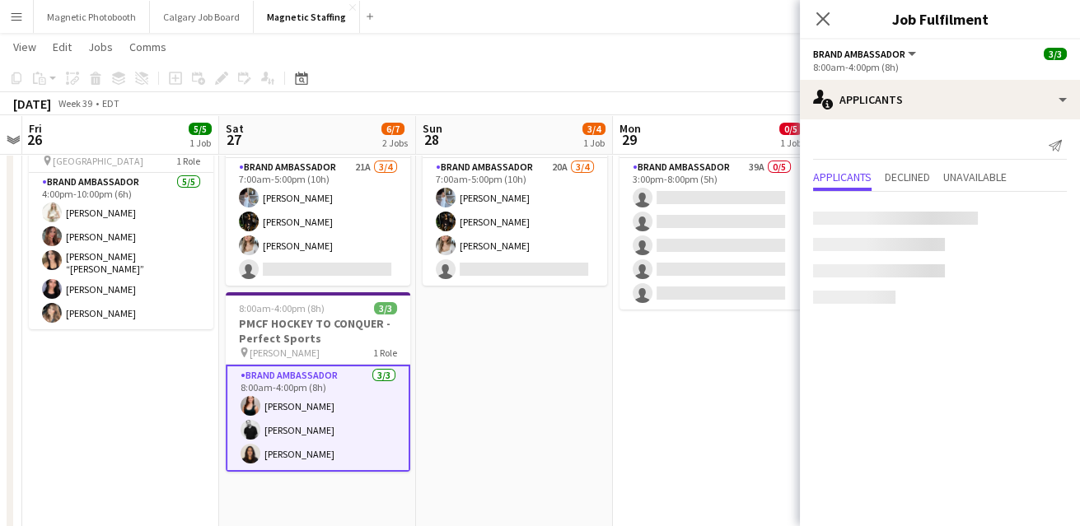
scroll to position [0, 0]
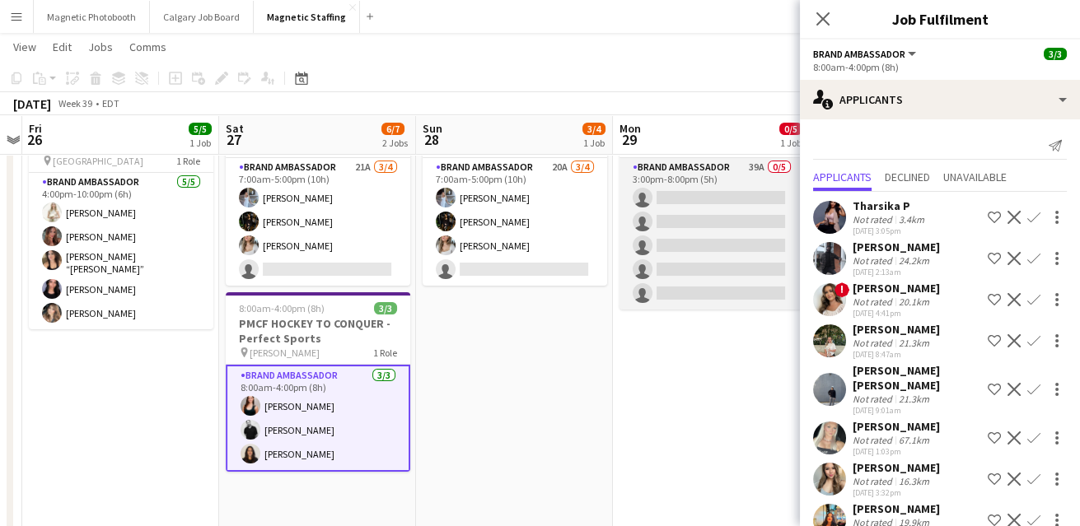
click at [725, 261] on app-card-role "Brand Ambassador 39A 0/5 3:00pm-8:00pm (5h) single-neutral-actions single-neutr…" at bounding box center [712, 234] width 185 height 152
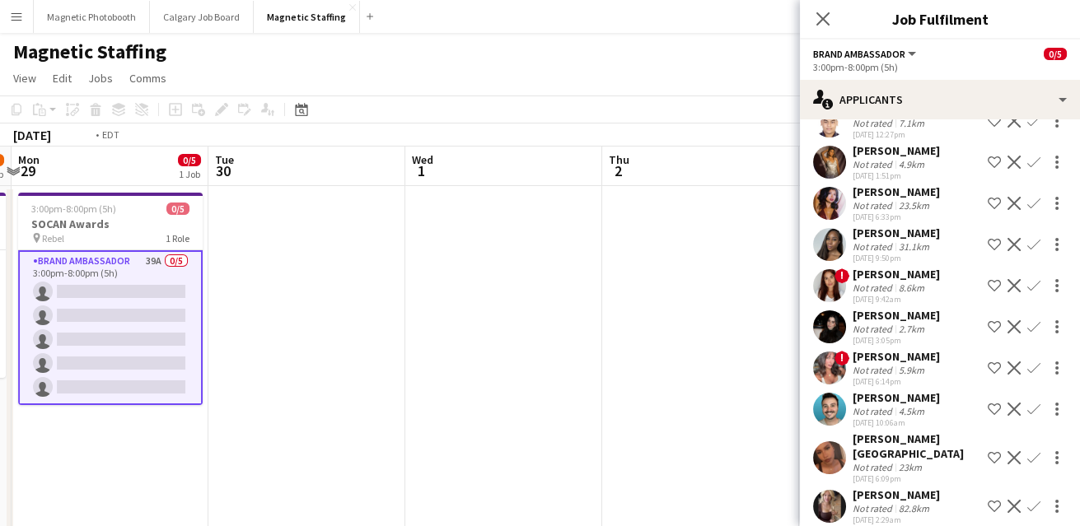
drag, startPoint x: 610, startPoint y: 406, endPoint x: 98, endPoint y: 391, distance: 511.9
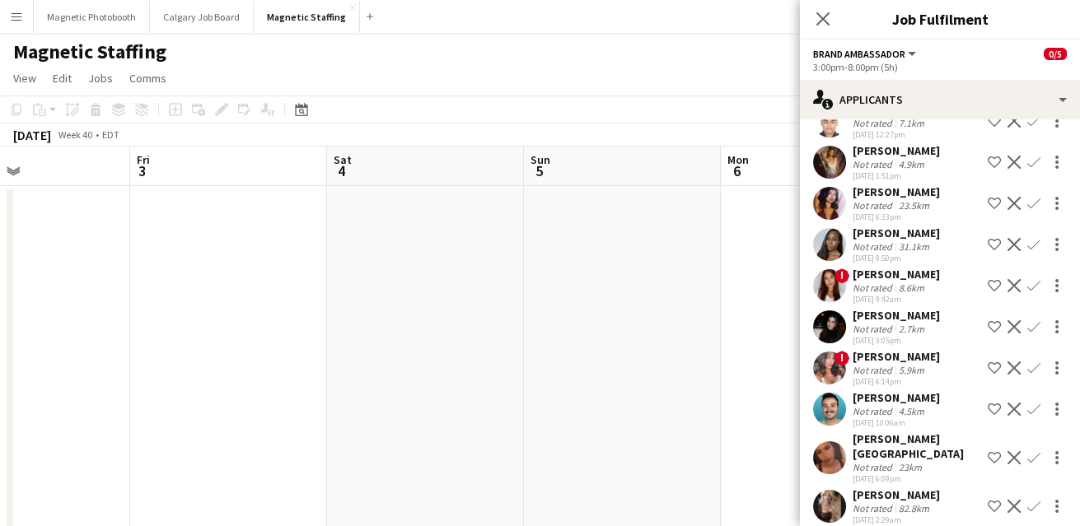
drag, startPoint x: 379, startPoint y: 363, endPoint x: 5, endPoint y: 382, distance: 374.6
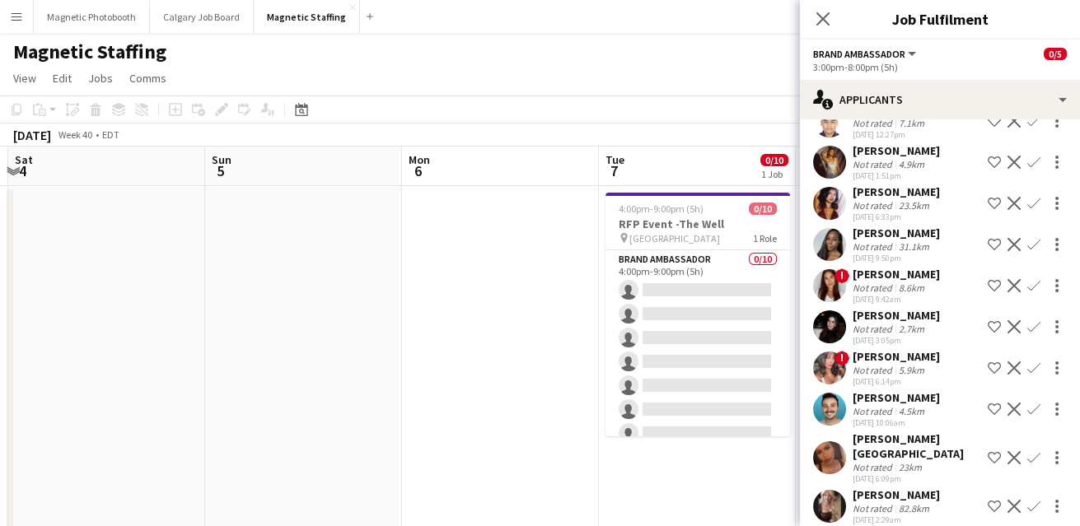
drag, startPoint x: 505, startPoint y: 358, endPoint x: 9, endPoint y: 379, distance: 496.5
click at [0, 383] on html "Menu Boards Boards Boards All jobs Status Workforce Workforce My Workforce Recr…" at bounding box center [540, 527] width 1080 height 1055
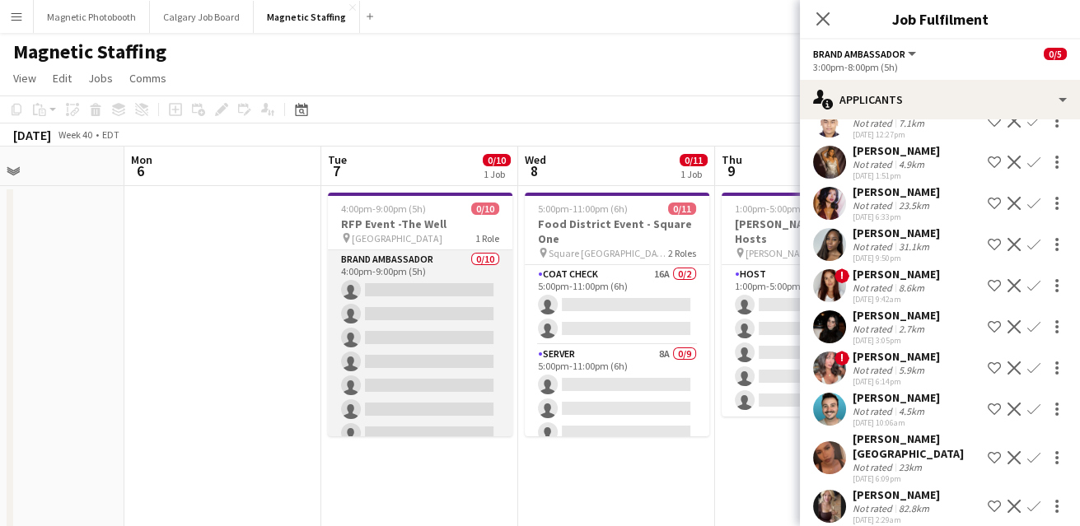
click at [397, 353] on app-card-role "Brand Ambassador 0/10 4:00pm-9:00pm (5h) single-neutral-actions single-neutral-…" at bounding box center [420, 385] width 185 height 271
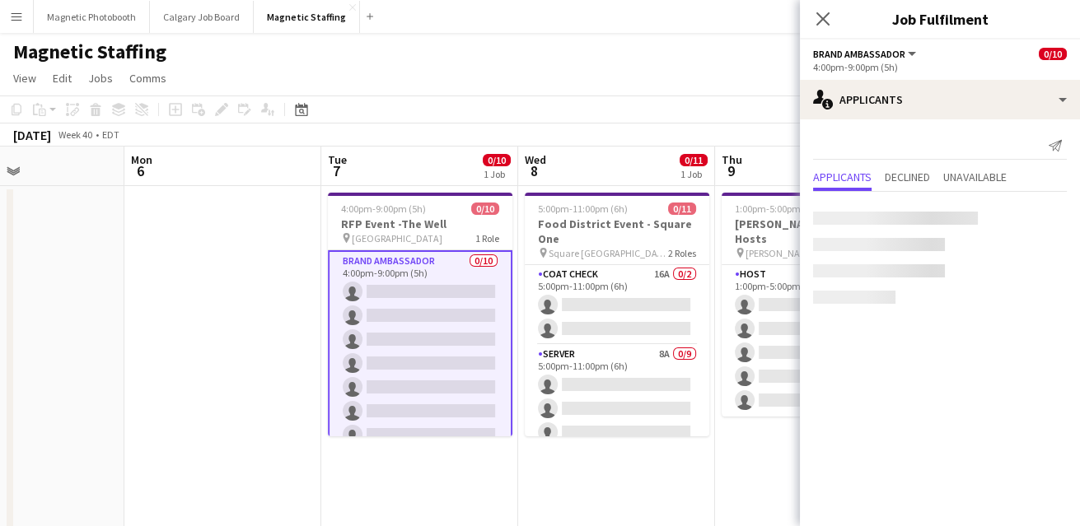
scroll to position [0, 0]
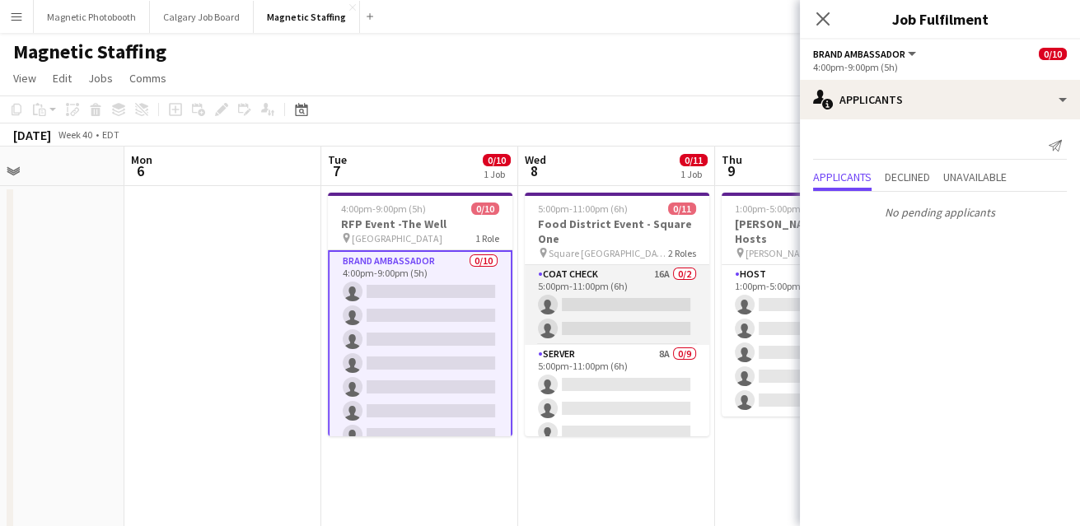
click at [578, 310] on app-card-role "Coat Check 16A 0/2 5:00pm-11:00pm (6h) single-neutral-actions single-neutral-ac…" at bounding box center [617, 305] width 185 height 80
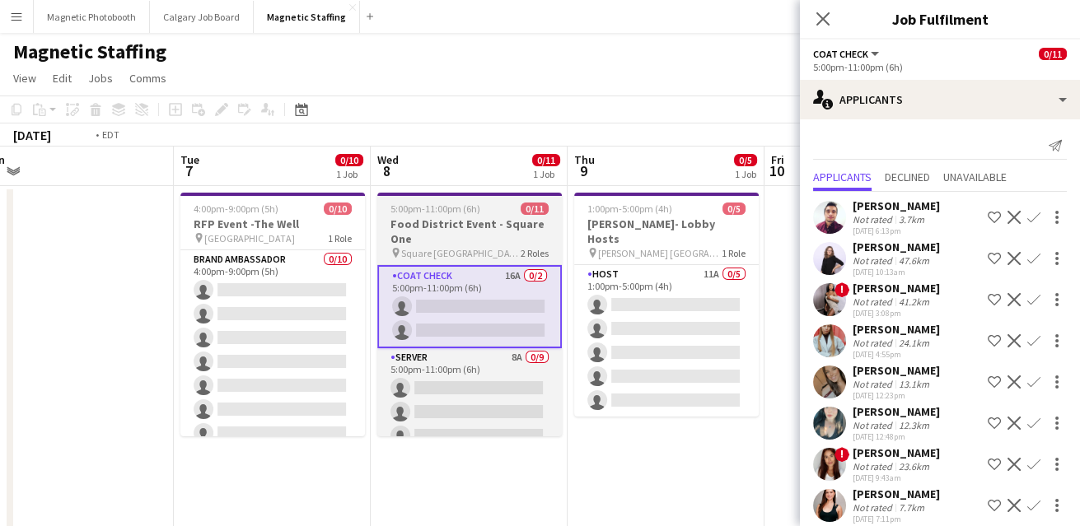
drag, startPoint x: 578, startPoint y: 310, endPoint x: 302, endPoint y: 339, distance: 278.4
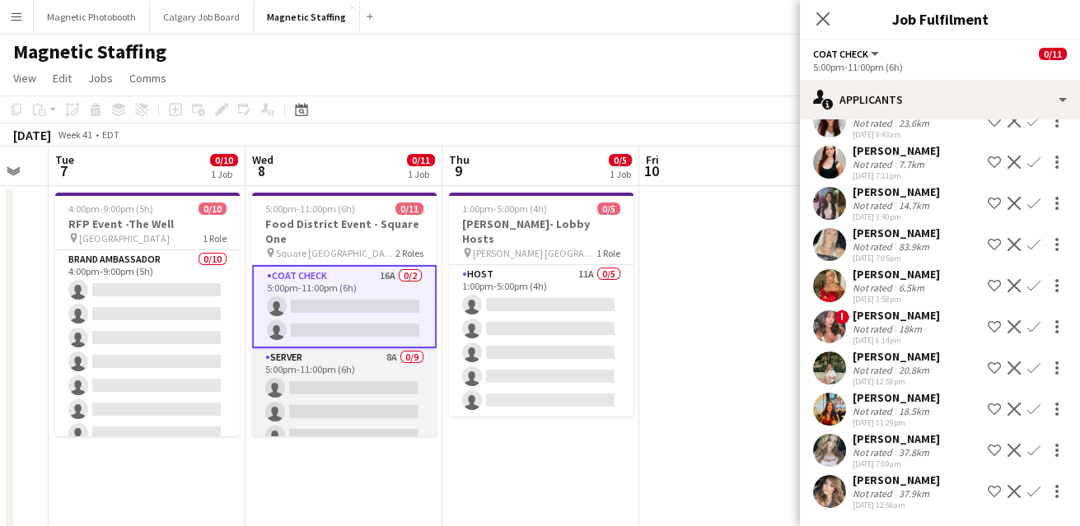
click at [376, 401] on app-card-role "Server 8A 0/9 5:00pm-11:00pm (6h) single-neutral-actions single-neutral-actions…" at bounding box center [344, 472] width 185 height 247
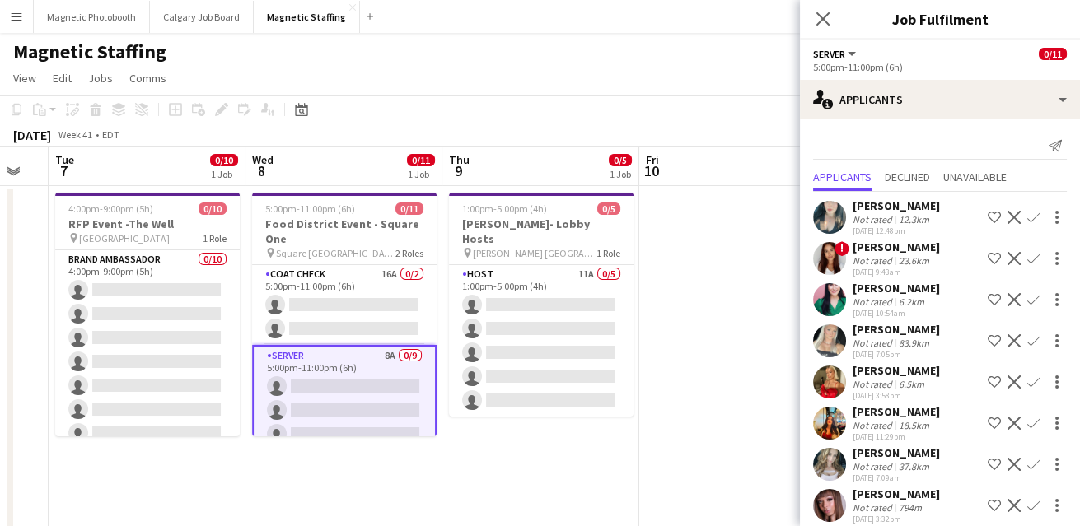
scroll to position [14, 0]
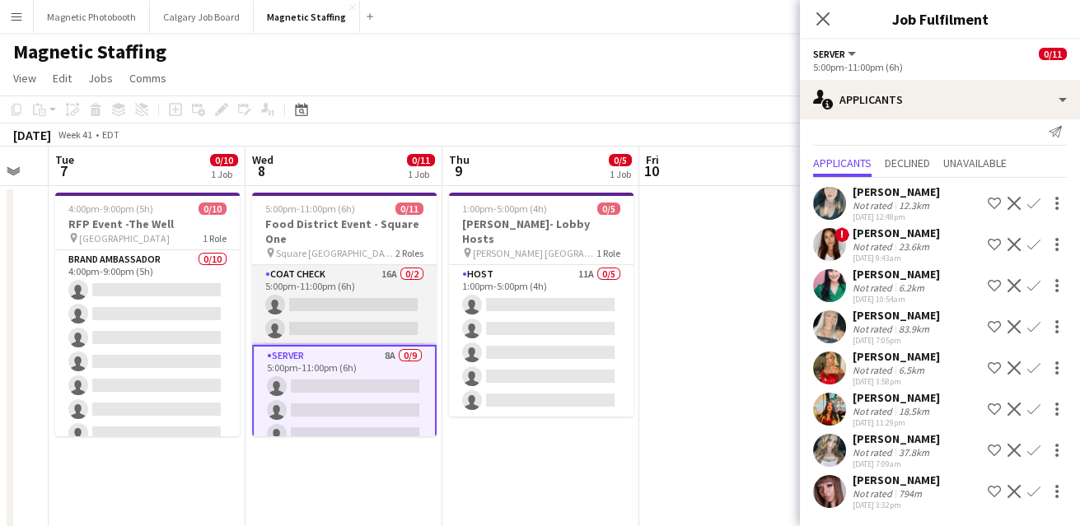
click at [381, 334] on app-card-role "Coat Check 16A 0/2 5:00pm-11:00pm (6h) single-neutral-actions single-neutral-ac…" at bounding box center [344, 305] width 185 height 80
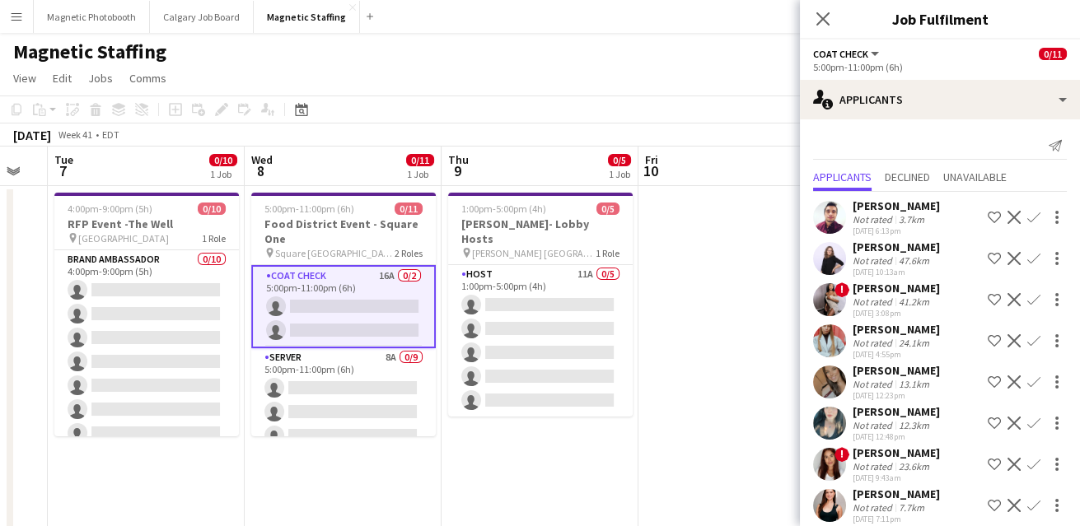
scroll to position [344, 0]
